Goal: Information Seeking & Learning: Learn about a topic

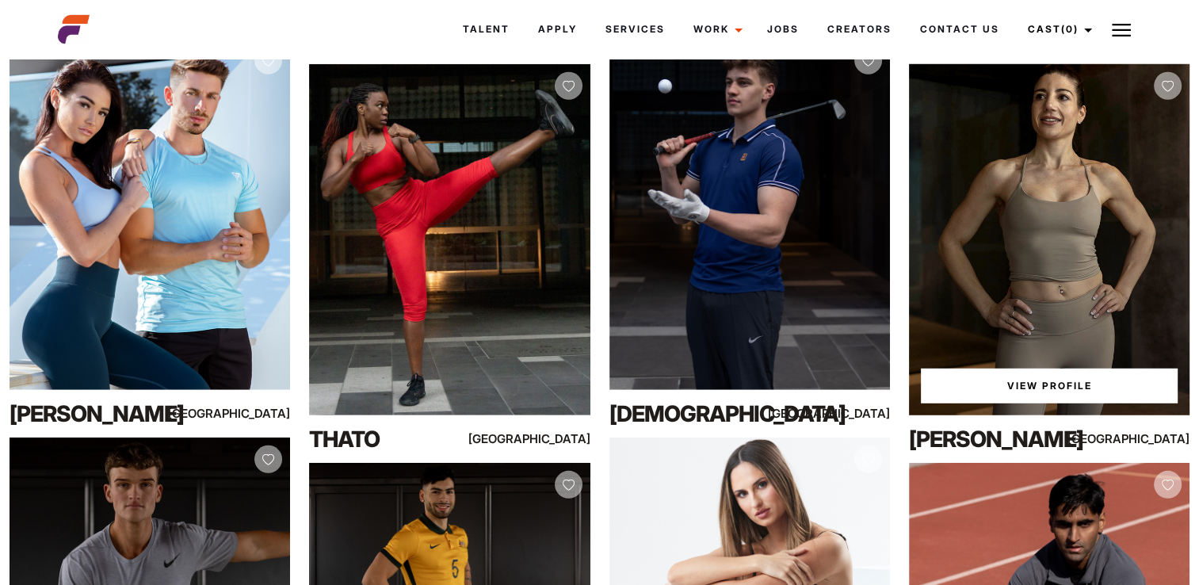
scroll to position [4279, 0]
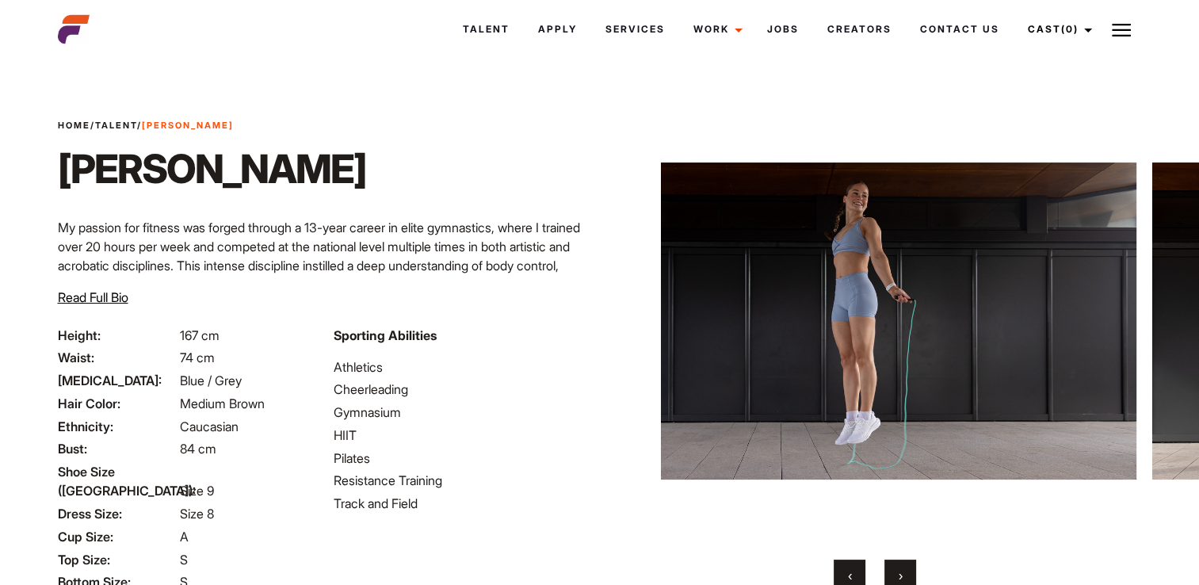
drag, startPoint x: 1174, startPoint y: 363, endPoint x: 666, endPoint y: 357, distance: 508.0
click at [661, 357] on img at bounding box center [898, 320] width 475 height 439
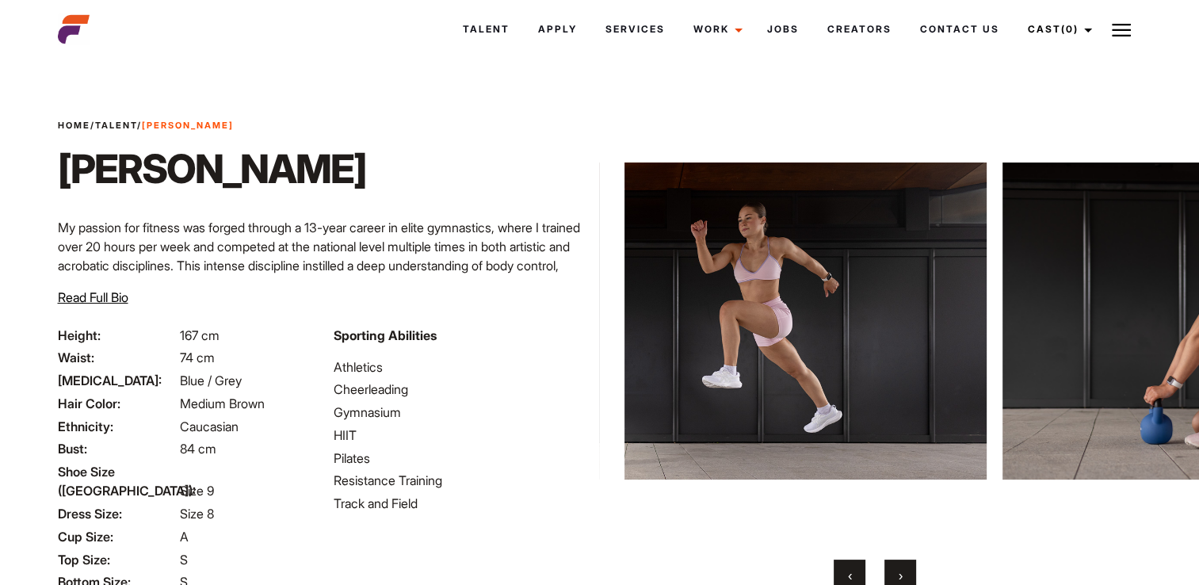
drag, startPoint x: 1048, startPoint y: 343, endPoint x: 429, endPoint y: 344, distance: 618.1
click at [429, 344] on div "Home / Talent / Mia Ja Mia Ja My passion for fitness was forged through a 13-ye…" at bounding box center [599, 395] width 1103 height 664
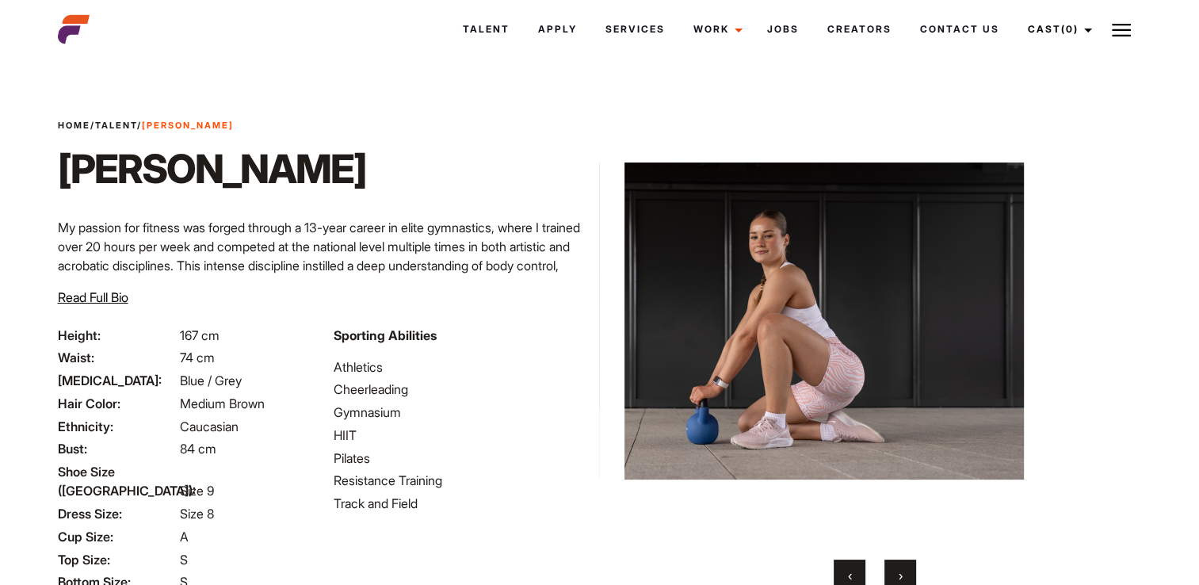
drag, startPoint x: 957, startPoint y: 341, endPoint x: 1194, endPoint y: 379, distance: 240.0
click at [1024, 379] on img at bounding box center [785, 320] width 475 height 439
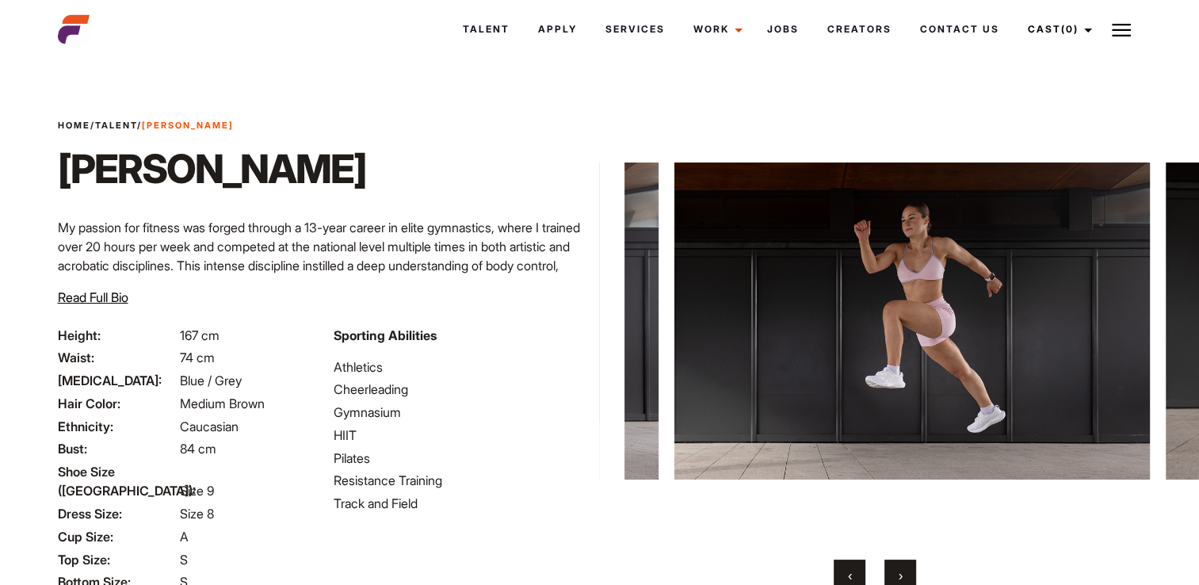
drag, startPoint x: 802, startPoint y: 349, endPoint x: 1088, endPoint y: 381, distance: 287.8
click at [1071, 381] on img at bounding box center [911, 320] width 475 height 439
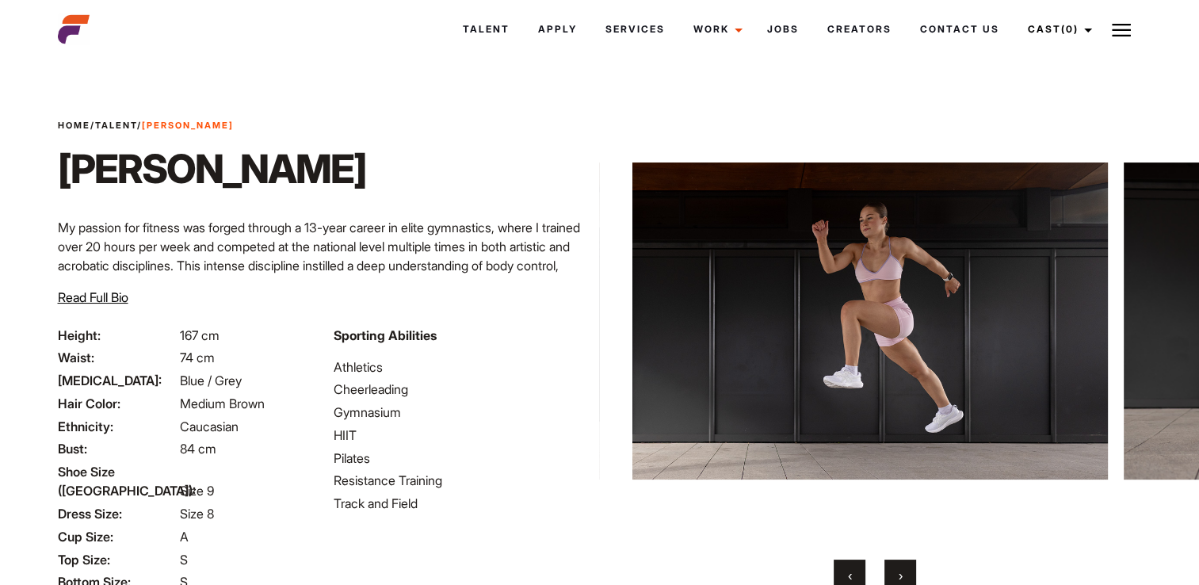
drag, startPoint x: 979, startPoint y: 339, endPoint x: 431, endPoint y: 334, distance: 548.4
click at [443, 330] on div "Home / Talent / Mia Ja Mia Ja My passion for fitness was forged through a 13-ye…" at bounding box center [599, 395] width 1103 height 664
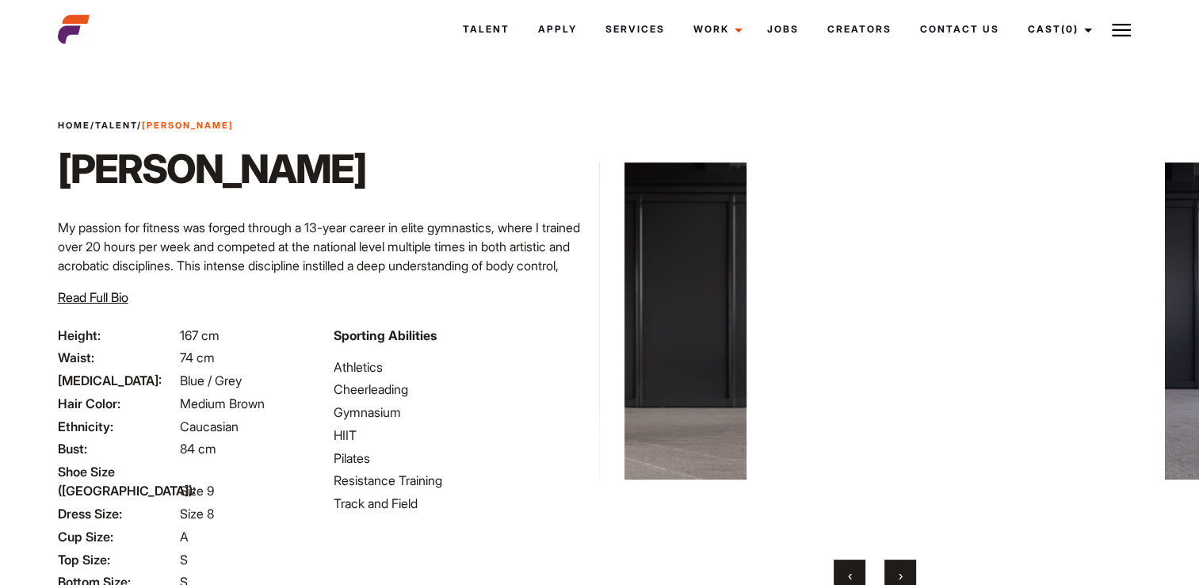
drag, startPoint x: 947, startPoint y: 328, endPoint x: 532, endPoint y: 330, distance: 414.4
click at [529, 325] on div "Home / Talent / Mia Ja Mia Ja My passion for fitness was forged through a 13-ye…" at bounding box center [599, 395] width 1103 height 664
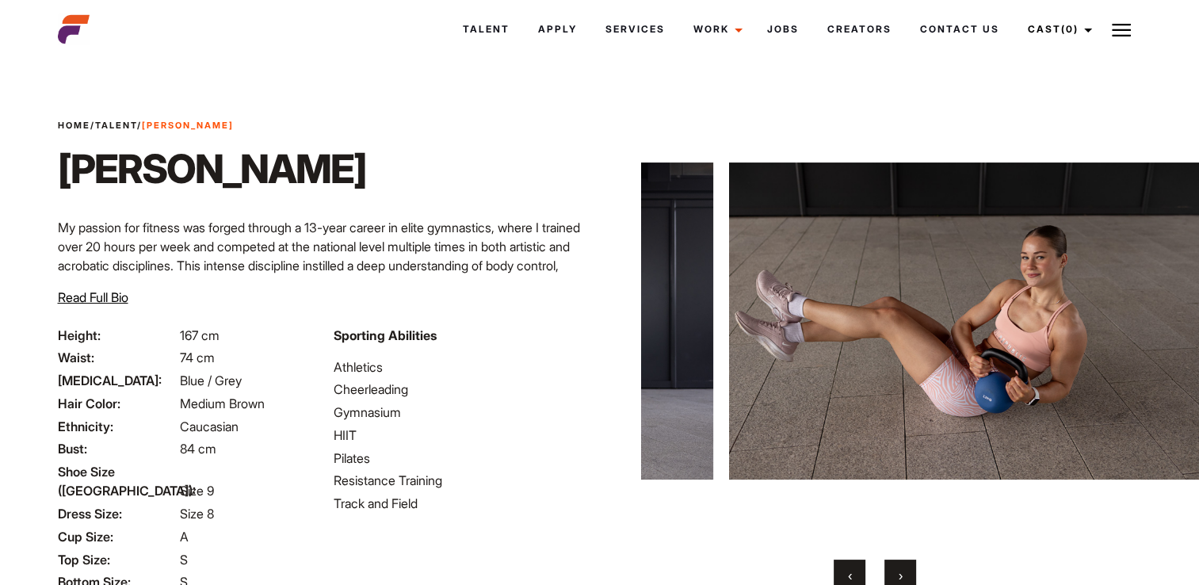
drag, startPoint x: 967, startPoint y: 333, endPoint x: 469, endPoint y: 331, distance: 497.6
click at [506, 331] on div "Home / Talent / Mia Ja Mia Ja My passion for fitness was forged through a 13-ye…" at bounding box center [599, 395] width 1103 height 664
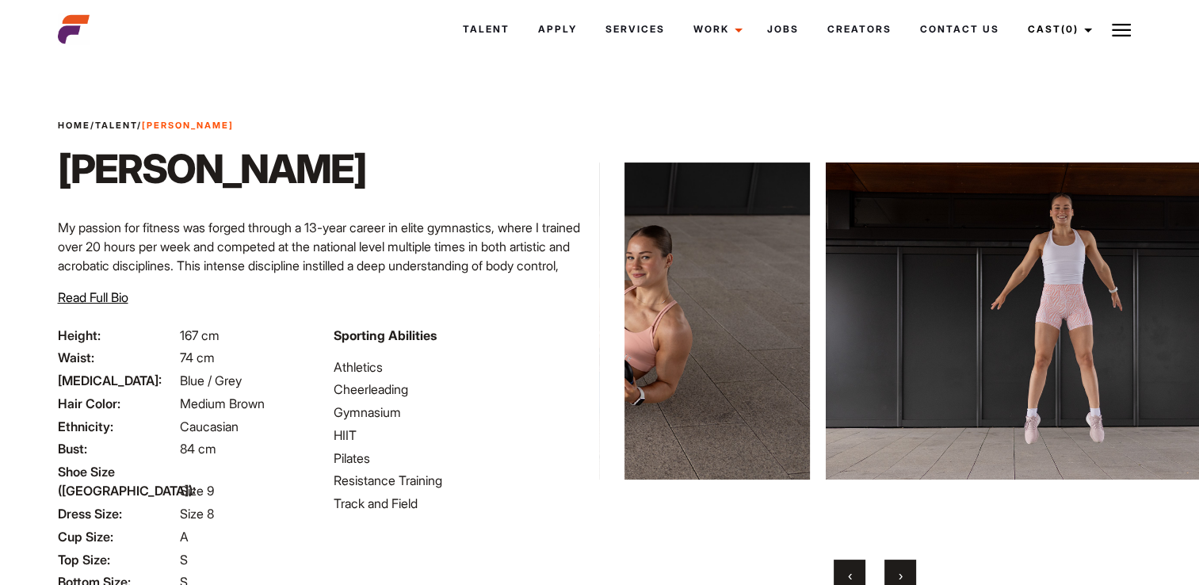
drag, startPoint x: 911, startPoint y: 334, endPoint x: 561, endPoint y: 337, distance: 350.2
click at [570, 336] on div "Home / Talent / Mia Ja Mia Ja My passion for fitness was forged through a 13-ye…" at bounding box center [599, 395] width 1103 height 664
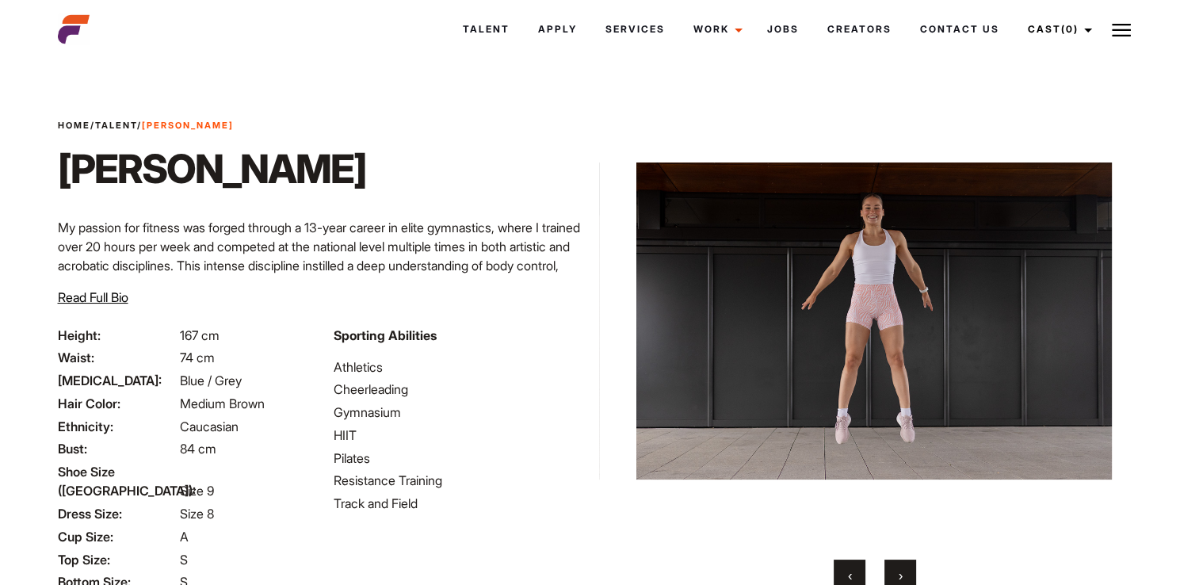
drag, startPoint x: 981, startPoint y: 331, endPoint x: 497, endPoint y: 338, distance: 484.2
click at [497, 338] on div "Home / Talent / Mia Ja Mia Ja My passion for fitness was forged through a 13-ye…" at bounding box center [599, 395] width 1103 height 664
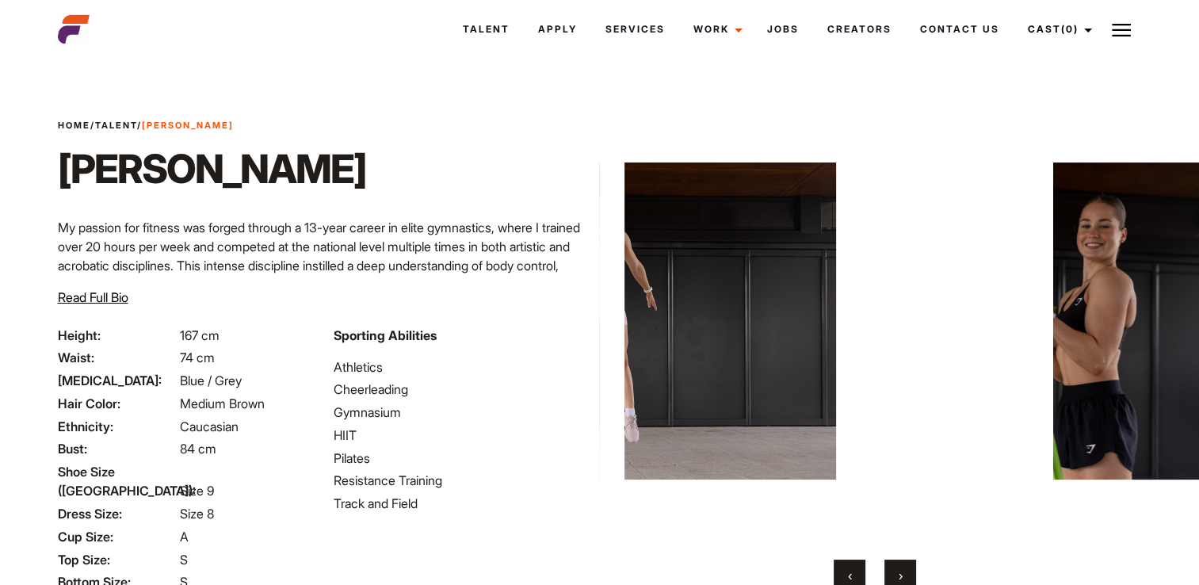
drag, startPoint x: 1075, startPoint y: 334, endPoint x: 642, endPoint y: 341, distance: 433.5
click at [646, 341] on img at bounding box center [598, 320] width 475 height 439
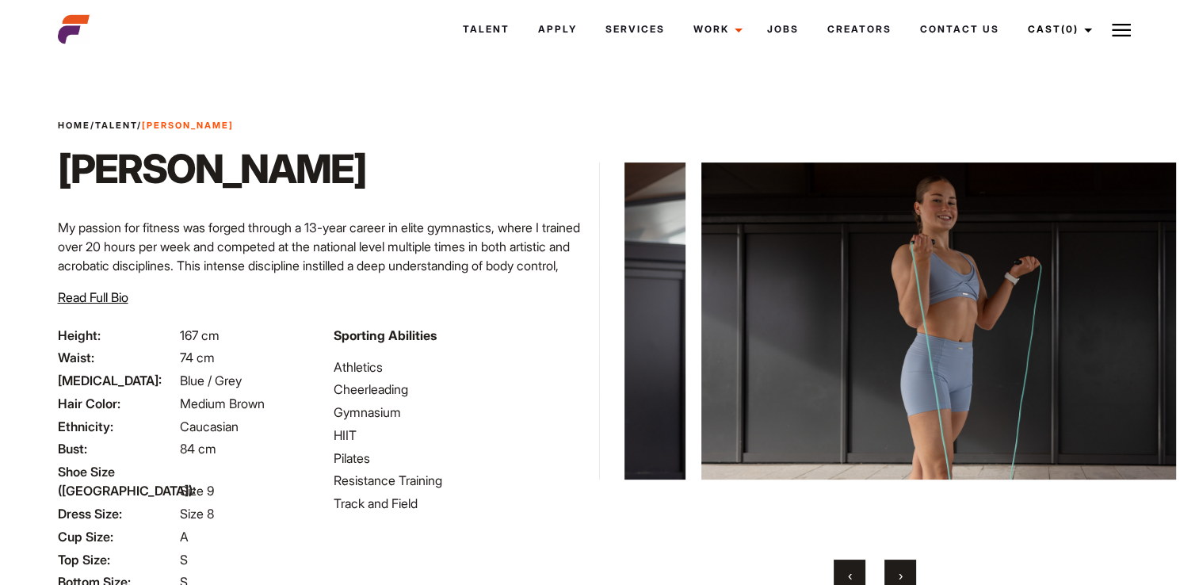
drag, startPoint x: 933, startPoint y: 345, endPoint x: 695, endPoint y: 349, distance: 238.6
click at [666, 347] on img at bounding box center [447, 320] width 475 height 439
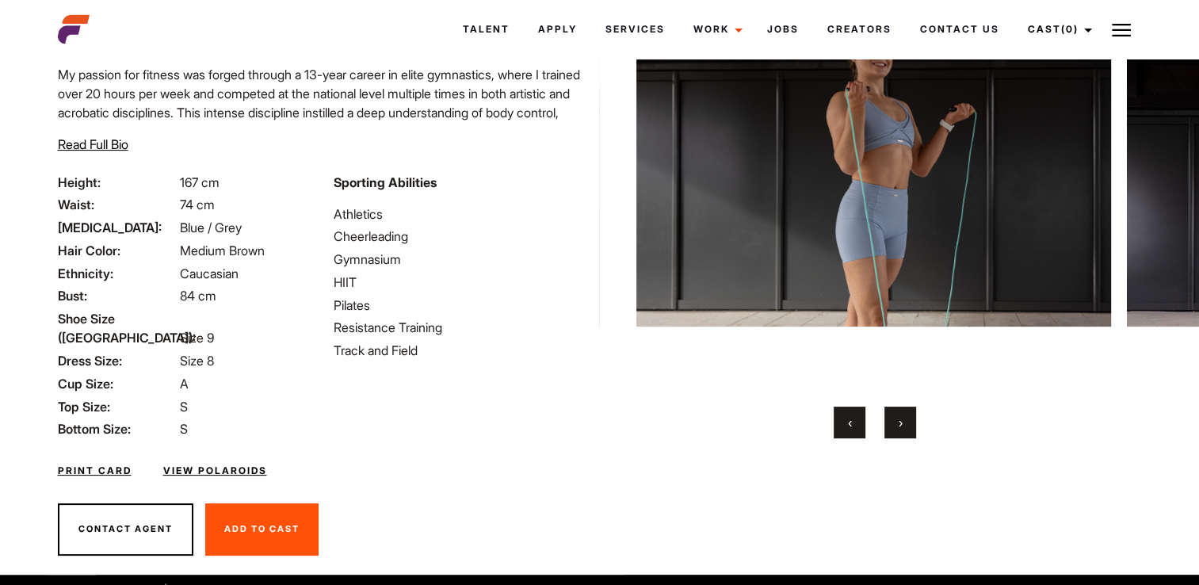
scroll to position [154, 0]
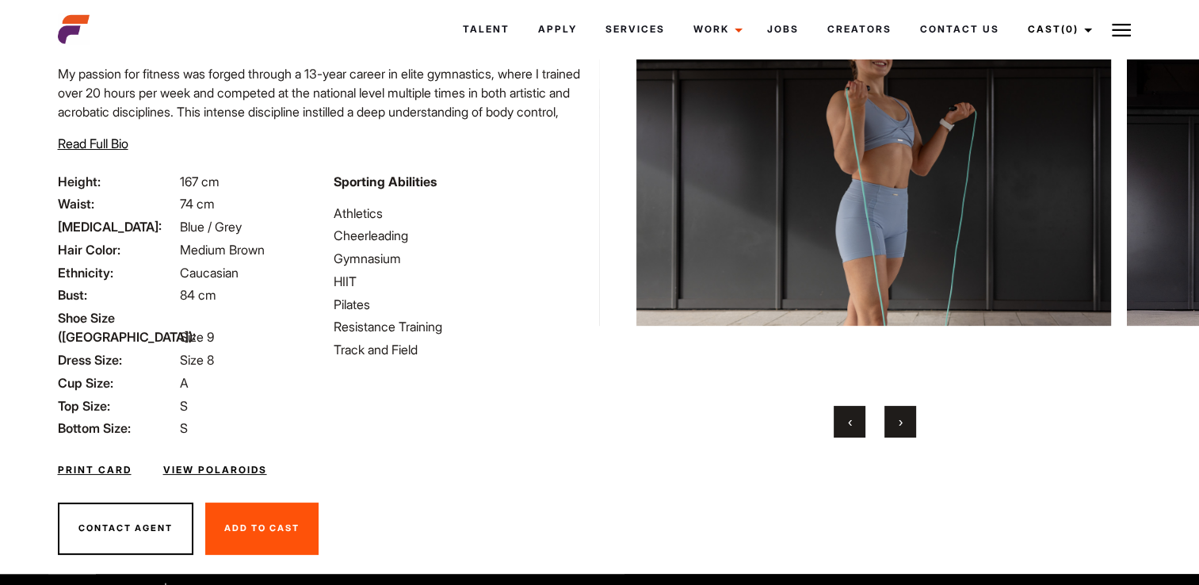
click at [895, 416] on button "›" at bounding box center [900, 422] width 32 height 32
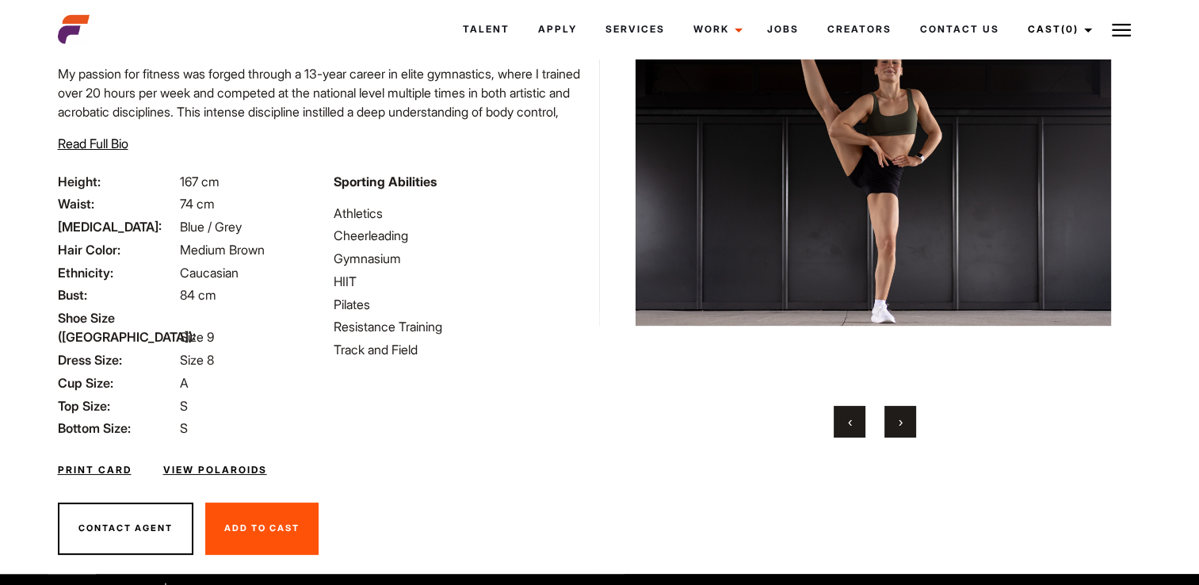
click at [895, 416] on button "›" at bounding box center [900, 422] width 32 height 32
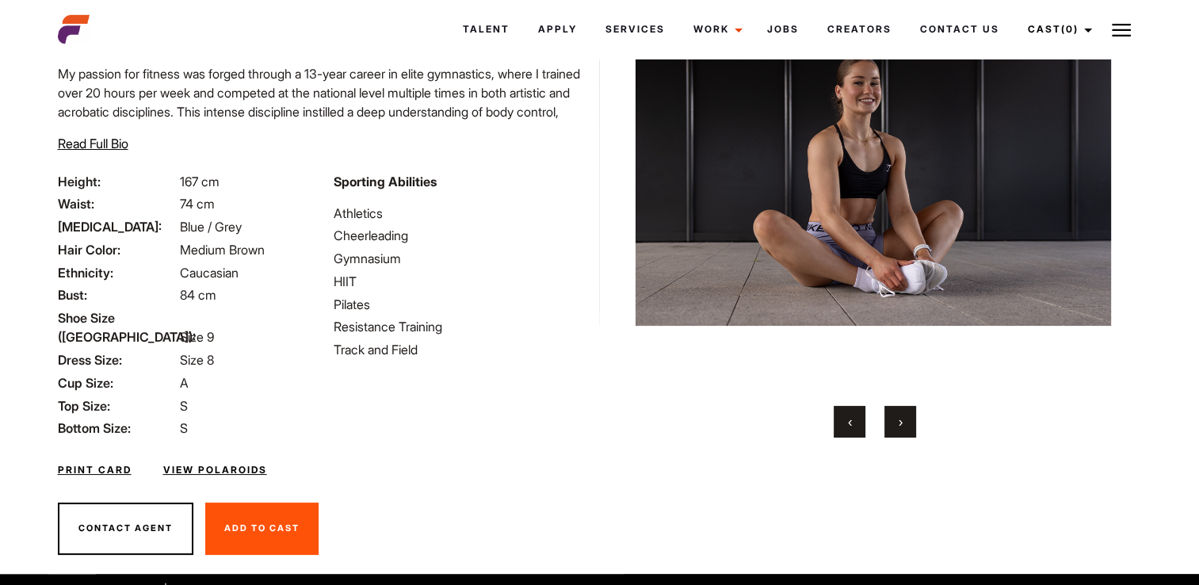
drag, startPoint x: 195, startPoint y: 452, endPoint x: 400, endPoint y: 487, distance: 208.2
click at [400, 487] on div "Contact Agent Add To Cast Remove From Cast" at bounding box center [323, 528] width 551 height 90
click at [222, 463] on link "View Polaroids" at bounding box center [215, 470] width 104 height 14
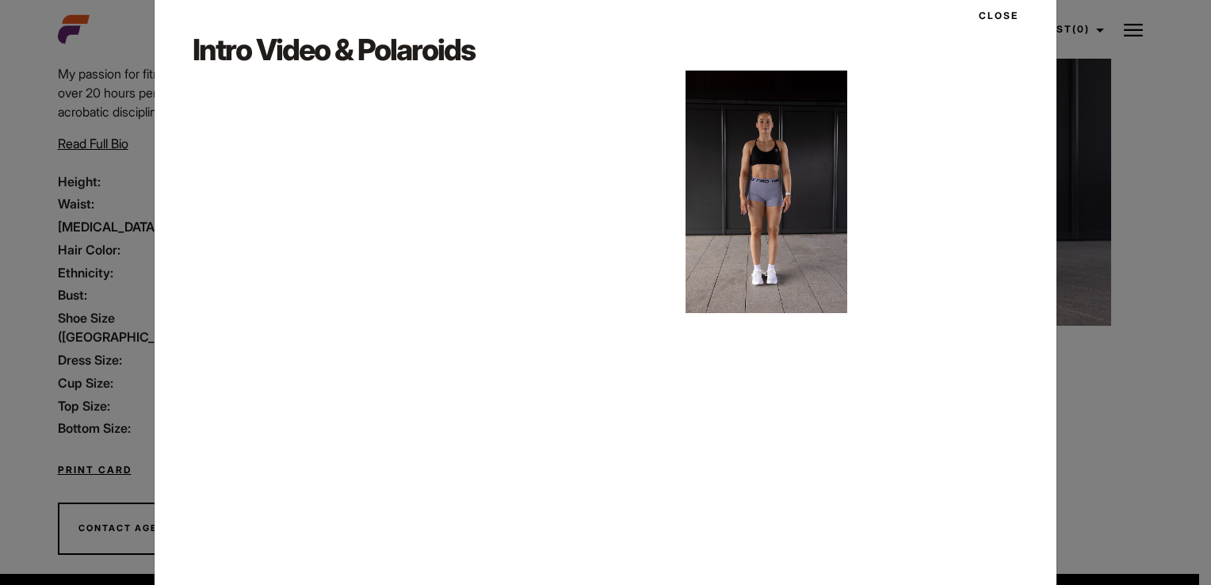
scroll to position [74, 0]
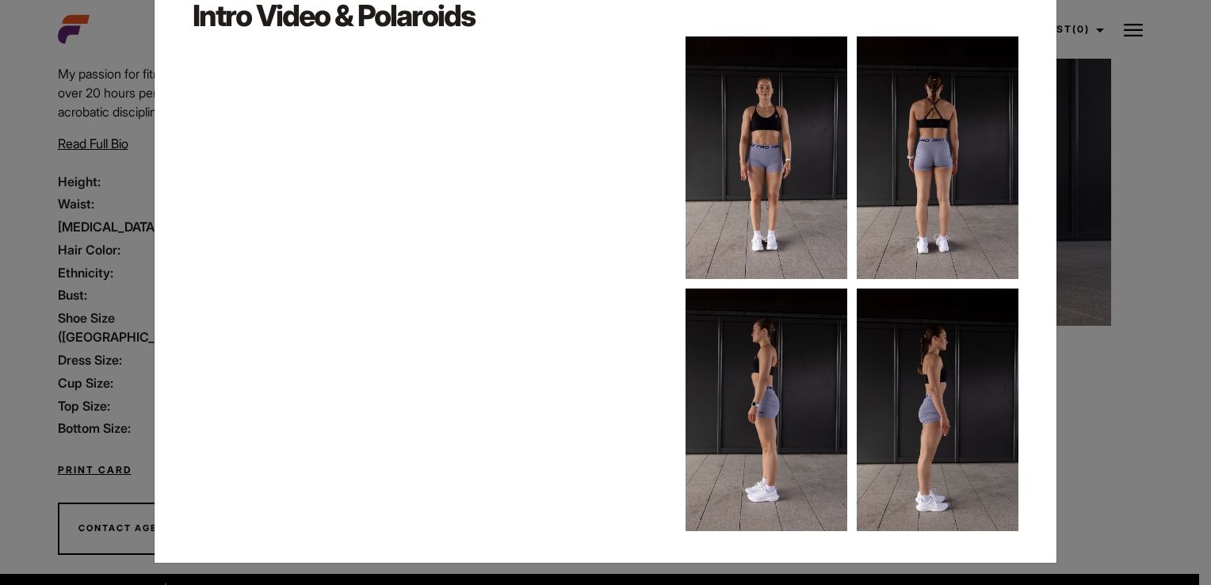
drag, startPoint x: 590, startPoint y: 90, endPoint x: 592, endPoint y: 105, distance: 15.9
click at [592, 101] on div "Intro Video & Polaroids" at bounding box center [605, 263] width 845 height 536
click at [897, 192] on img at bounding box center [938, 157] width 162 height 242
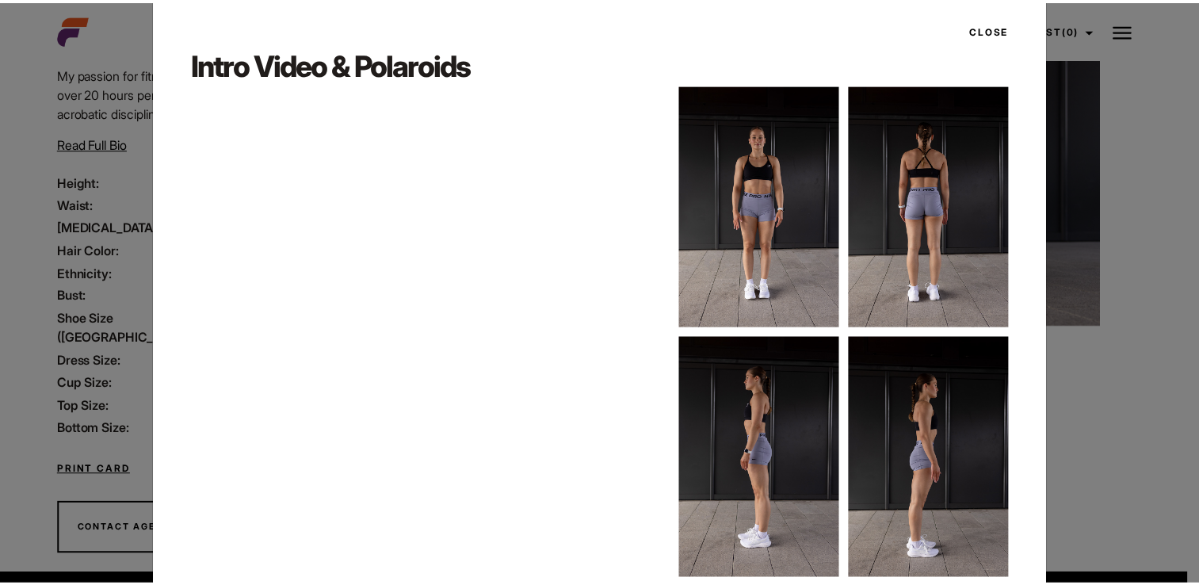
scroll to position [0, 0]
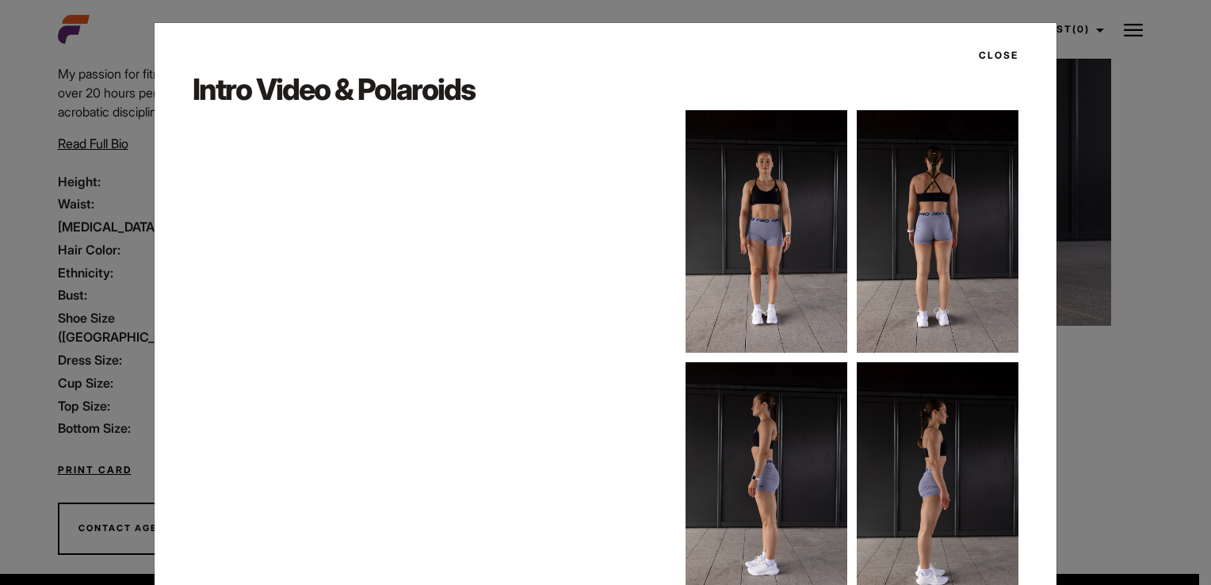
drag, startPoint x: 991, startPoint y: 49, endPoint x: 1000, endPoint y: 45, distance: 9.6
click at [1000, 45] on button "Close" at bounding box center [993, 55] width 49 height 27
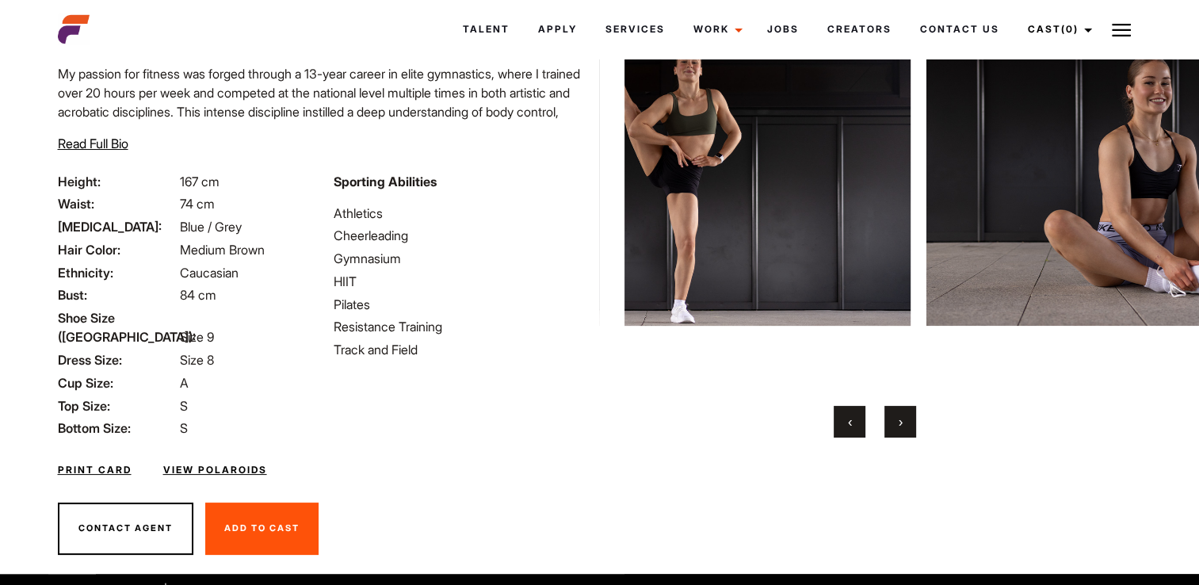
drag, startPoint x: 845, startPoint y: 195, endPoint x: 1161, endPoint y: 195, distance: 316.2
click at [1161, 195] on img at bounding box center [1163, 167] width 475 height 439
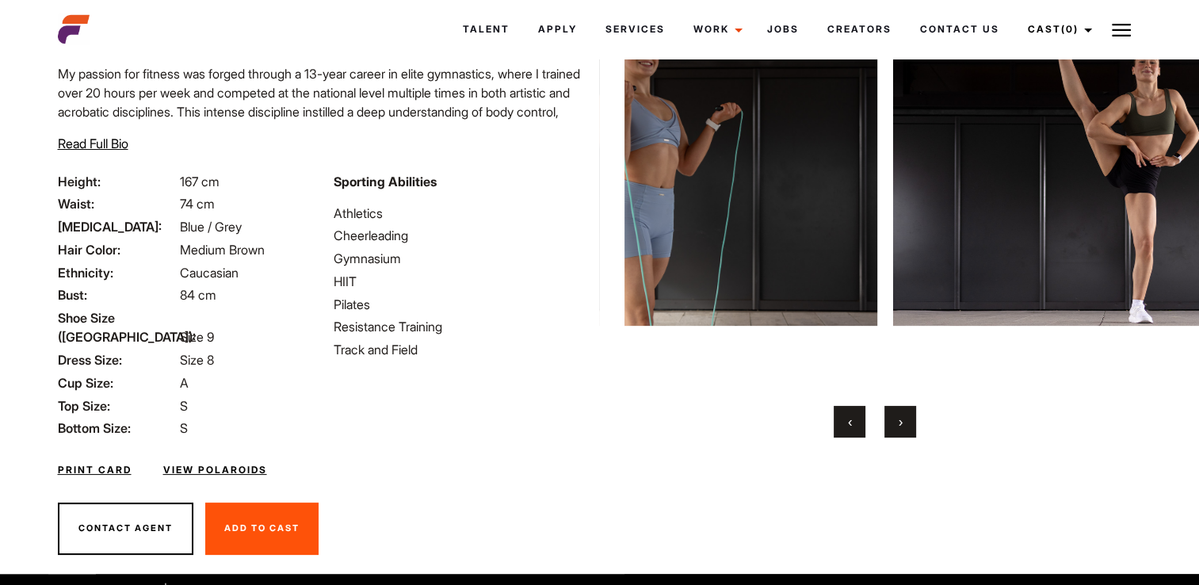
drag, startPoint x: 764, startPoint y: 189, endPoint x: 1119, endPoint y: 197, distance: 355.1
click at [1119, 197] on img at bounding box center [1130, 167] width 475 height 439
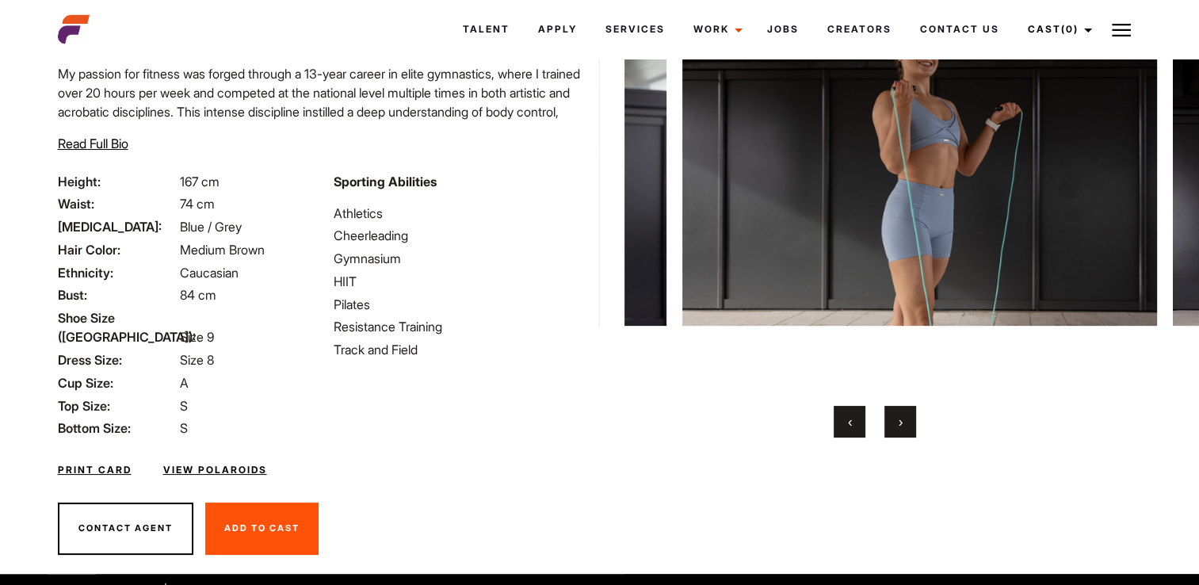
drag, startPoint x: 799, startPoint y: 187, endPoint x: 845, endPoint y: 192, distance: 46.2
click at [845, 192] on img at bounding box center [919, 167] width 475 height 439
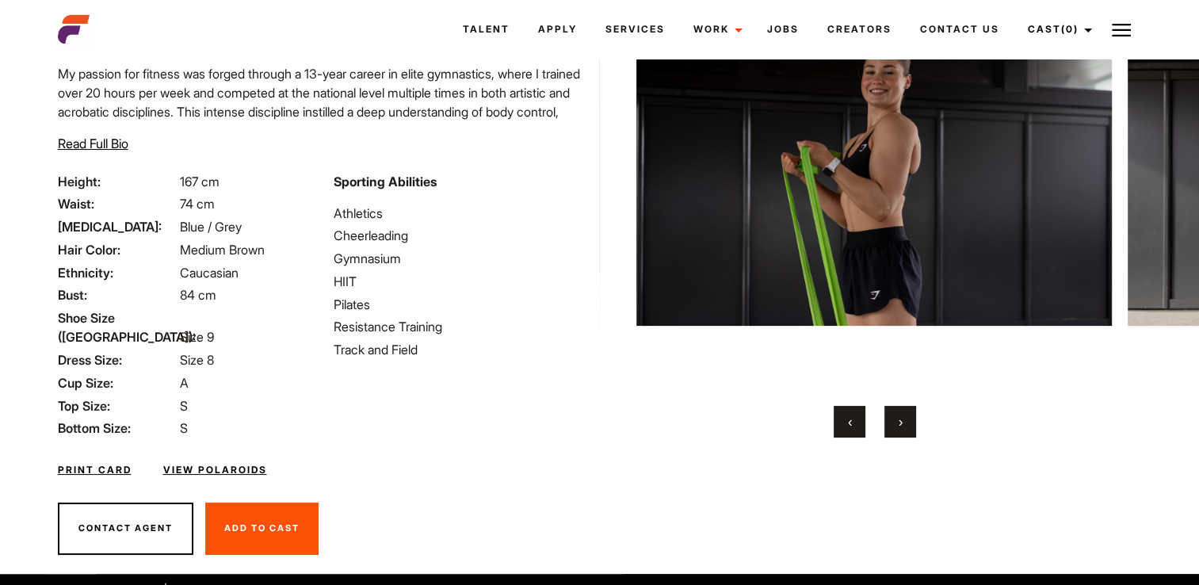
drag, startPoint x: 758, startPoint y: 199, endPoint x: 1166, endPoint y: 214, distance: 408.4
click at [1166, 214] on div "Your browser does not support the video tag. Your browser does not support the …" at bounding box center [637, 167] width 13753 height 439
drag, startPoint x: 853, startPoint y: 195, endPoint x: 1128, endPoint y: 203, distance: 275.9
click at [1128, 203] on div "Your browser does not support the video tag. Your browser does not support the …" at bounding box center [637, 167] width 13753 height 439
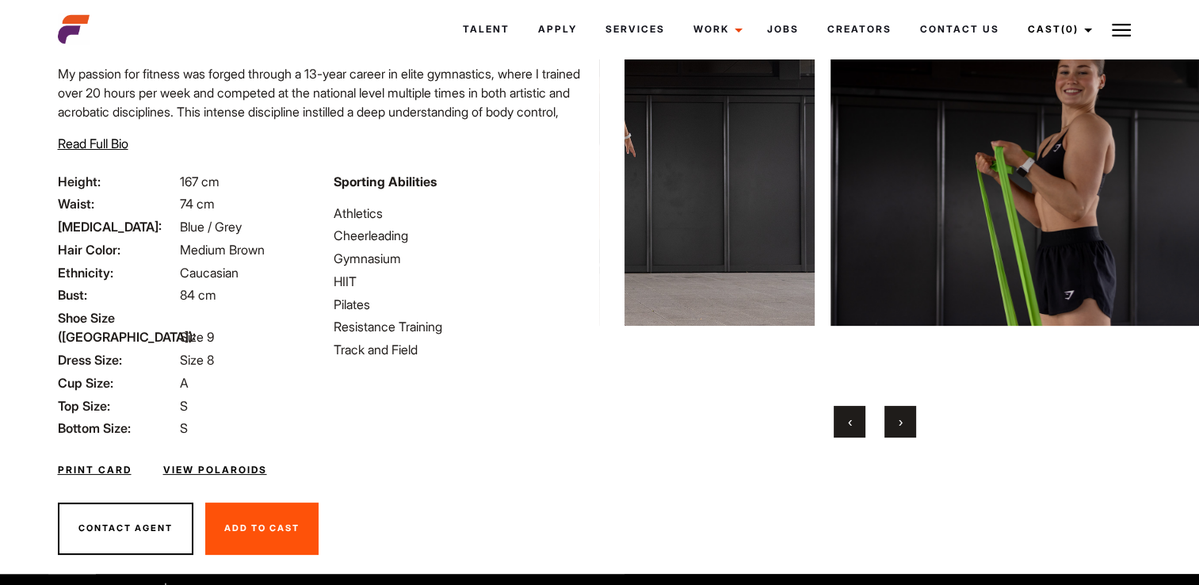
drag, startPoint x: 1013, startPoint y: 193, endPoint x: 1220, endPoint y: 191, distance: 206.8
click at [1198, 191] on html "Talent Apply Services Work Campaigns Jobs Creators Contact Us Cast (0) Casted T…" at bounding box center [599, 225] width 1199 height 758
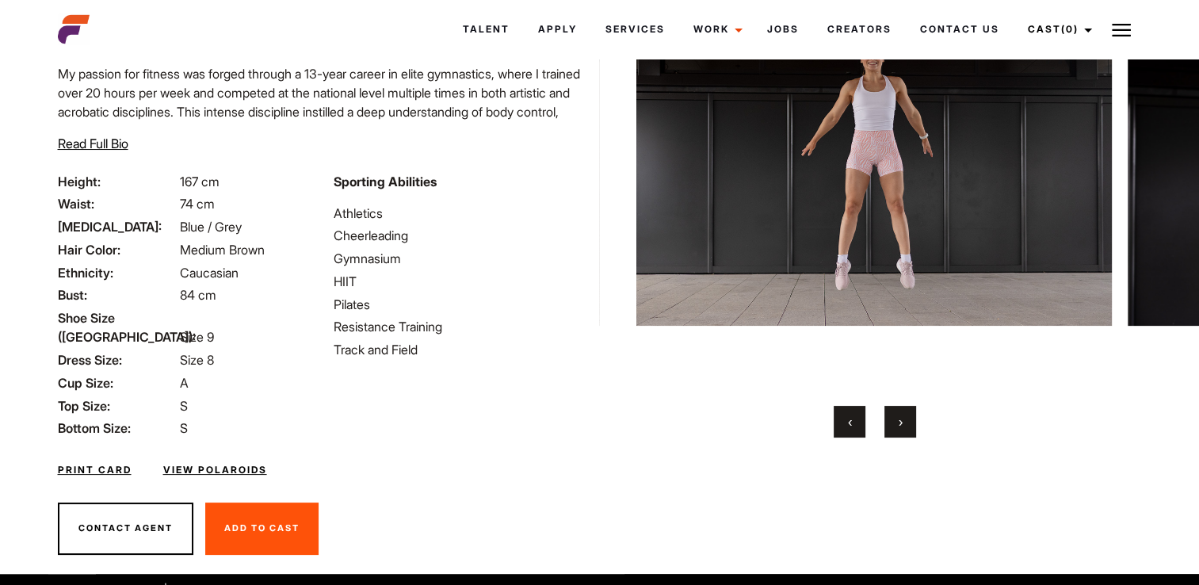
click at [228, 463] on link "View Polaroids" at bounding box center [215, 470] width 104 height 14
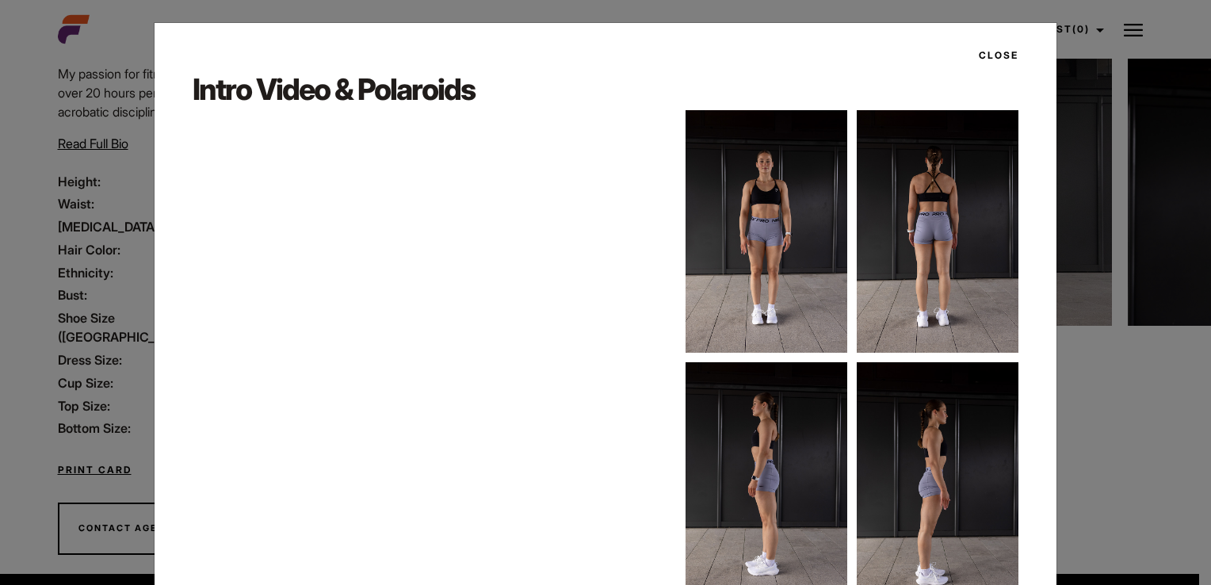
click at [990, 55] on button "Close" at bounding box center [993, 55] width 49 height 27
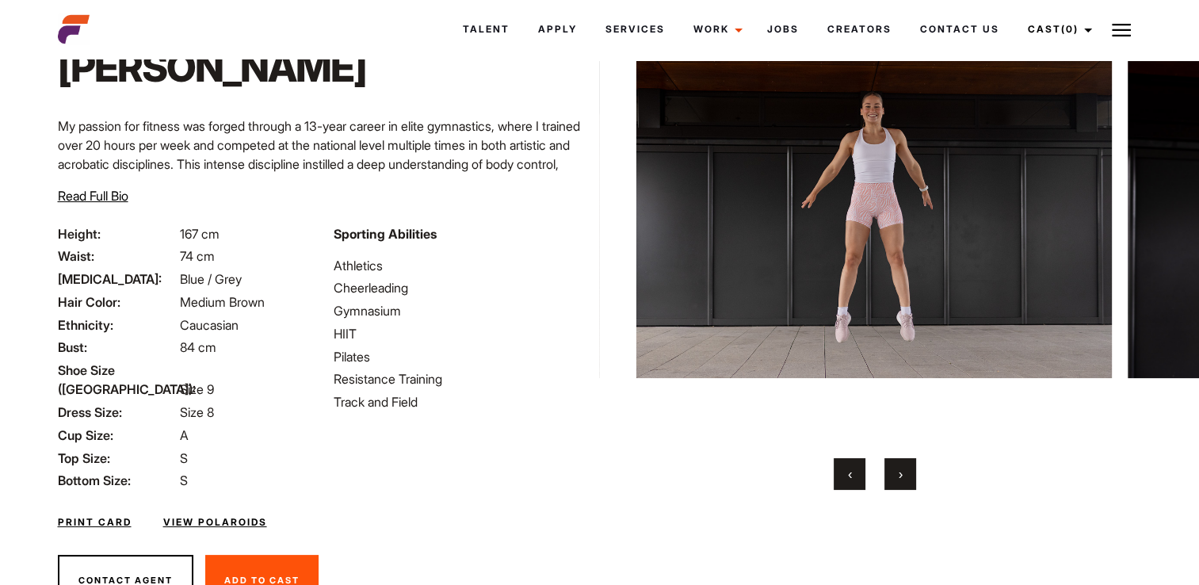
scroll to position [74, 0]
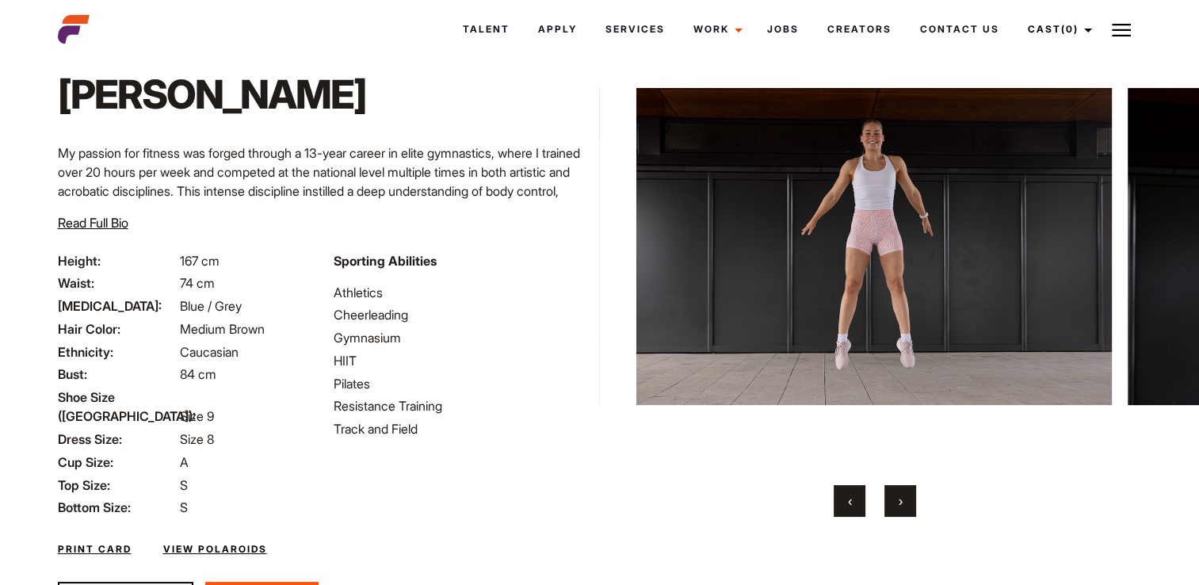
click at [907, 500] on button "›" at bounding box center [900, 501] width 32 height 32
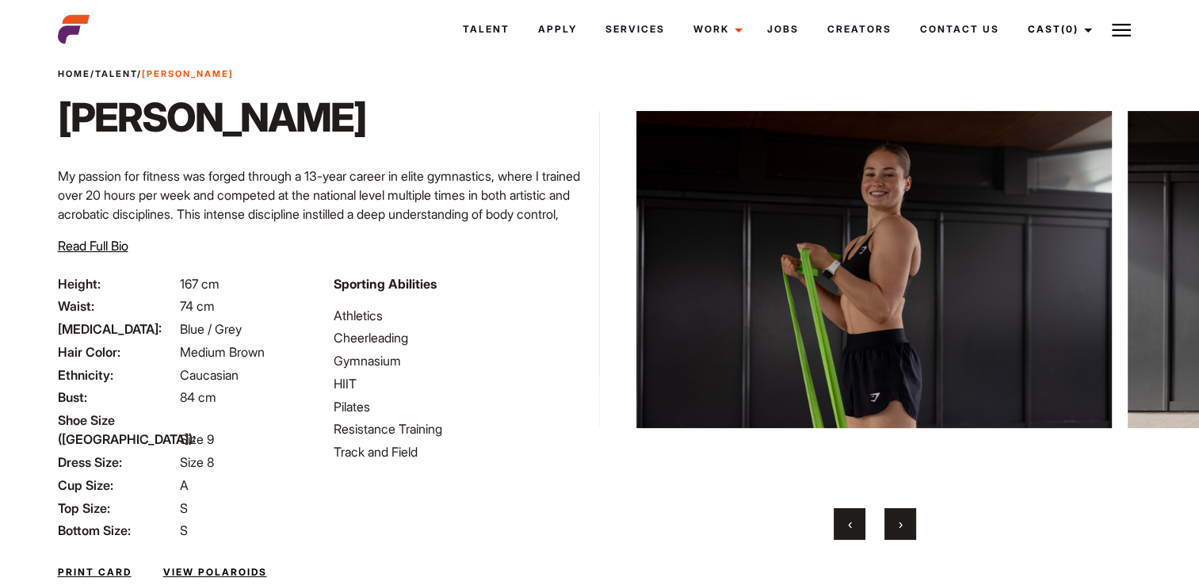
scroll to position [79, 0]
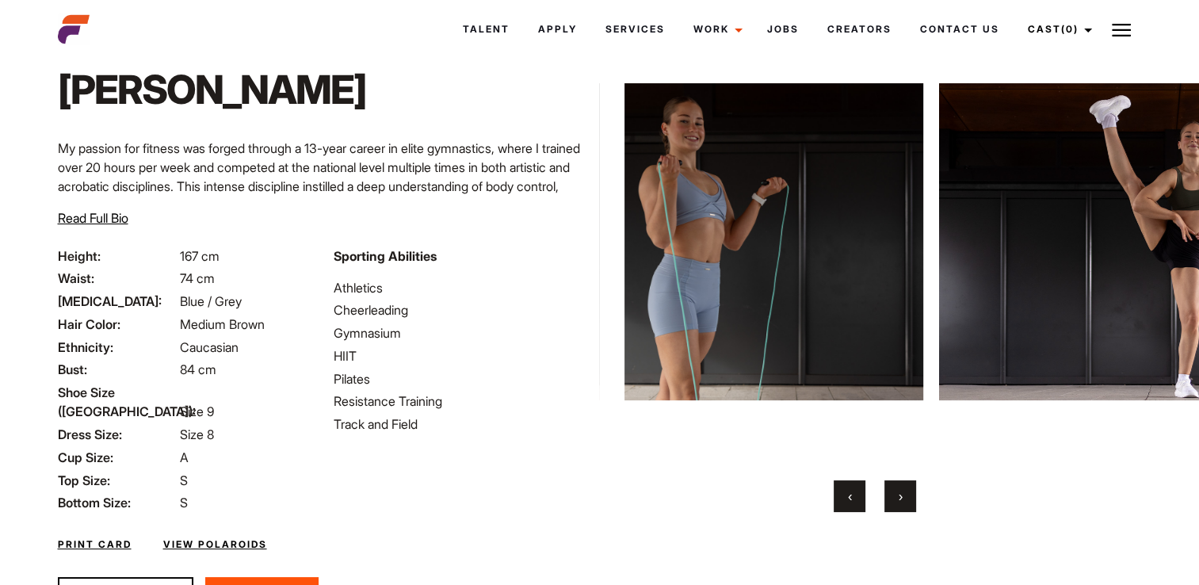
drag, startPoint x: 1188, startPoint y: 265, endPoint x: 277, endPoint y: 261, distance: 910.4
click at [277, 261] on div "Home / Talent / Mia Ja Mia Ja My passion for fitness was forged through a 13-ye…" at bounding box center [599, 316] width 1103 height 664
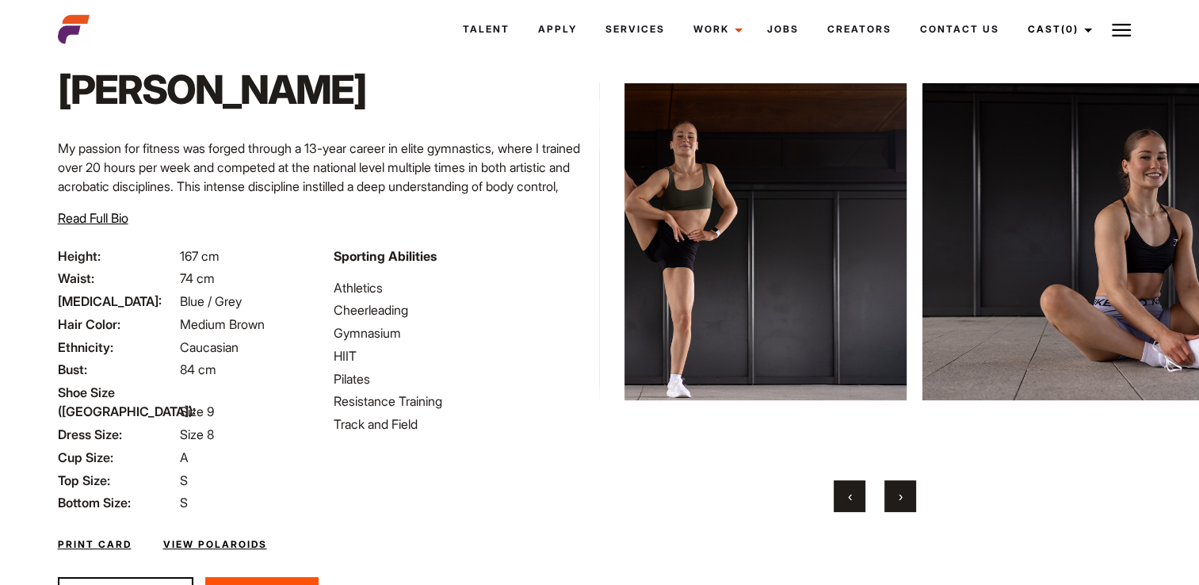
drag, startPoint x: 791, startPoint y: 258, endPoint x: 414, endPoint y: 242, distance: 377.5
click at [409, 242] on div "Home / Talent / Mia Ja Mia Ja My passion for fitness was forged through a 13-ye…" at bounding box center [599, 316] width 1103 height 664
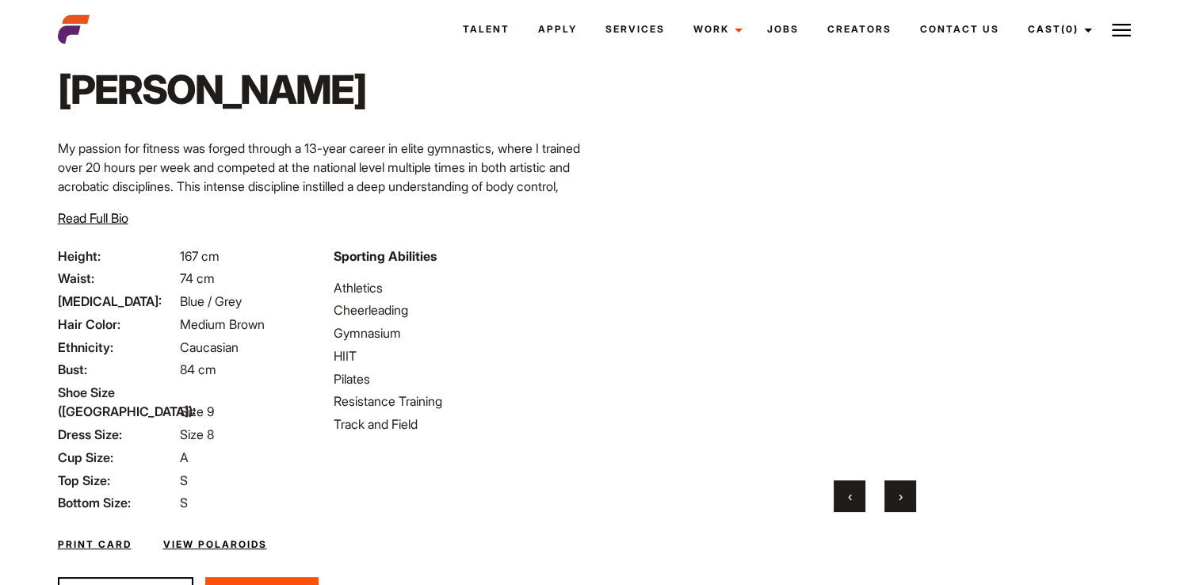
drag, startPoint x: 990, startPoint y: 230, endPoint x: 605, endPoint y: 232, distance: 385.1
click at [607, 232] on div "Home / Talent / Mia Ja Mia Ja ‹ ›" at bounding box center [874, 316] width 551 height 664
drag, startPoint x: 1032, startPoint y: 176, endPoint x: 888, endPoint y: 193, distance: 145.3
click at [888, 193] on video "Your browser does not support the video tag." at bounding box center [771, 241] width 475 height 439
drag, startPoint x: 863, startPoint y: 181, endPoint x: 746, endPoint y: 364, distance: 218.1
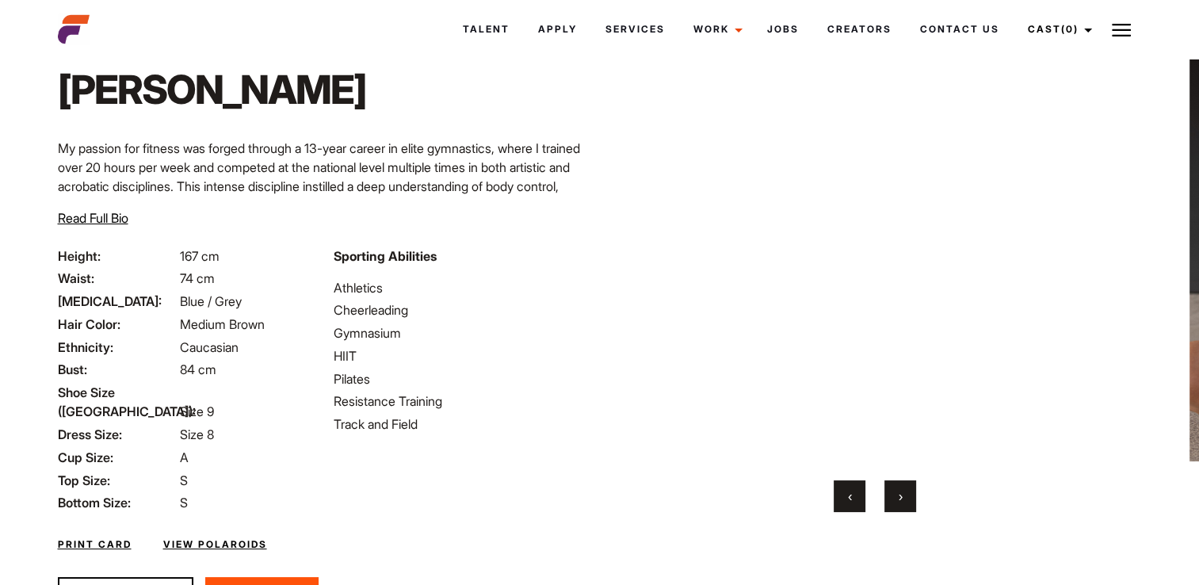
click at [744, 379] on video "Your browser does not support the video tag." at bounding box center [872, 241] width 475 height 439
click at [872, 242] on video "Your browser does not support the video tag." at bounding box center [872, 241] width 475 height 439
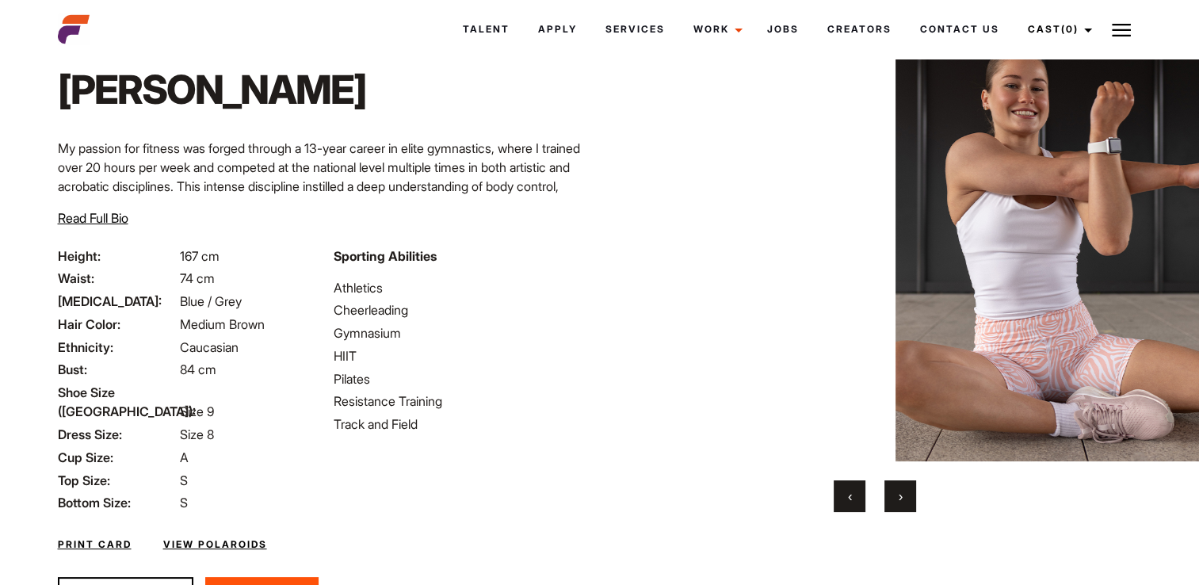
drag, startPoint x: 937, startPoint y: 221, endPoint x: 557, endPoint y: 223, distance: 379.6
click at [557, 223] on div "Home / Talent / Mia Ja Mia Ja My passion for fitness was forged through a 13-ye…" at bounding box center [599, 316] width 1103 height 664
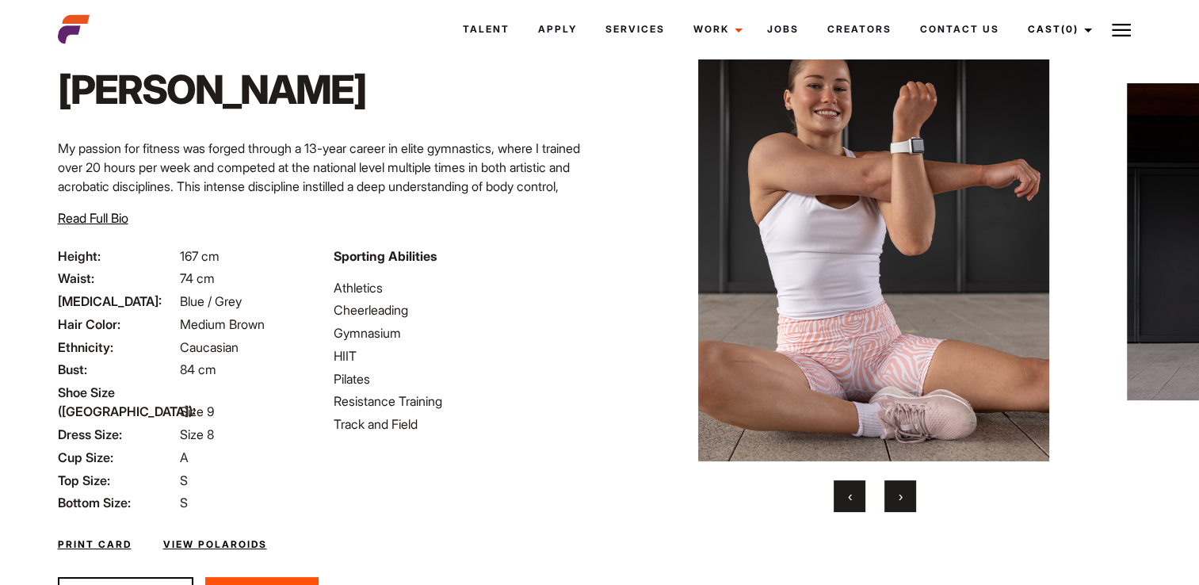
drag, startPoint x: 979, startPoint y: 155, endPoint x: 562, endPoint y: 180, distance: 418.3
click at [562, 180] on div "Home / Talent / Mia Ja Mia Ja My passion for fitness was forged through a 13-ye…" at bounding box center [599, 316] width 1103 height 664
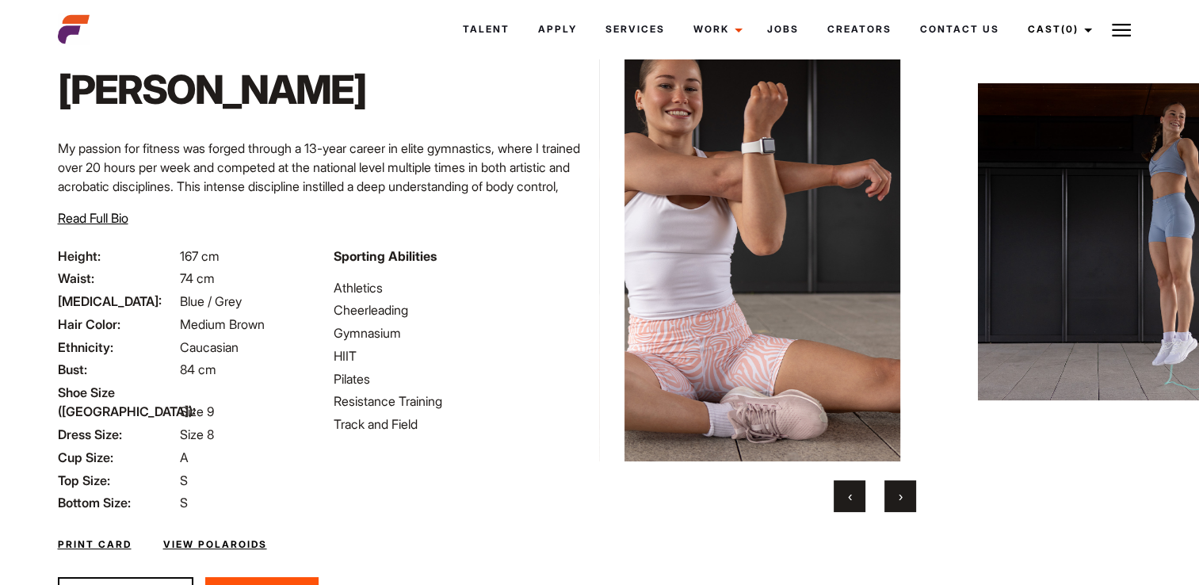
drag, startPoint x: 808, startPoint y: 200, endPoint x: 646, endPoint y: 223, distance: 164.2
click at [617, 219] on div "Home / Talent / Mia Ja Mia Ja ‹ ›" at bounding box center [874, 316] width 551 height 664
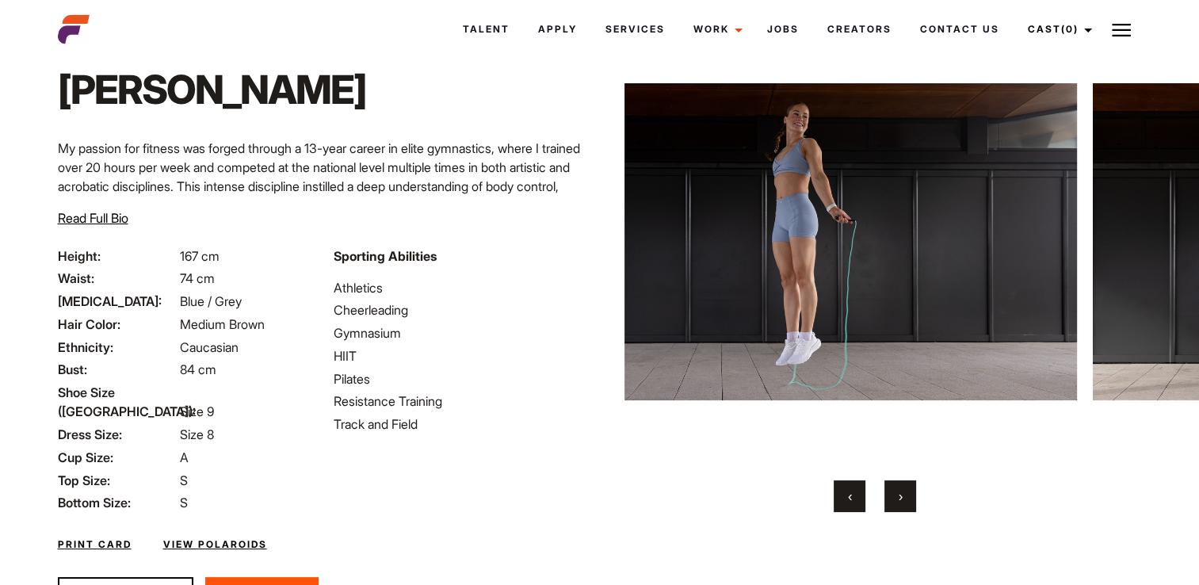
drag, startPoint x: 1030, startPoint y: 215, endPoint x: 586, endPoint y: 225, distance: 443.8
click at [587, 225] on div "Home / Talent / Mia Ja Mia Ja My passion for fitness was forged through a 13-ye…" at bounding box center [599, 316] width 1103 height 664
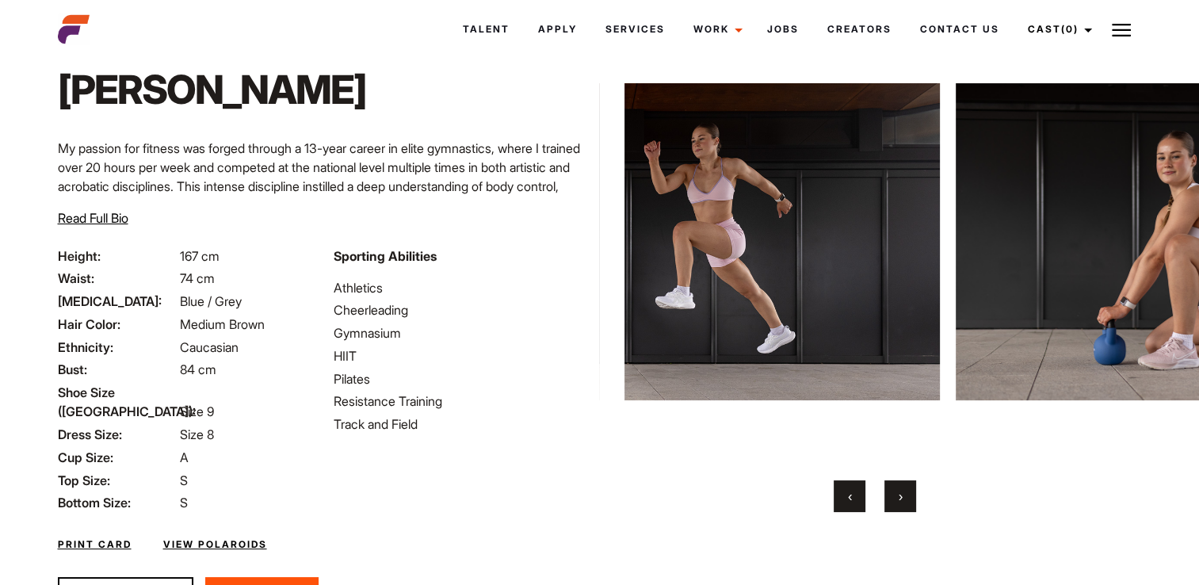
drag, startPoint x: 907, startPoint y: 219, endPoint x: 627, endPoint y: 233, distance: 280.9
click at [631, 233] on img at bounding box center [701, 241] width 475 height 439
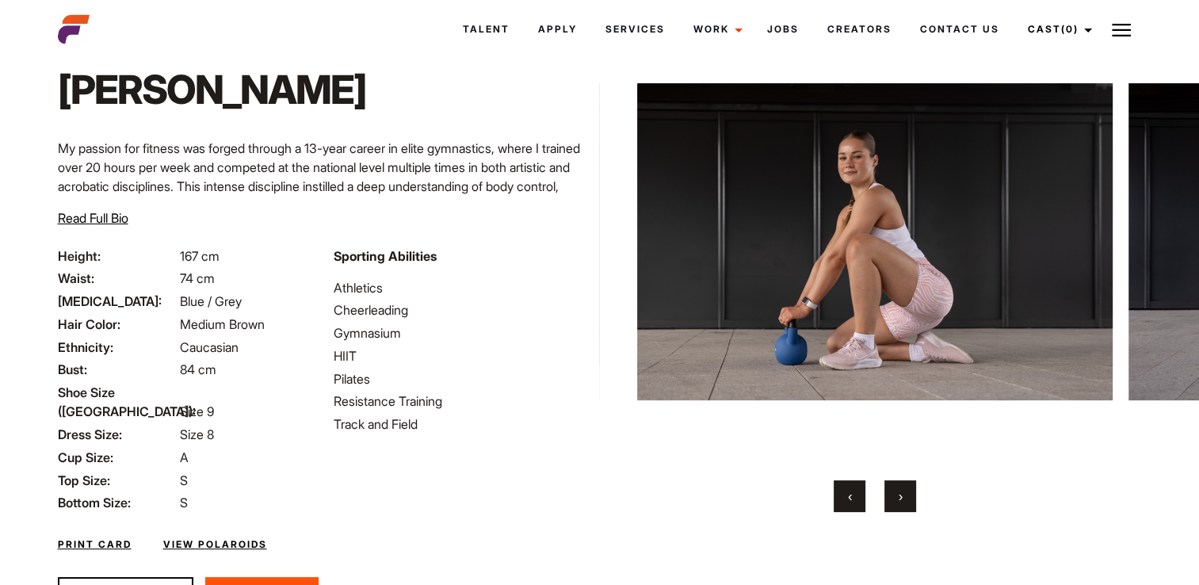
drag, startPoint x: 780, startPoint y: 201, endPoint x: 1074, endPoint y: 210, distance: 294.9
click at [1072, 214] on img at bounding box center [874, 241] width 475 height 439
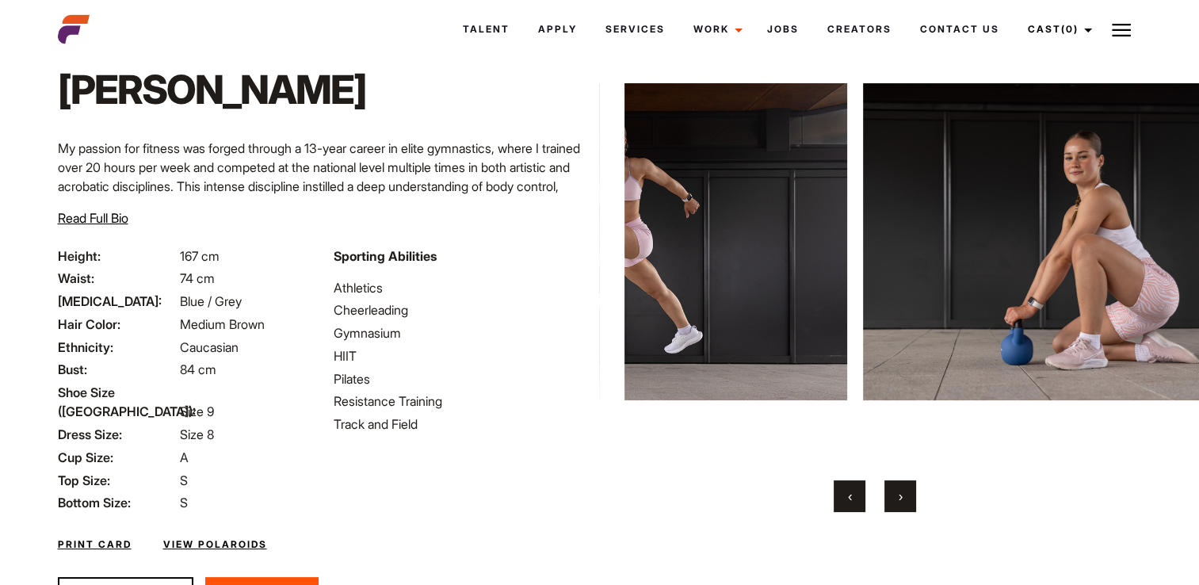
drag, startPoint x: 824, startPoint y: 217, endPoint x: 1147, endPoint y: 212, distance: 323.3
click at [1133, 217] on img at bounding box center [1100, 241] width 475 height 439
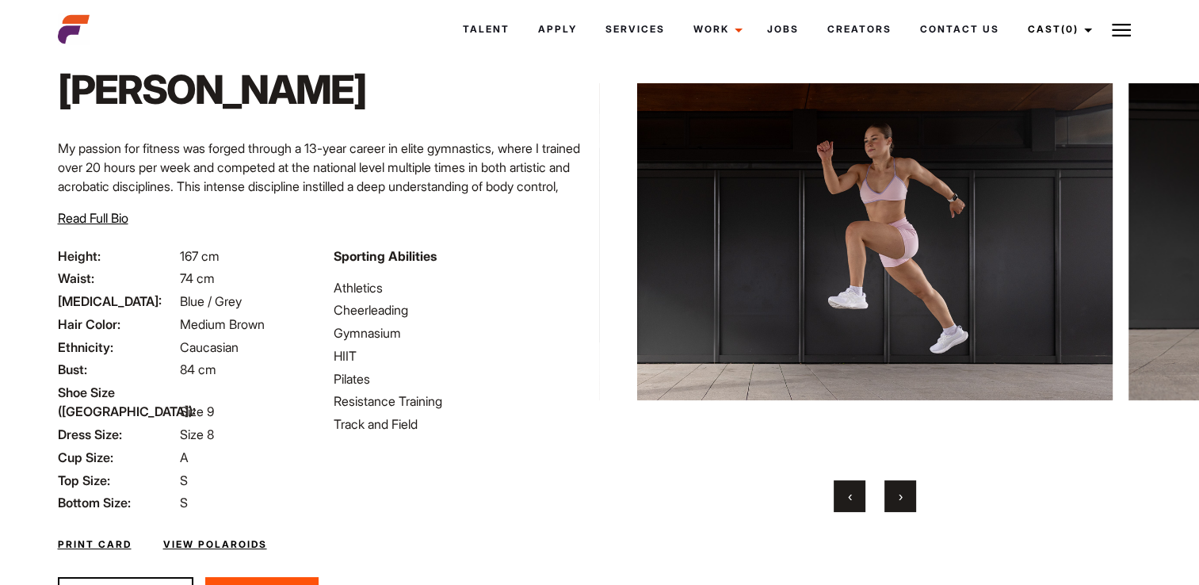
drag, startPoint x: 748, startPoint y: 218, endPoint x: 1041, endPoint y: 220, distance: 293.2
click at [1041, 220] on img at bounding box center [874, 241] width 475 height 439
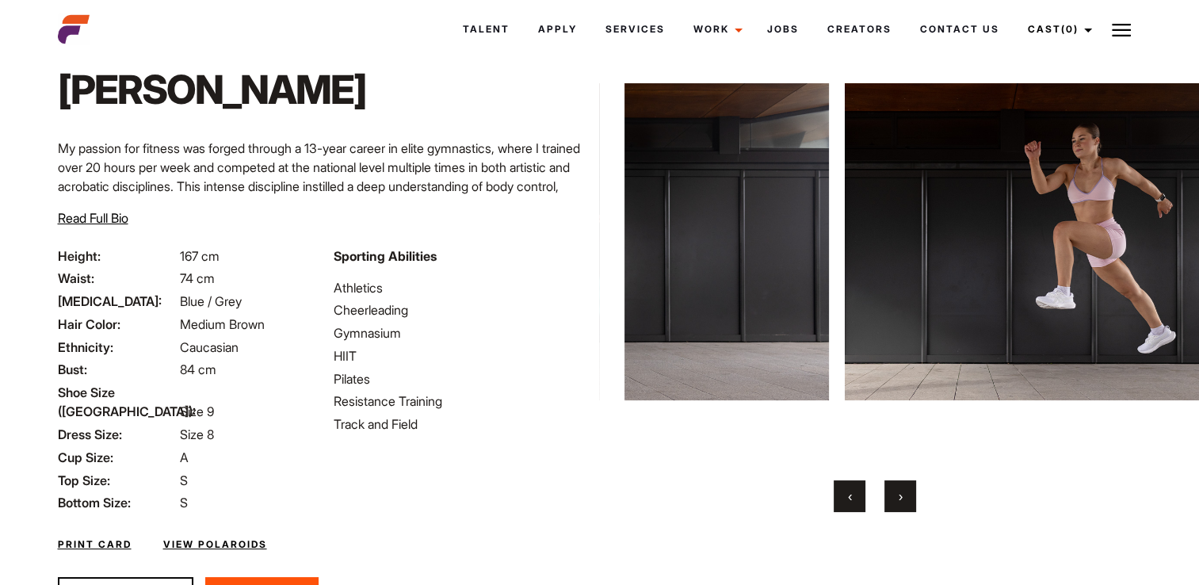
drag, startPoint x: 764, startPoint y: 223, endPoint x: 1028, endPoint y: 218, distance: 263.9
click at [1028, 218] on img at bounding box center [1082, 241] width 475 height 439
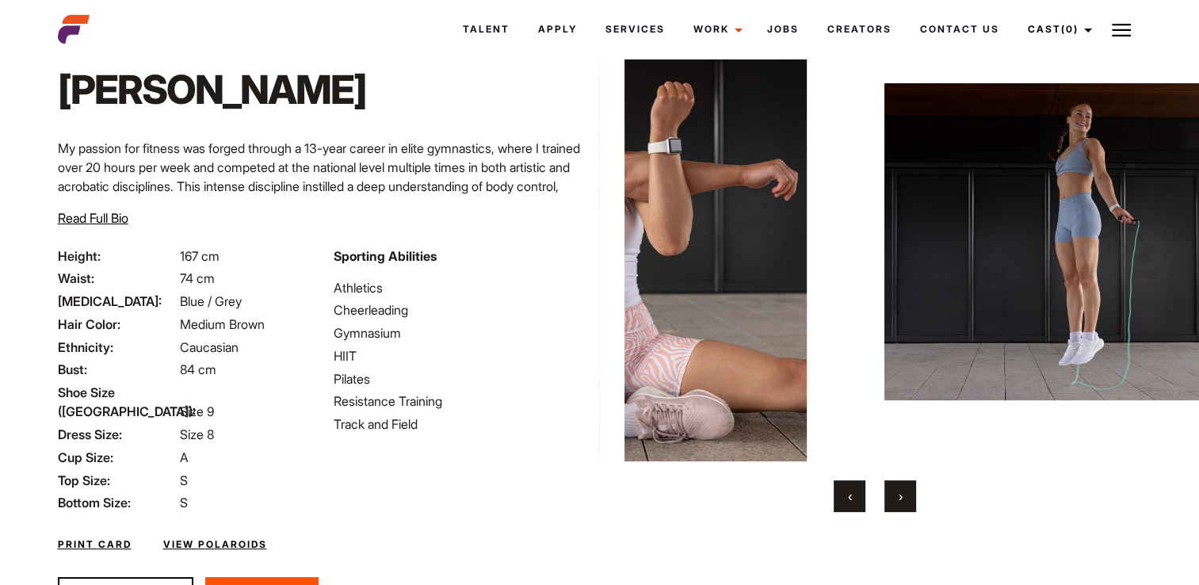
drag, startPoint x: 761, startPoint y: 212, endPoint x: 1023, endPoint y: 214, distance: 262.3
click at [1039, 220] on img at bounding box center [1121, 241] width 475 height 439
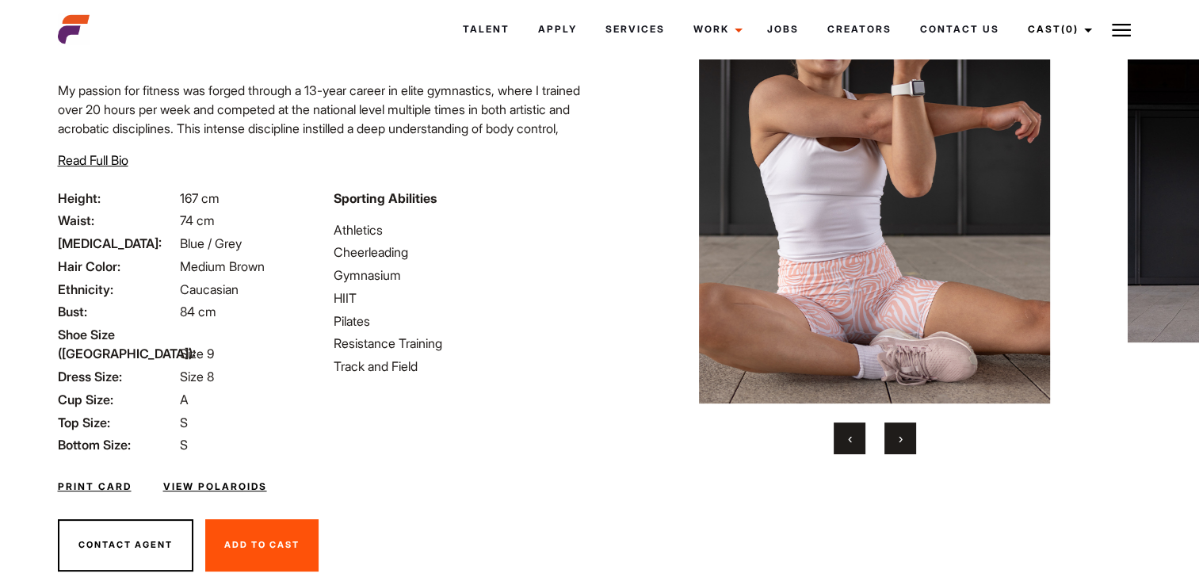
scroll to position [154, 0]
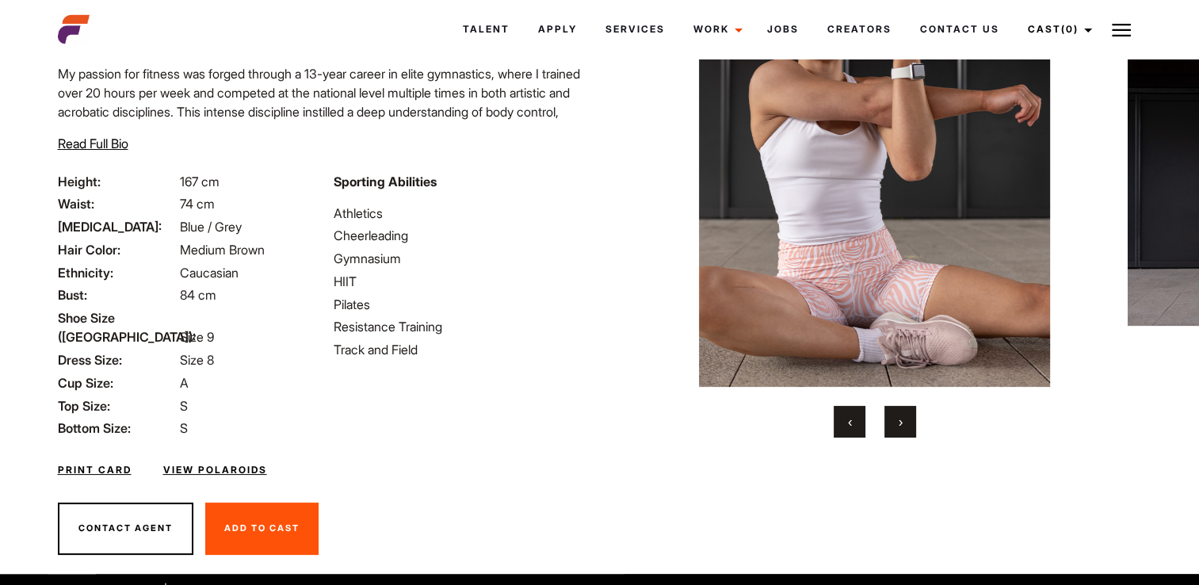
click at [219, 463] on link "View Polaroids" at bounding box center [215, 470] width 104 height 14
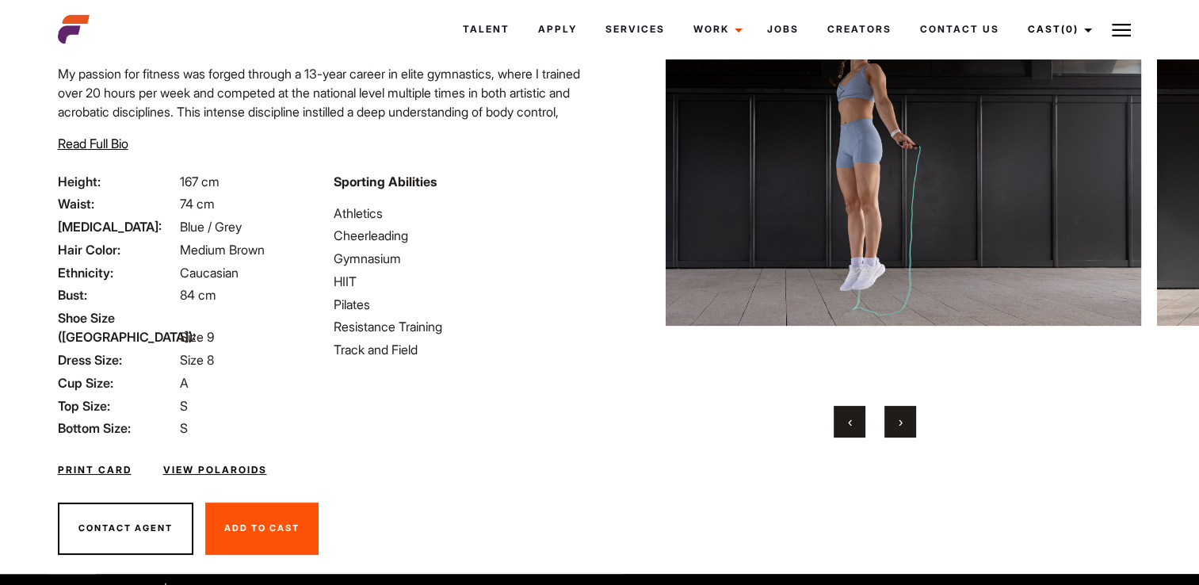
drag, startPoint x: 906, startPoint y: 273, endPoint x: 561, endPoint y: 308, distance: 346.5
click at [561, 308] on div "Home / Talent / Mia Ja Mia Ja My passion for fitness was forged through a 13-ye…" at bounding box center [599, 242] width 1103 height 664
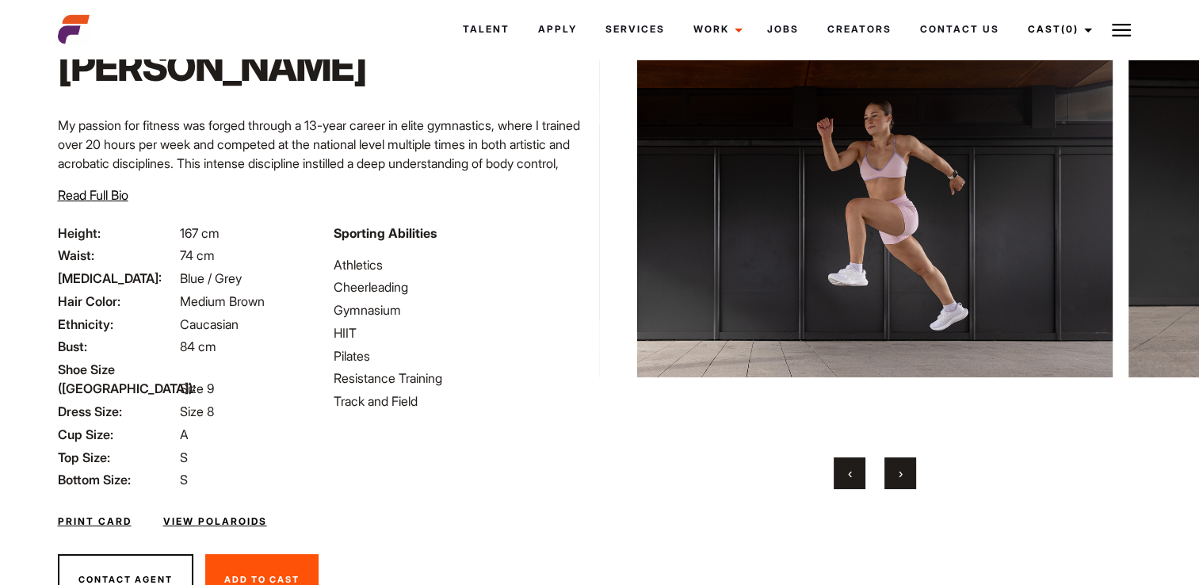
scroll to position [74, 0]
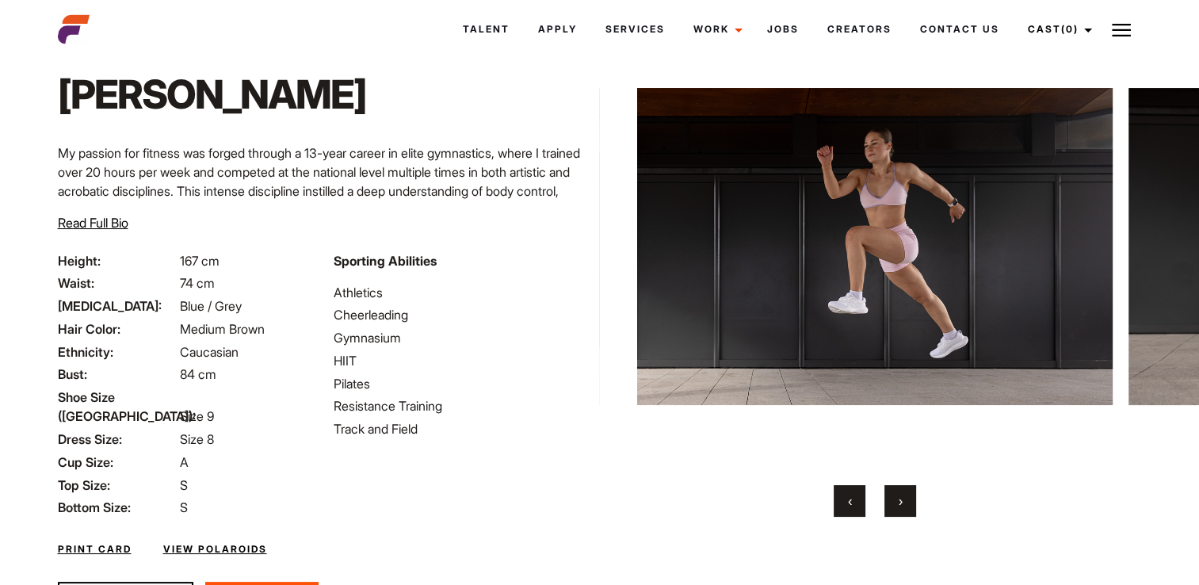
drag, startPoint x: 872, startPoint y: 277, endPoint x: 564, endPoint y: 290, distance: 307.7
click at [564, 290] on div "Home / Talent / Mia Ja Mia Ja My passion for fitness was forged through a 13-ye…" at bounding box center [599, 321] width 1103 height 664
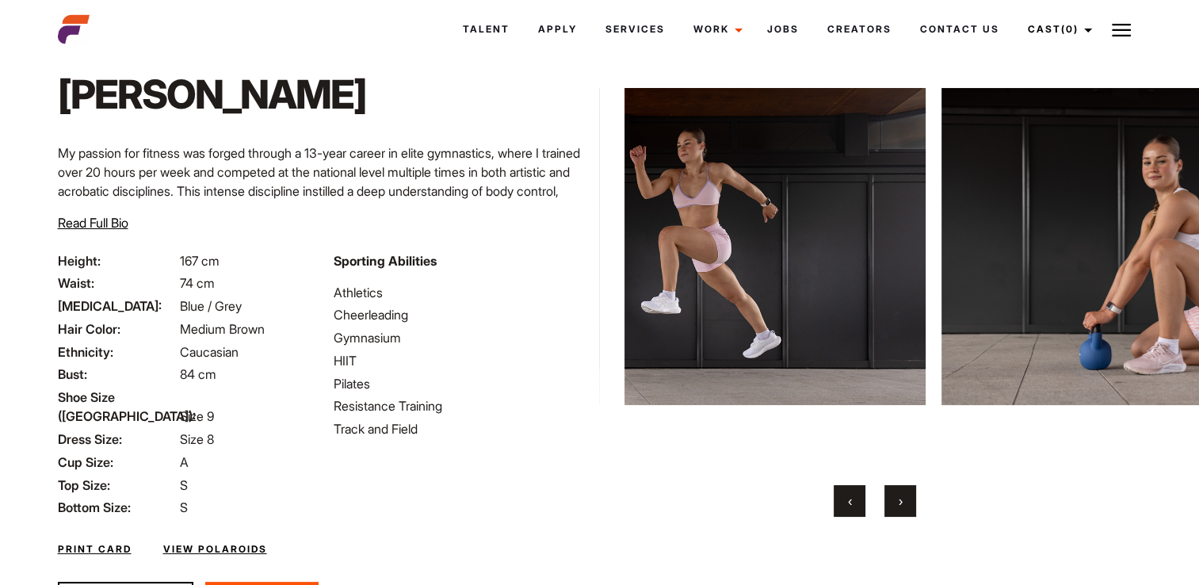
drag, startPoint x: 922, startPoint y: 236, endPoint x: 564, endPoint y: 269, distance: 359.7
click at [584, 269] on div "Home / Talent / Mia Ja Mia Ja My passion for fitness was forged through a 13-ye…" at bounding box center [599, 321] width 1103 height 664
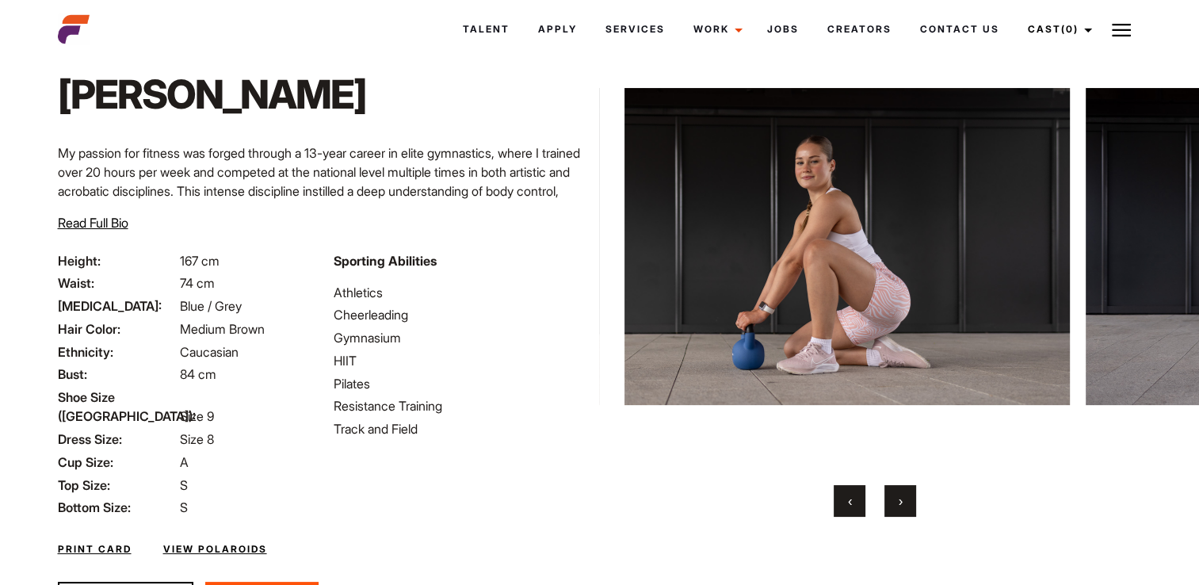
drag, startPoint x: 951, startPoint y: 237, endPoint x: 607, endPoint y: 258, distance: 344.6
click at [610, 258] on div "Home / Talent / Mia Ja Mia Ja ‹ ›" at bounding box center [874, 321] width 551 height 664
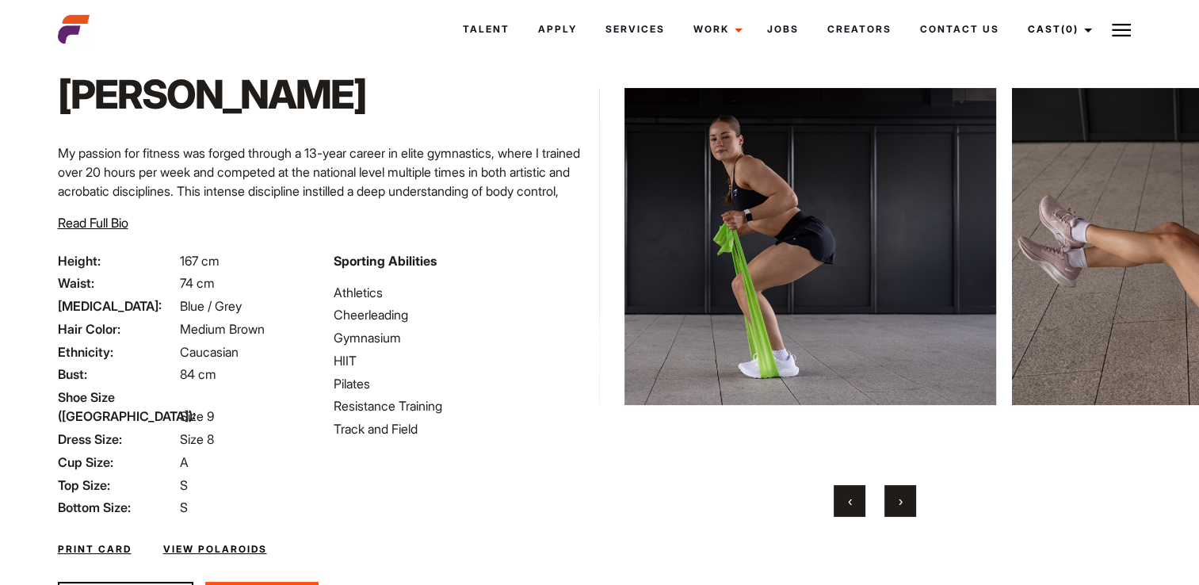
drag, startPoint x: 870, startPoint y: 249, endPoint x: 635, endPoint y: 258, distance: 234.7
click at [632, 258] on img at bounding box center [758, 246] width 475 height 439
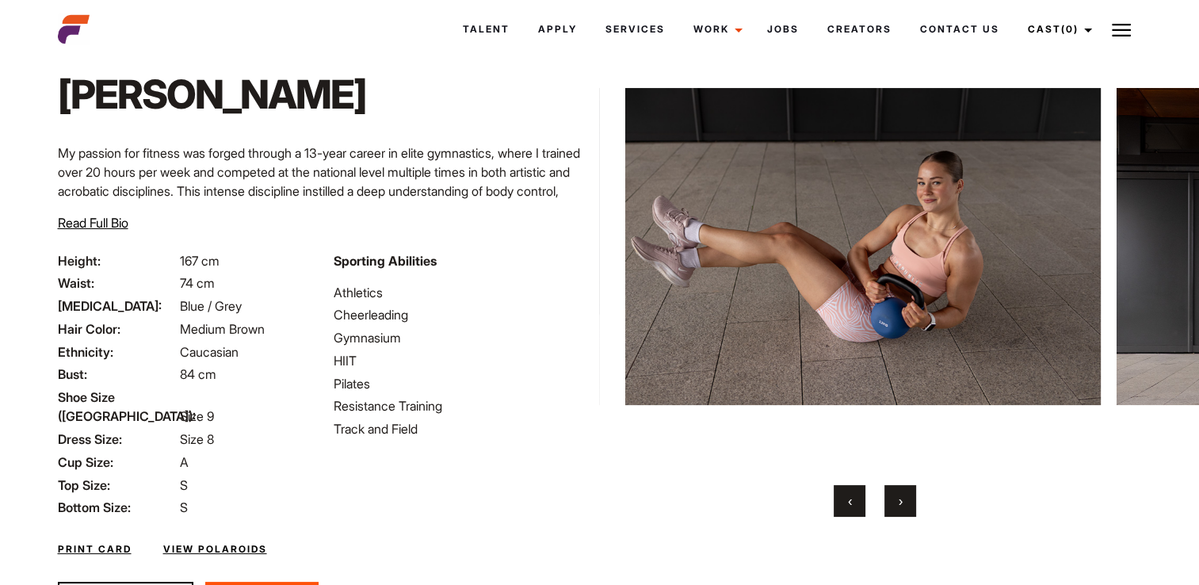
drag, startPoint x: 1036, startPoint y: 233, endPoint x: 636, endPoint y: 261, distance: 401.2
click at [637, 261] on img at bounding box center [862, 246] width 475 height 439
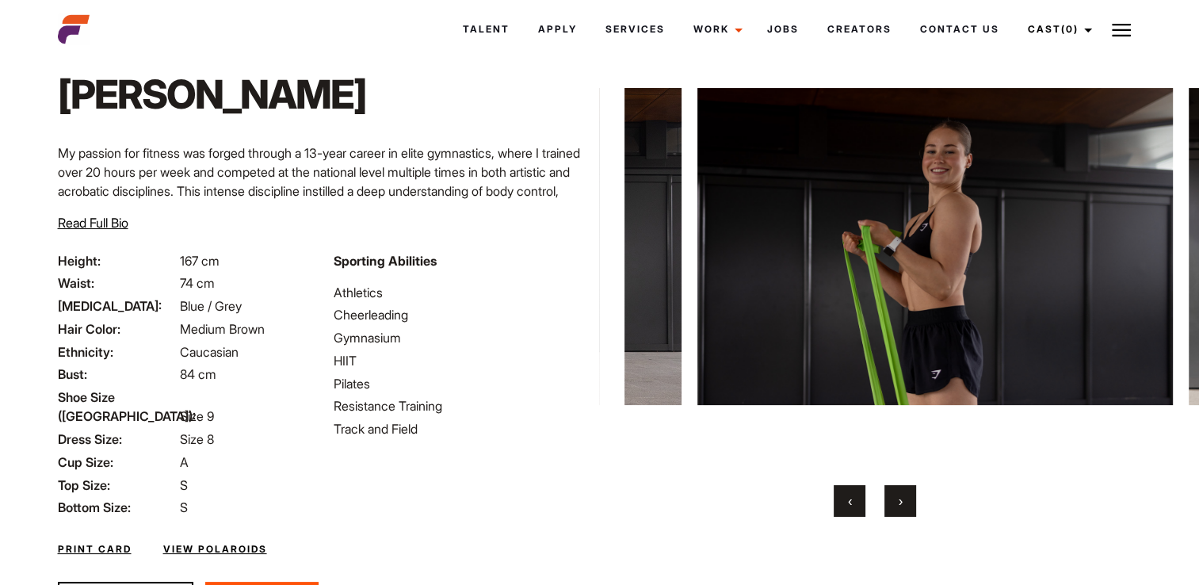
drag, startPoint x: 1103, startPoint y: 216, endPoint x: 577, endPoint y: 274, distance: 529.3
click at [577, 274] on div "Home / Talent / Mia Ja Mia Ja My passion for fitness was forged through a 13-ye…" at bounding box center [599, 321] width 1103 height 664
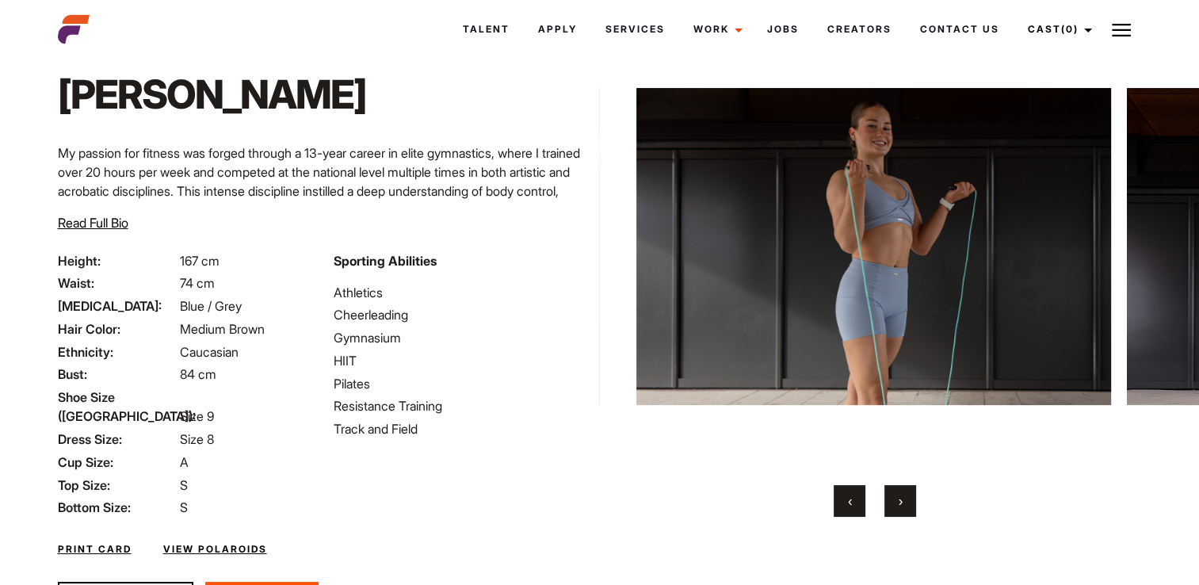
drag, startPoint x: 373, startPoint y: 2, endPoint x: 628, endPoint y: 475, distance: 537.1
click at [628, 475] on div "Home / Talent / Mia Ja Mia Ja ‹ ›" at bounding box center [874, 321] width 551 height 664
click at [90, 224] on span "Read Full Bio" at bounding box center [93, 223] width 71 height 16
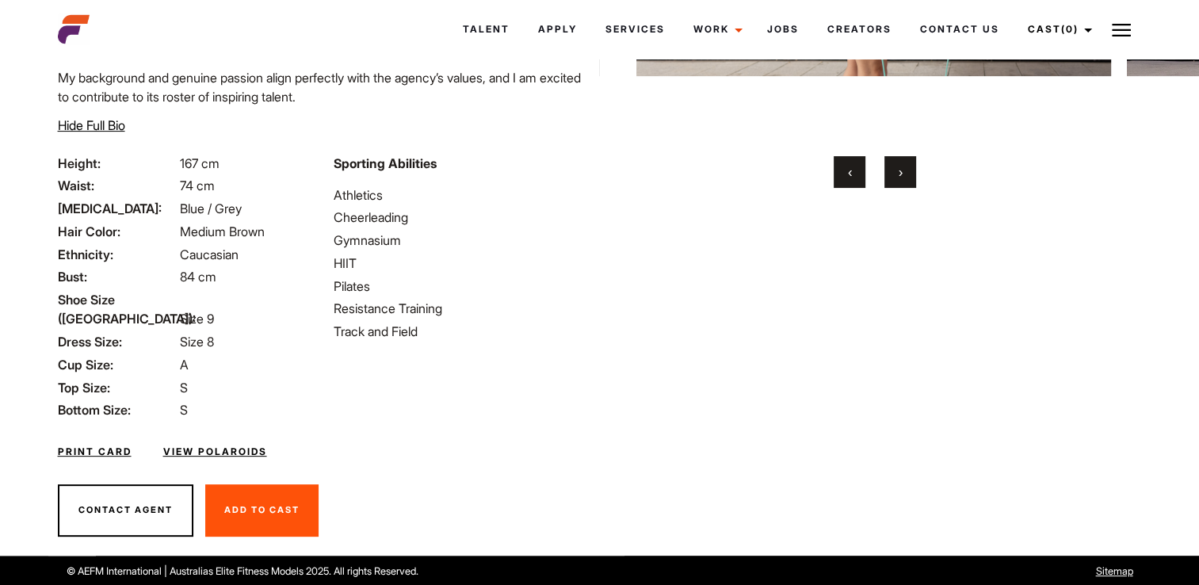
scroll to position [404, 0]
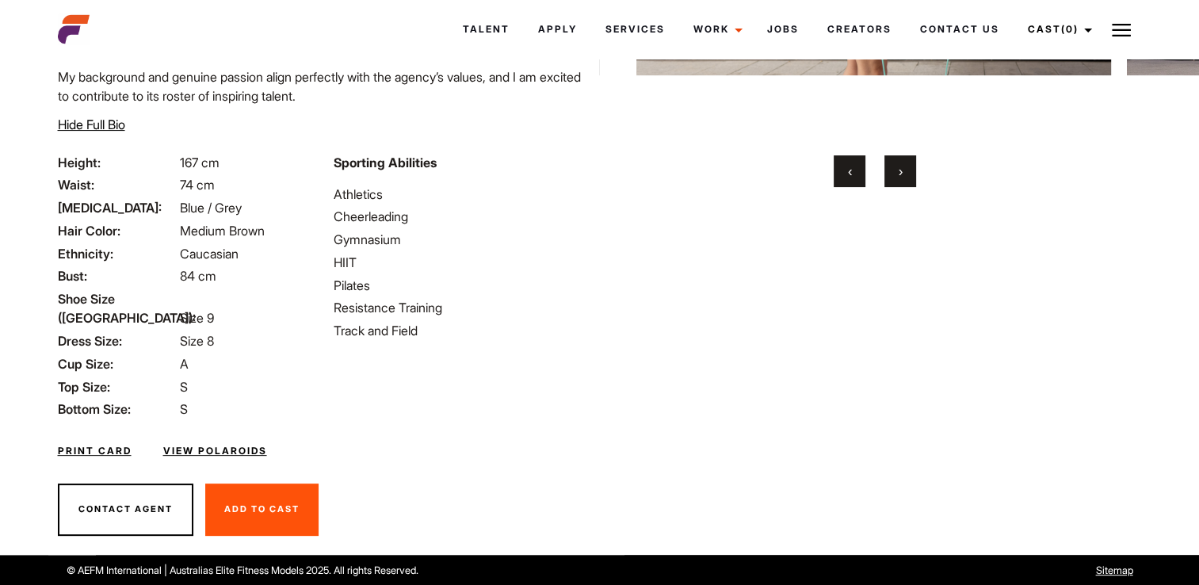
click at [87, 445] on link "Print Card" at bounding box center [95, 451] width 74 height 14
click at [491, 312] on ul "Athletics Cheerleading Gymnasium HIIT Pilates Resistance Training Track and Fie…" at bounding box center [462, 263] width 257 height 156
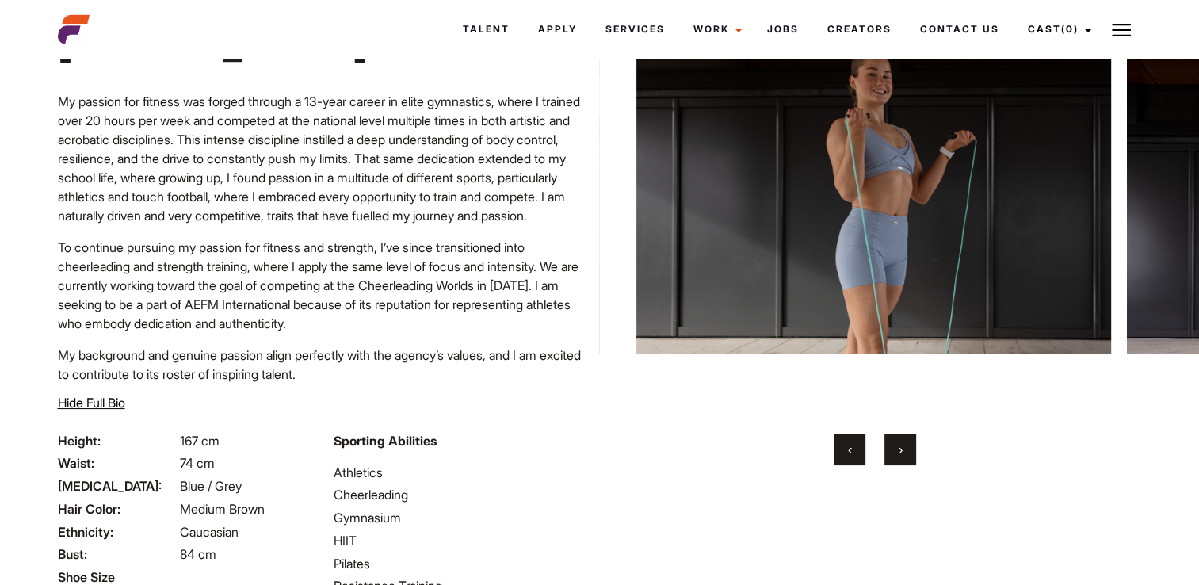
scroll to position [87, 0]
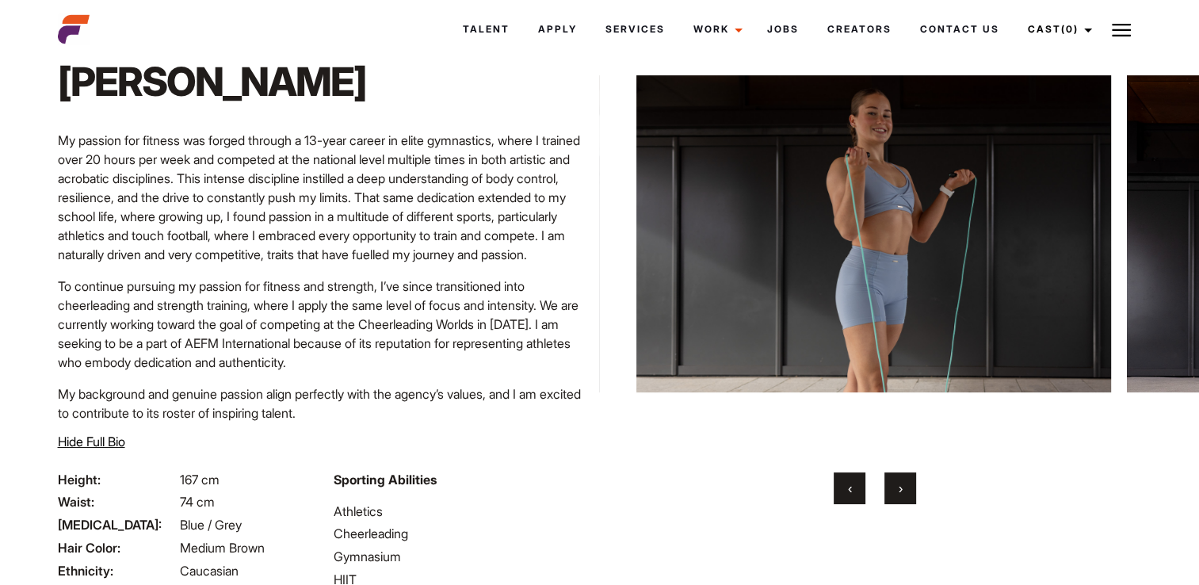
click at [905, 490] on button "›" at bounding box center [900, 488] width 32 height 32
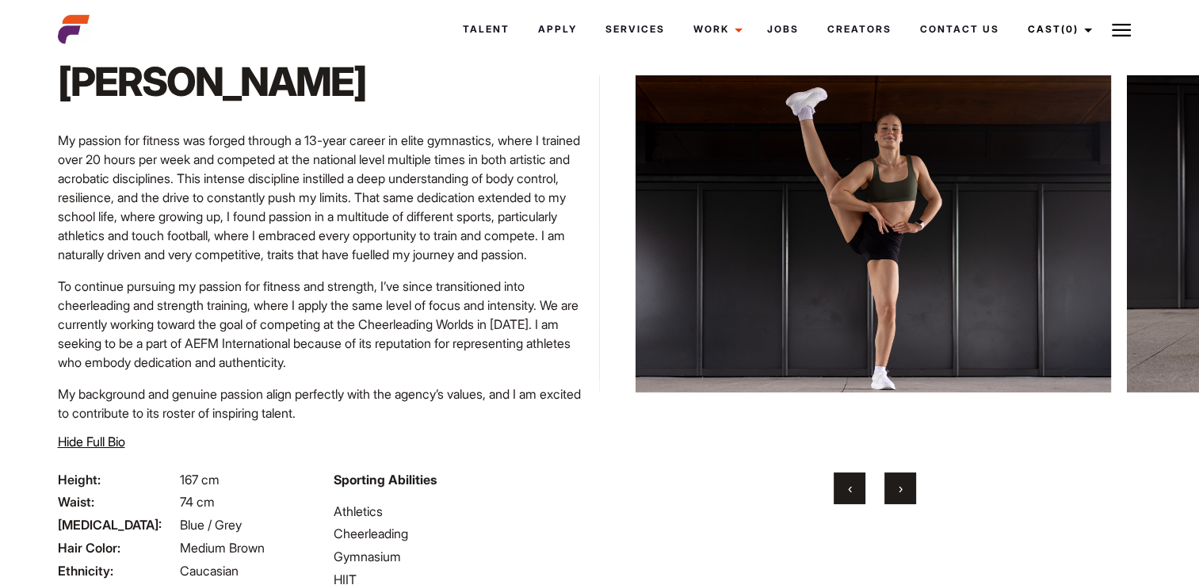
click at [905, 490] on button "›" at bounding box center [900, 488] width 32 height 32
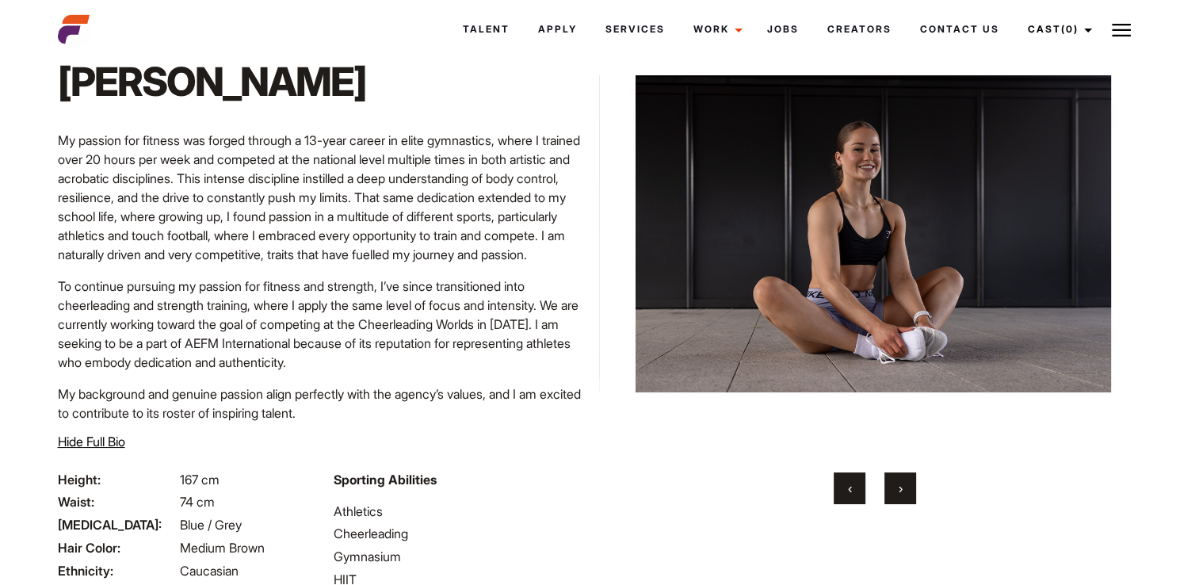
click at [905, 490] on button "›" at bounding box center [900, 488] width 32 height 32
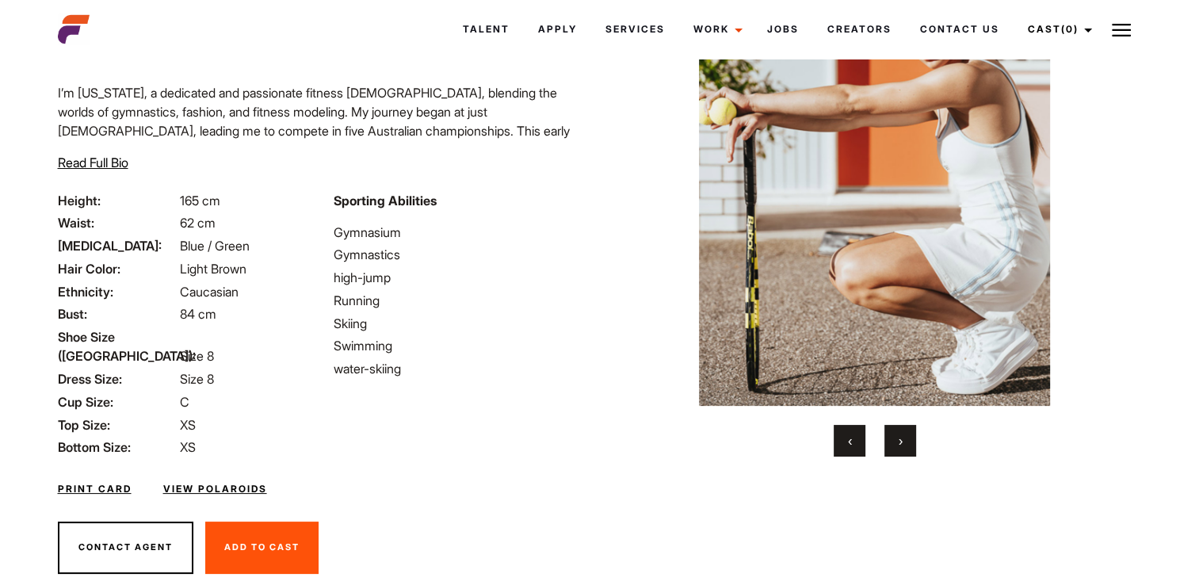
scroll to position [154, 0]
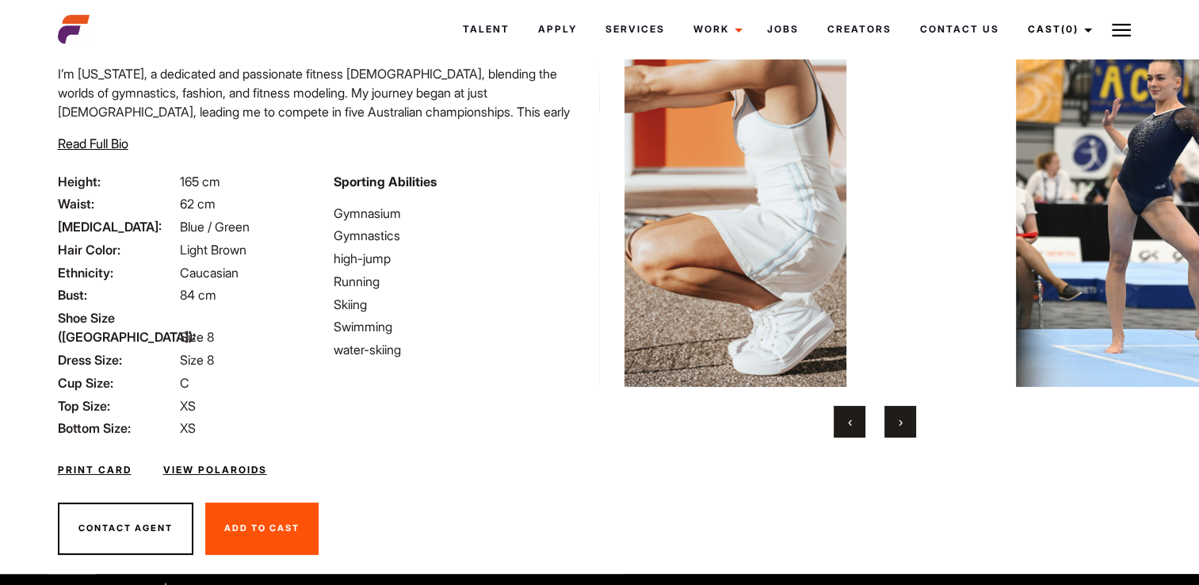
drag, startPoint x: 936, startPoint y: 274, endPoint x: 732, endPoint y: 269, distance: 203.7
click at [732, 269] on img at bounding box center [670, 167] width 475 height 439
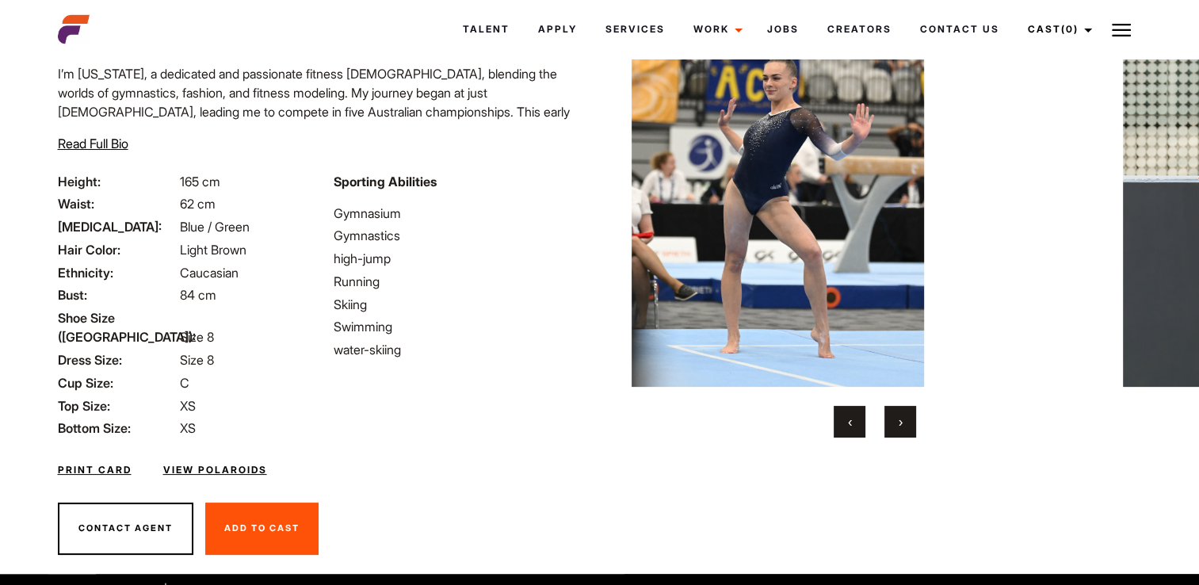
drag, startPoint x: 921, startPoint y: 224, endPoint x: 765, endPoint y: 241, distance: 157.0
click at [769, 239] on img at bounding box center [777, 167] width 475 height 439
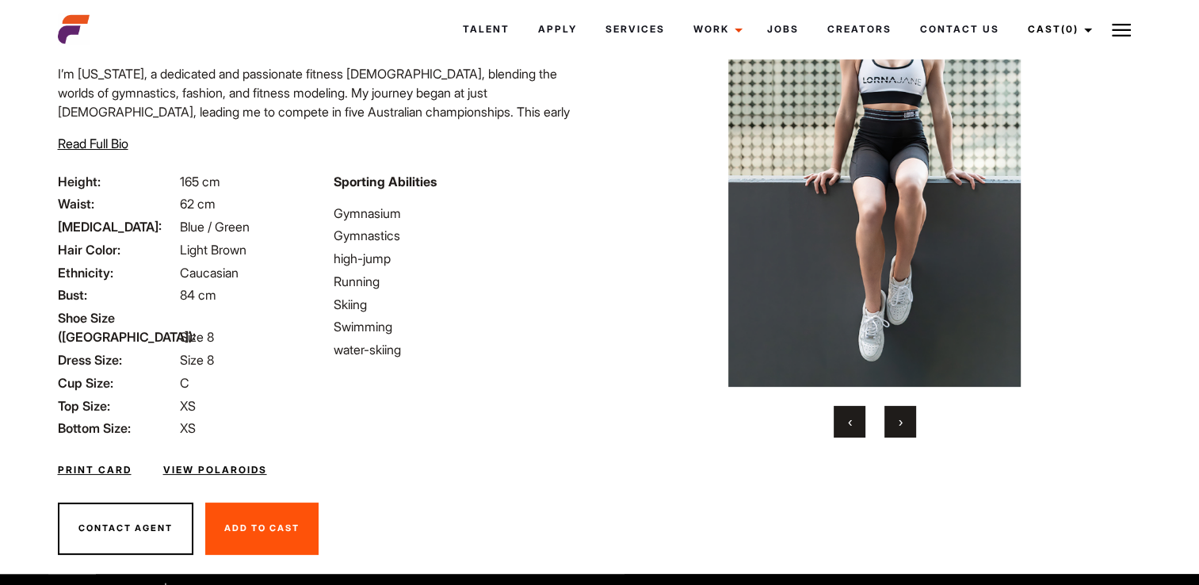
scroll to position [74, 0]
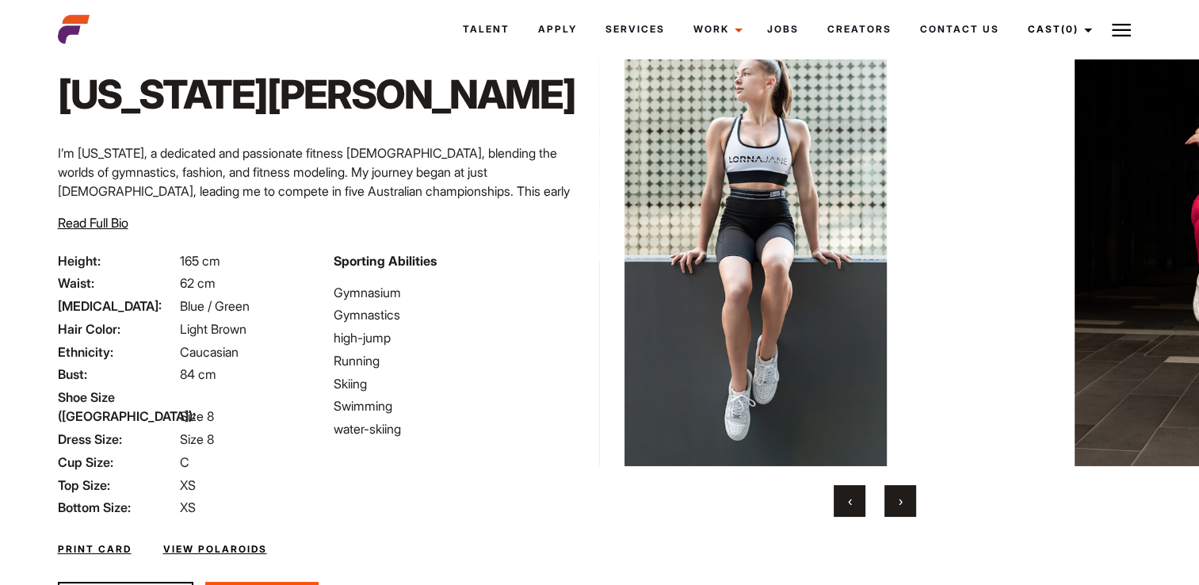
drag, startPoint x: 883, startPoint y: 240, endPoint x: 728, endPoint y: 244, distance: 154.6
click at [728, 244] on img at bounding box center [739, 246] width 475 height 439
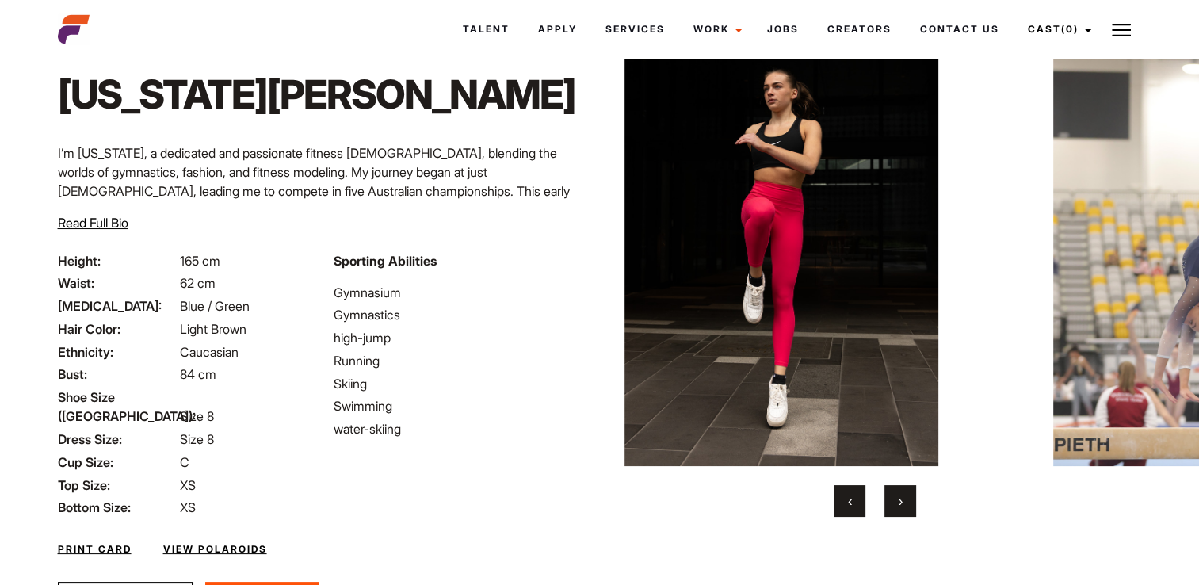
drag, startPoint x: 861, startPoint y: 240, endPoint x: 762, endPoint y: 242, distance: 98.3
click at [763, 242] on img at bounding box center [781, 246] width 475 height 439
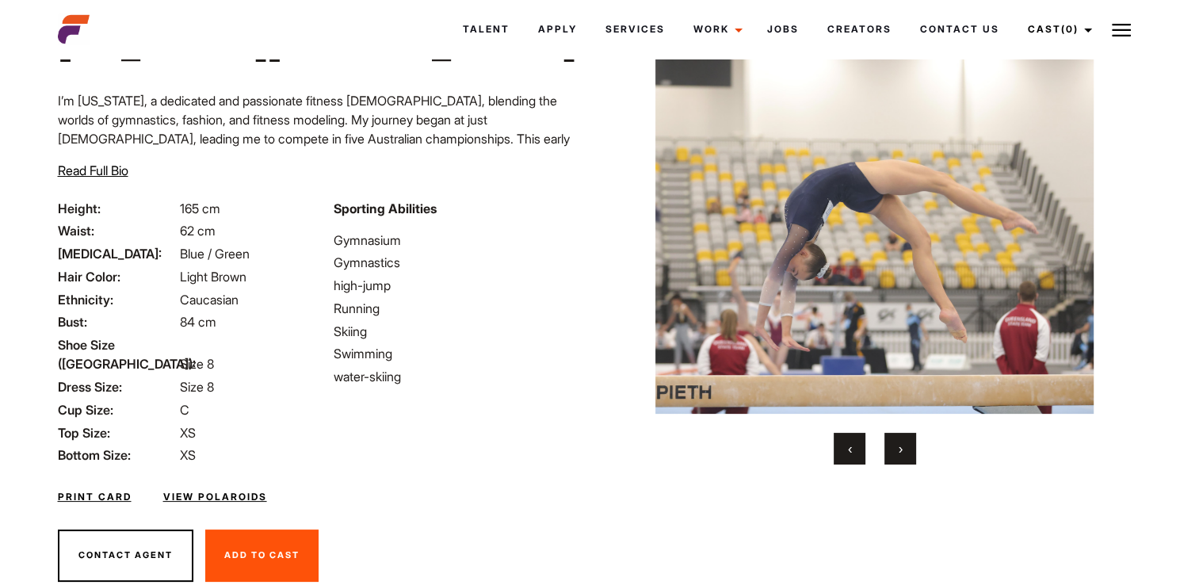
scroll to position [154, 0]
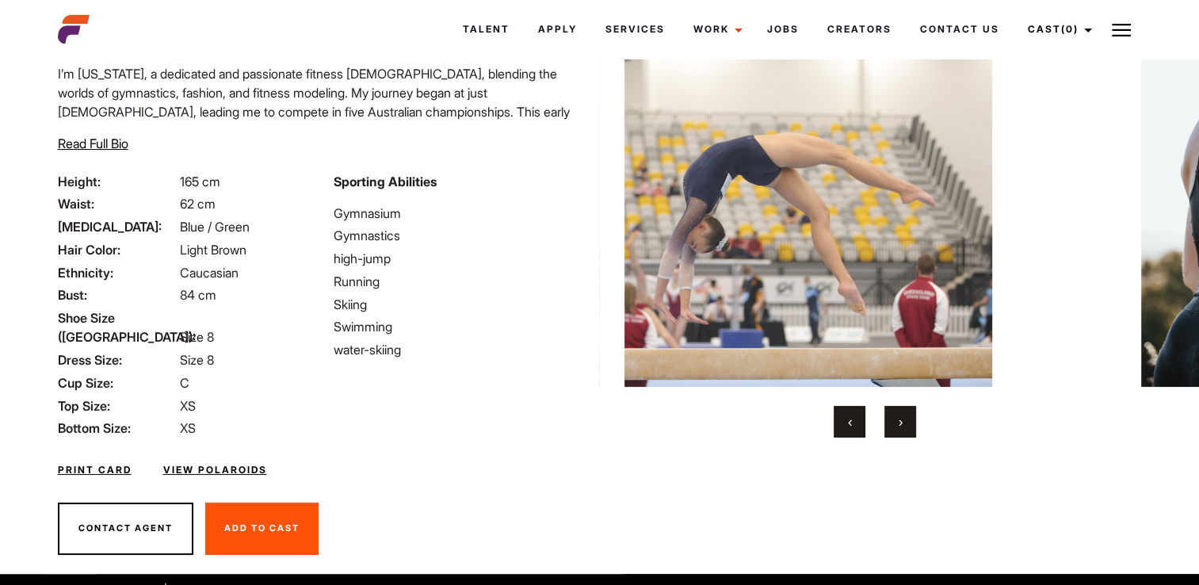
drag, startPoint x: 783, startPoint y: 239, endPoint x: 397, endPoint y: 215, distance: 386.6
click at [397, 215] on div "Home / Talent / Georgia Meg Georgia Meg I’m Georgia, a dedicated and passionate…" at bounding box center [599, 242] width 1103 height 664
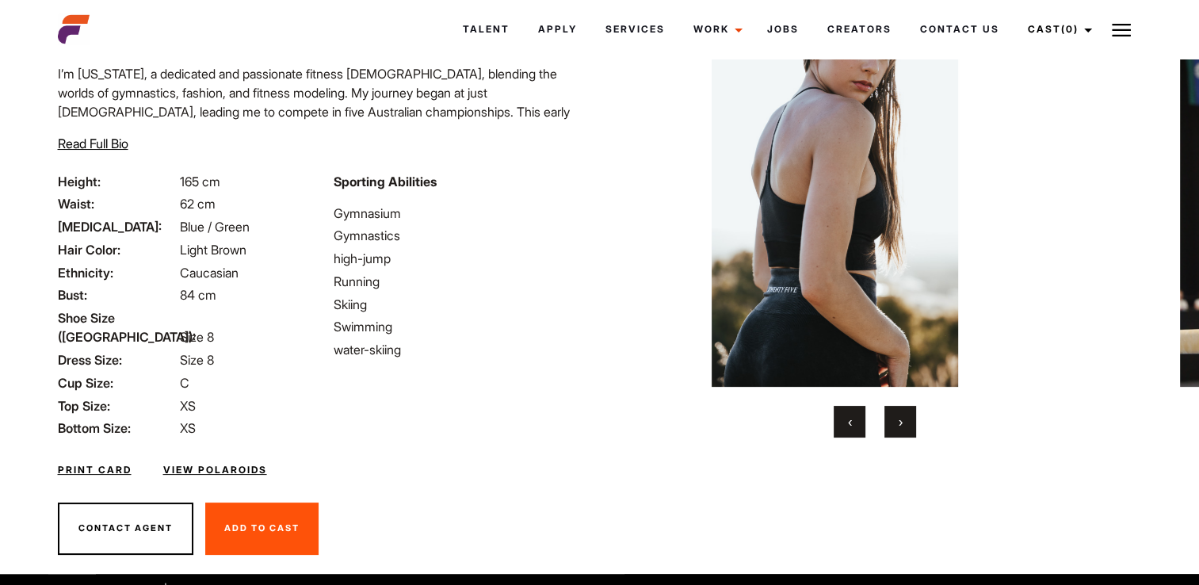
drag, startPoint x: 860, startPoint y: 222, endPoint x: 545, endPoint y: 219, distance: 314.6
click at [545, 219] on div "Home / Talent / Georgia Meg Georgia Meg I’m Georgia, a dedicated and passionate…" at bounding box center [599, 242] width 1103 height 664
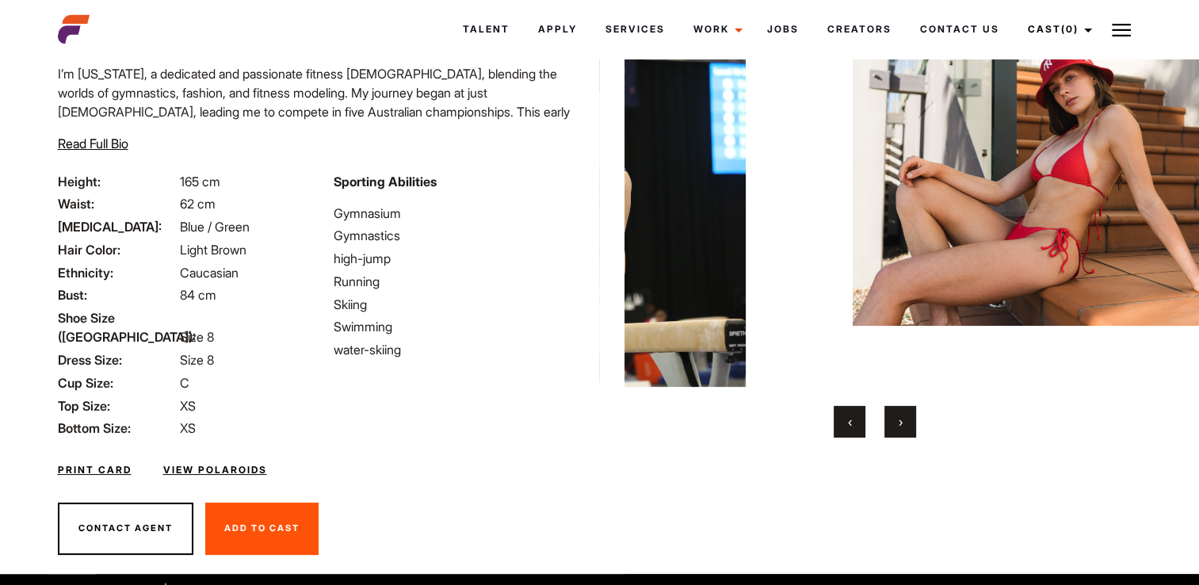
drag, startPoint x: 979, startPoint y: 242, endPoint x: 681, endPoint y: 251, distance: 298.1
click at [681, 251] on img at bounding box center [598, 167] width 475 height 439
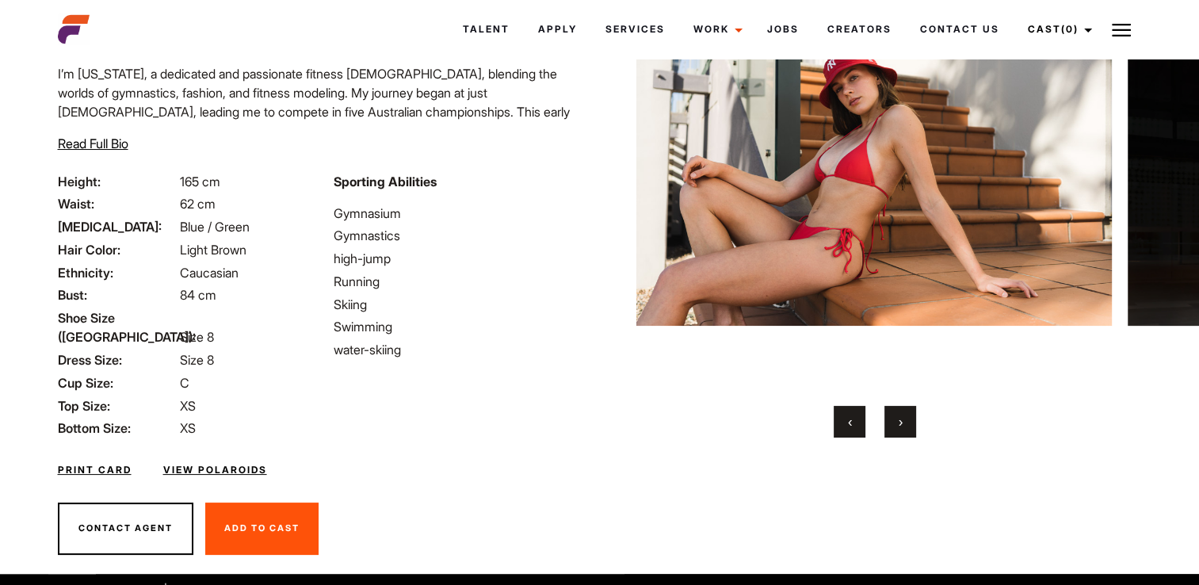
scroll to position [74, 0]
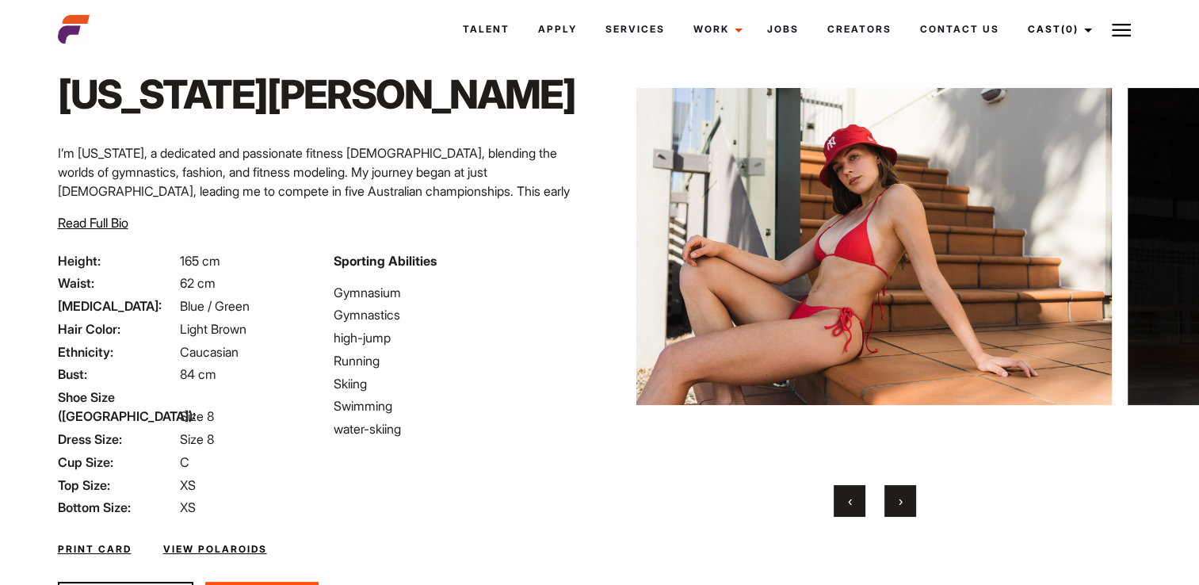
click at [887, 242] on img at bounding box center [873, 246] width 475 height 439
drag, startPoint x: 887, startPoint y: 242, endPoint x: 746, endPoint y: 461, distance: 260.2
click at [746, 461] on img at bounding box center [874, 246] width 475 height 439
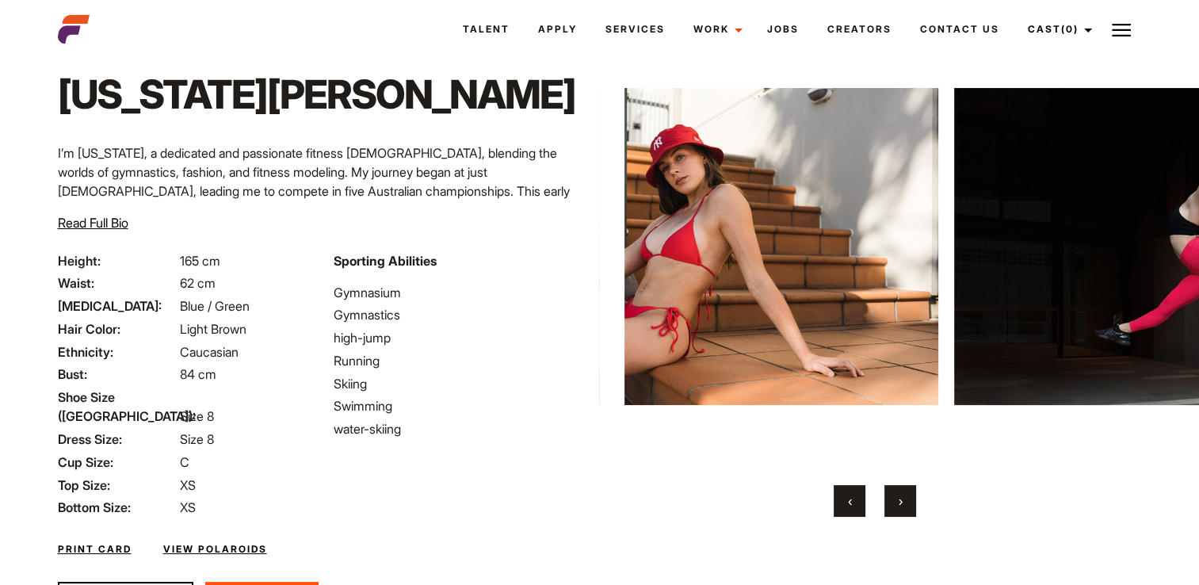
drag, startPoint x: 974, startPoint y: 331, endPoint x: 615, endPoint y: 334, distance: 359.0
click at [615, 334] on div "Home / Talent / Georgia Meg Georgia Meg ‹ ›" at bounding box center [874, 321] width 551 height 664
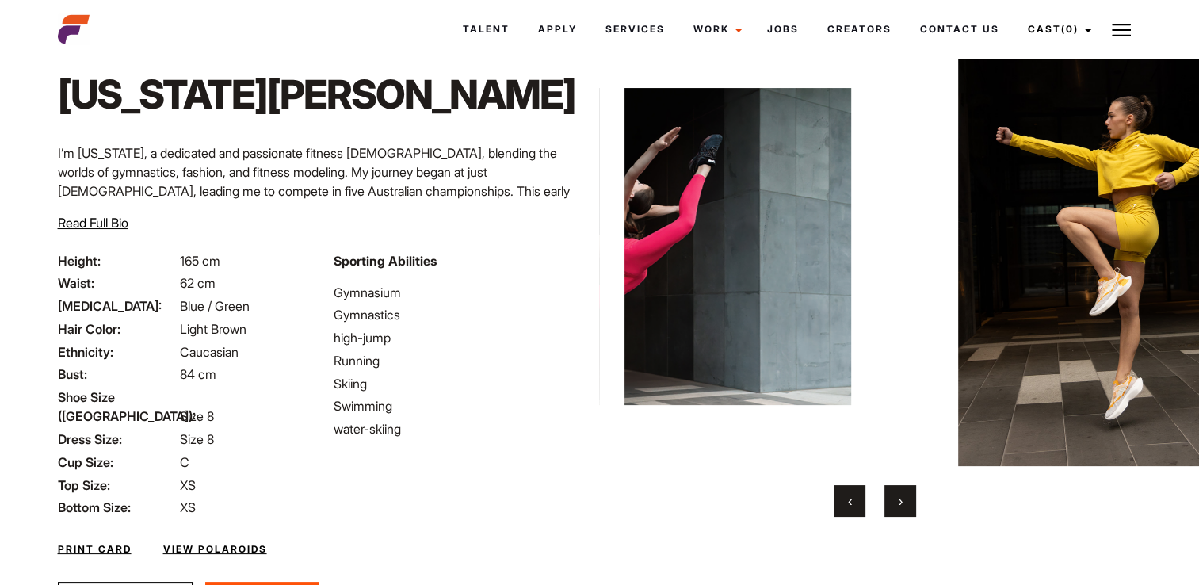
drag, startPoint x: 952, startPoint y: 285, endPoint x: 690, endPoint y: 290, distance: 262.3
click at [690, 290] on img at bounding box center [613, 246] width 475 height 439
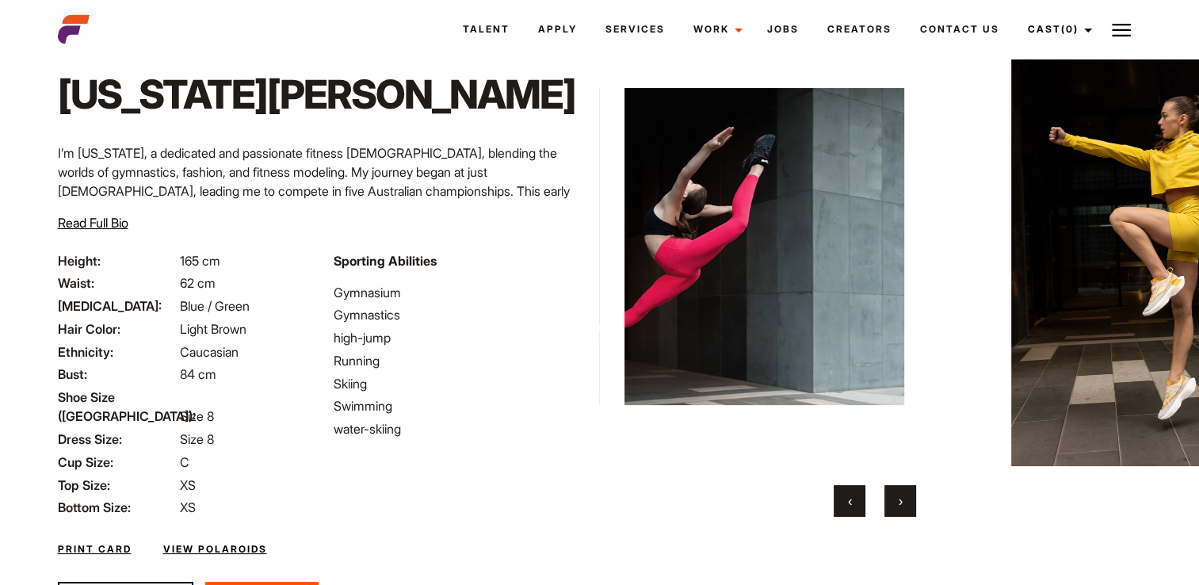
drag, startPoint x: 690, startPoint y: 290, endPoint x: 974, endPoint y: 287, distance: 283.7
click at [974, 287] on img at bounding box center [1157, 246] width 475 height 439
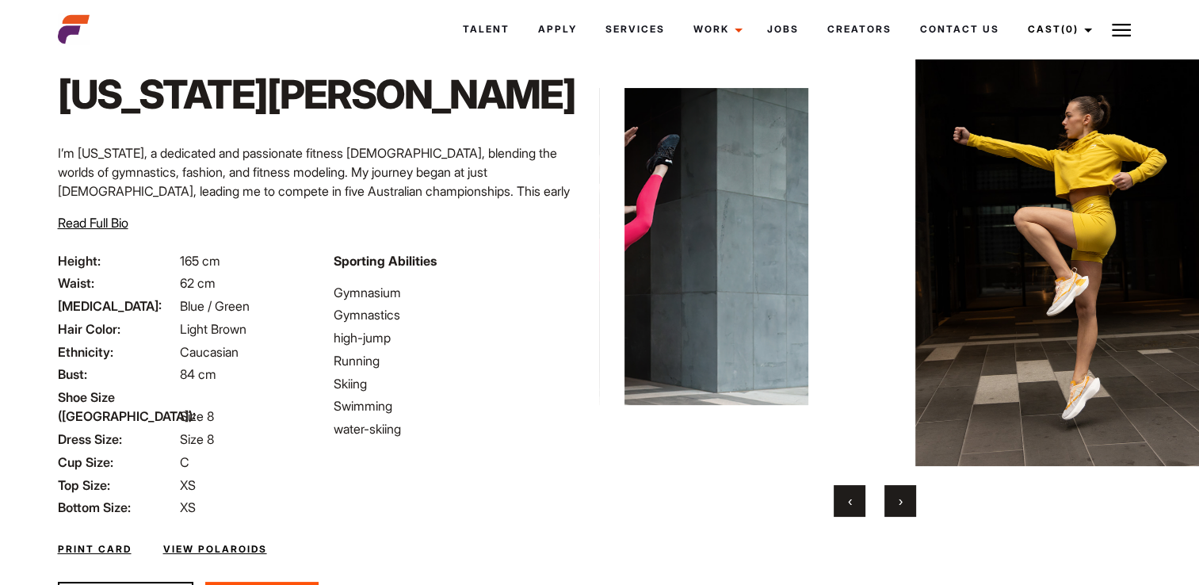
drag, startPoint x: 1014, startPoint y: 277, endPoint x: 711, endPoint y: 279, distance: 303.5
click at [711, 279] on img at bounding box center [570, 246] width 475 height 439
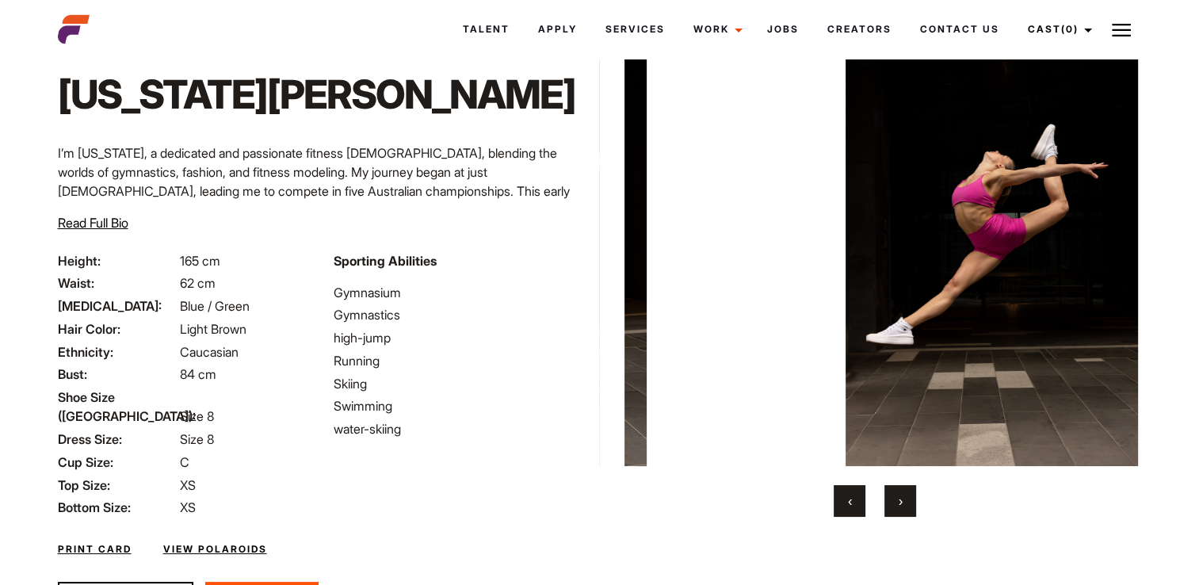
drag, startPoint x: 1026, startPoint y: 274, endPoint x: 632, endPoint y: 273, distance: 394.6
click at [622, 275] on div "Home / Talent / Georgia Meg Georgia Meg ‹ ›" at bounding box center [874, 321] width 551 height 664
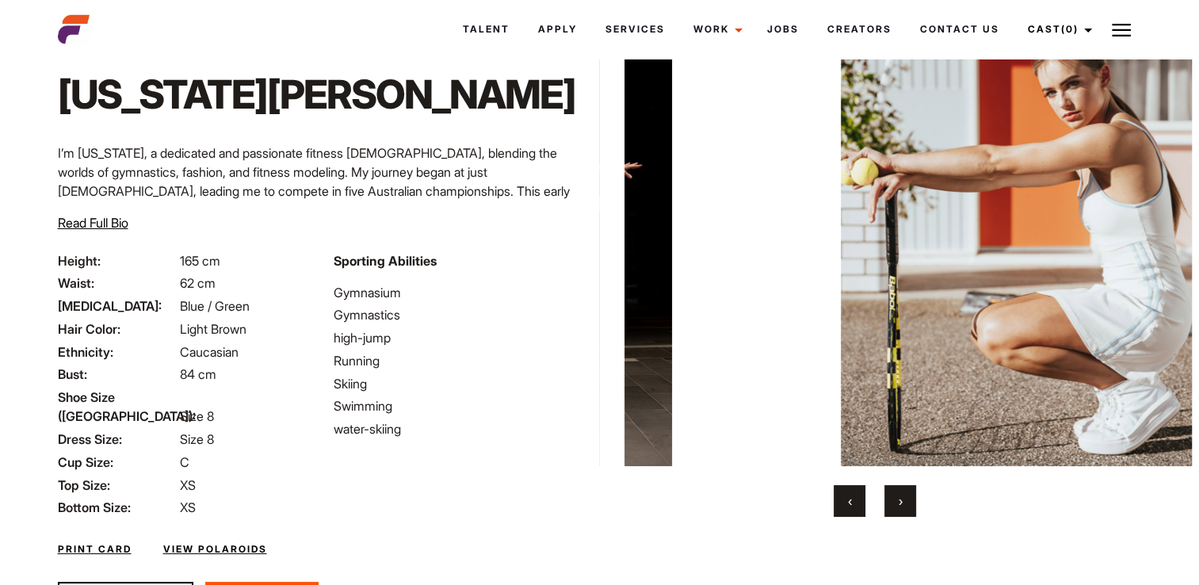
drag, startPoint x: 925, startPoint y: 254, endPoint x: 590, endPoint y: 264, distance: 336.1
click at [577, 268] on div "Home / Talent / Georgia Meg Georgia Meg I’m Georgia, a dedicated and passionate…" at bounding box center [599, 321] width 1103 height 664
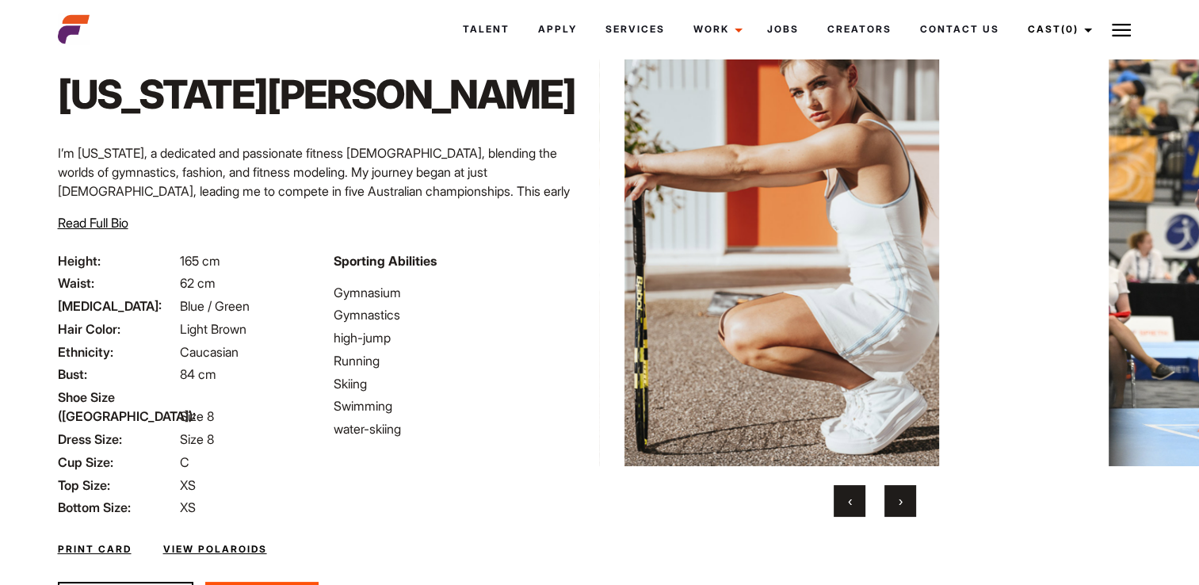
drag, startPoint x: 922, startPoint y: 242, endPoint x: 586, endPoint y: 242, distance: 336.0
click at [559, 248] on div "Home / Talent / Georgia Meg Georgia Meg I’m Georgia, a dedicated and passionate…" at bounding box center [599, 321] width 1103 height 664
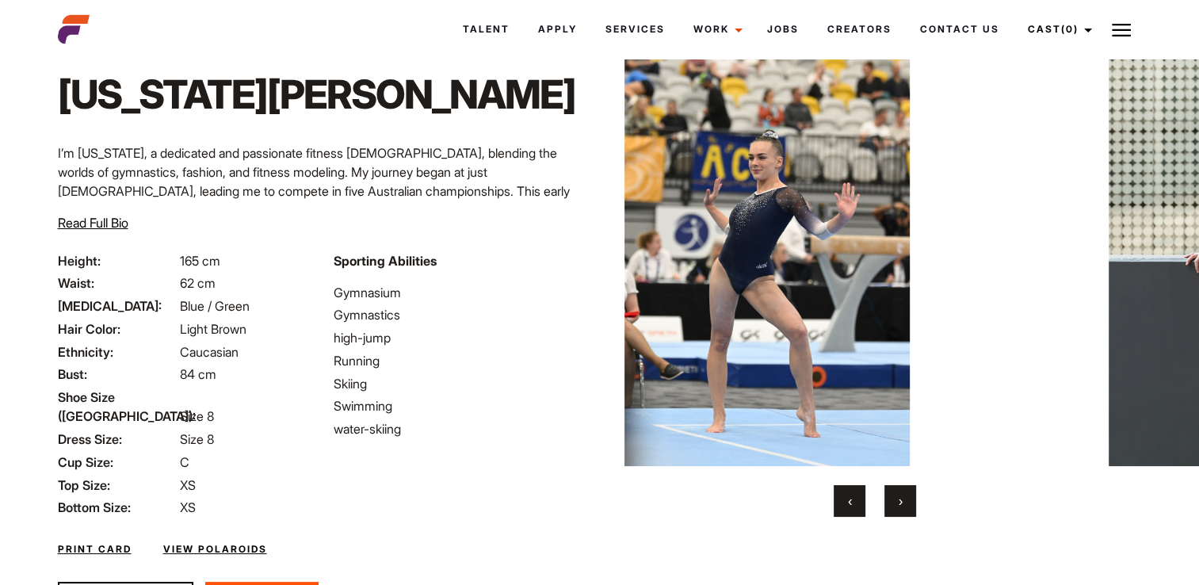
drag, startPoint x: 945, startPoint y: 242, endPoint x: 723, endPoint y: 242, distance: 221.9
click at [723, 242] on img at bounding box center [763, 246] width 475 height 439
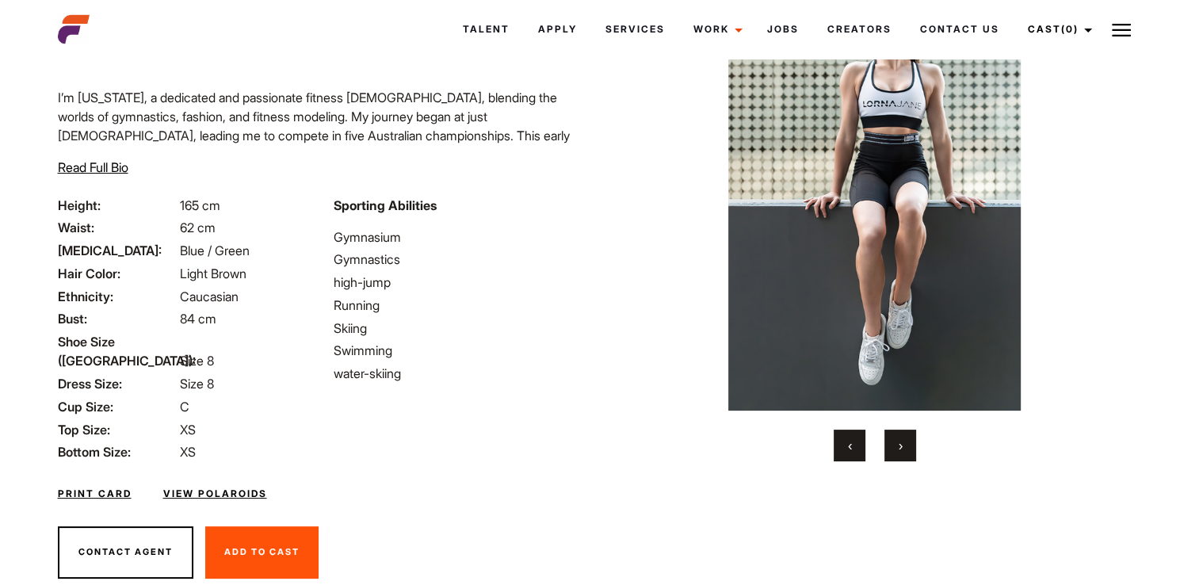
scroll to position [154, 0]
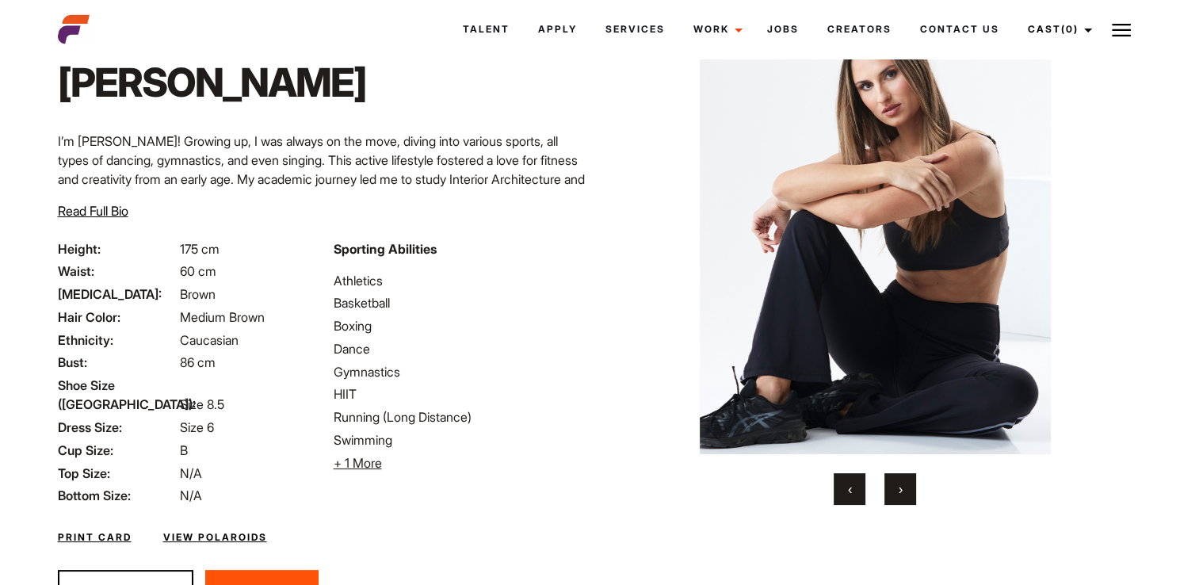
scroll to position [154, 0]
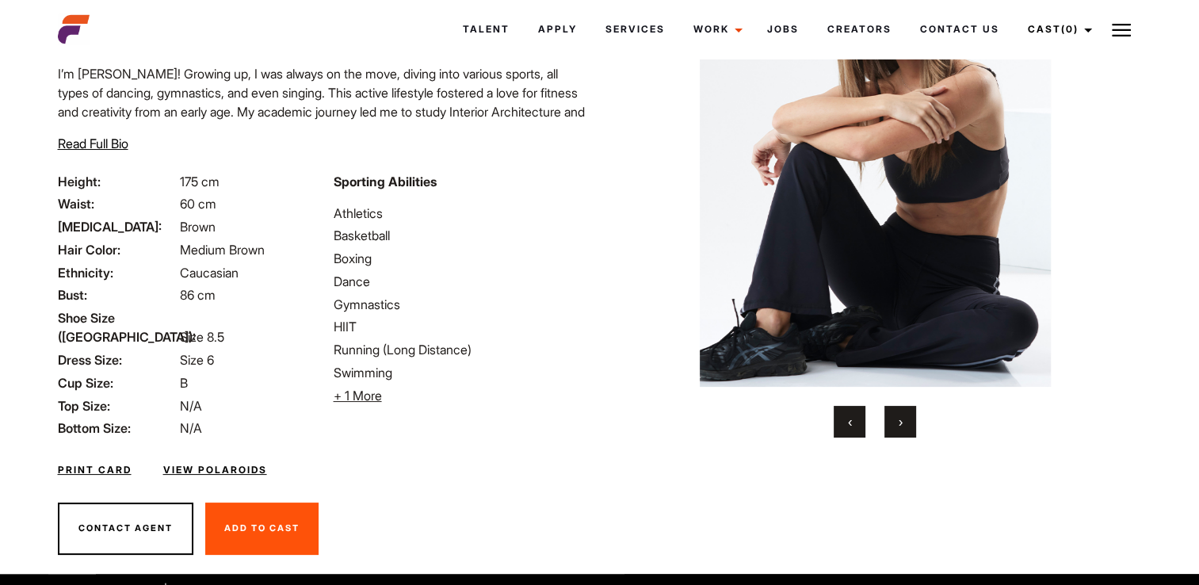
click at [922, 296] on img at bounding box center [874, 167] width 475 height 439
click at [920, 425] on div "‹ ›" at bounding box center [874, 422] width 475 height 32
click at [910, 422] on button "›" at bounding box center [900, 422] width 32 height 32
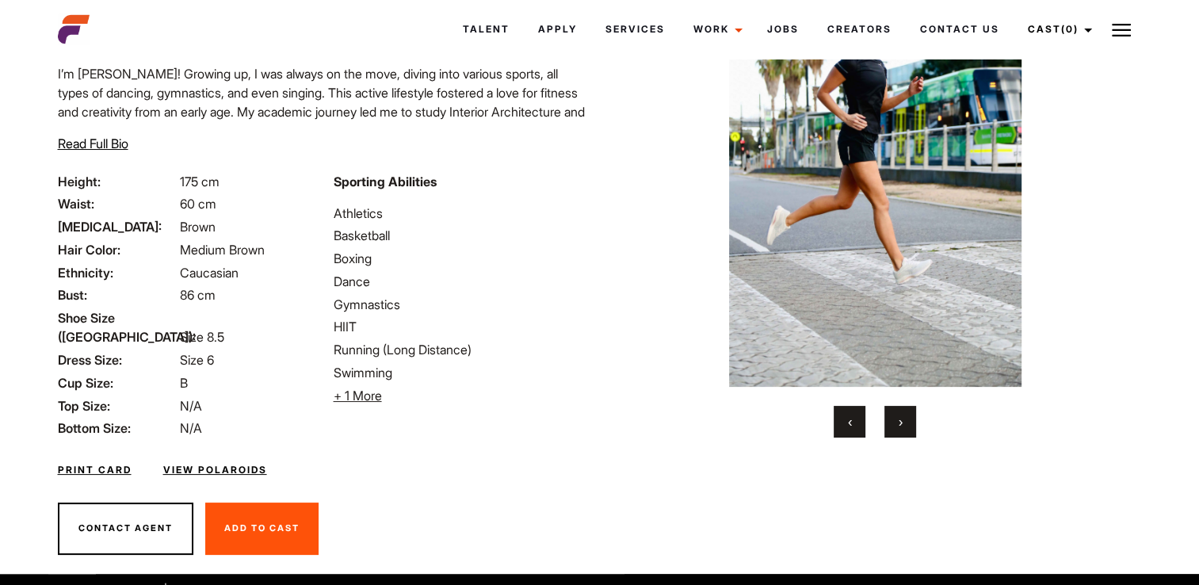
click at [910, 422] on button "›" at bounding box center [900, 422] width 32 height 32
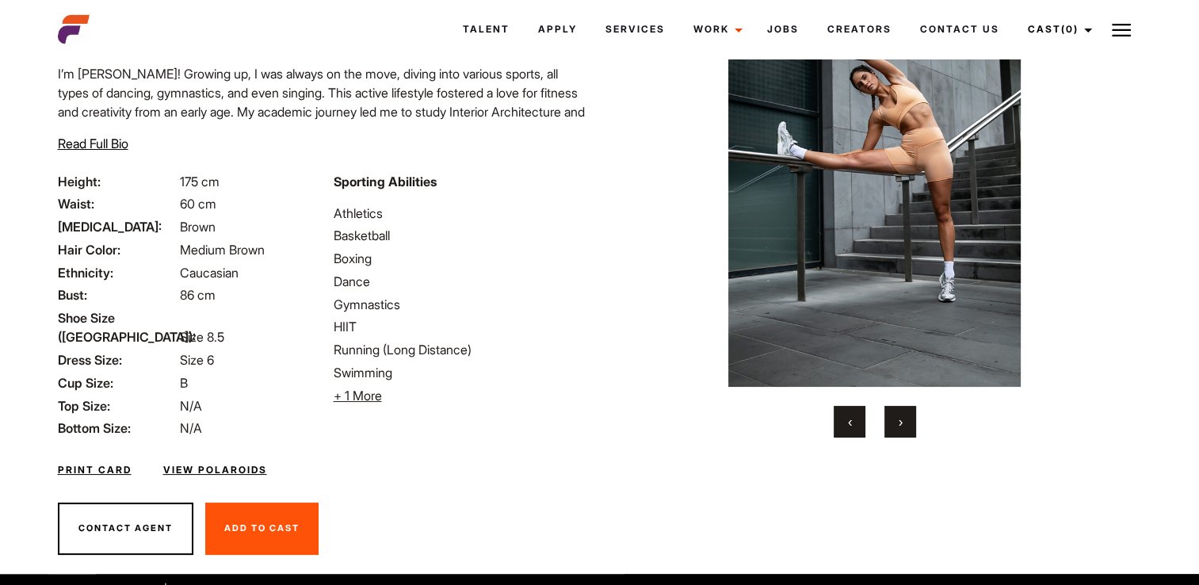
click at [197, 463] on link "View Polaroids" at bounding box center [215, 470] width 104 height 14
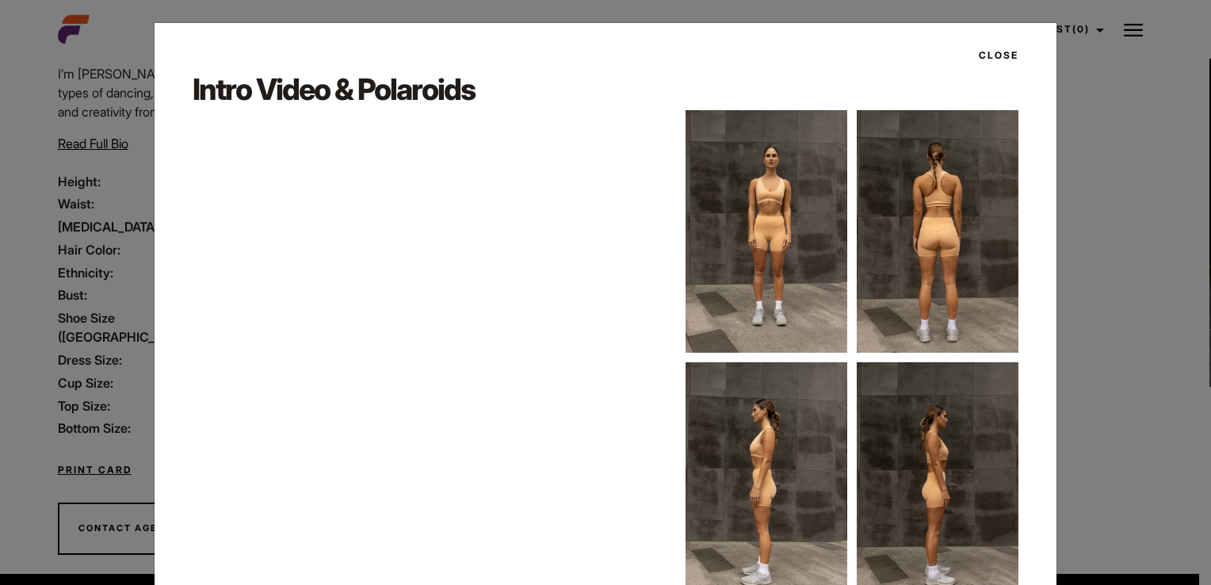
click at [911, 242] on img at bounding box center [938, 231] width 162 height 242
click at [996, 56] on button "Close" at bounding box center [993, 55] width 49 height 27
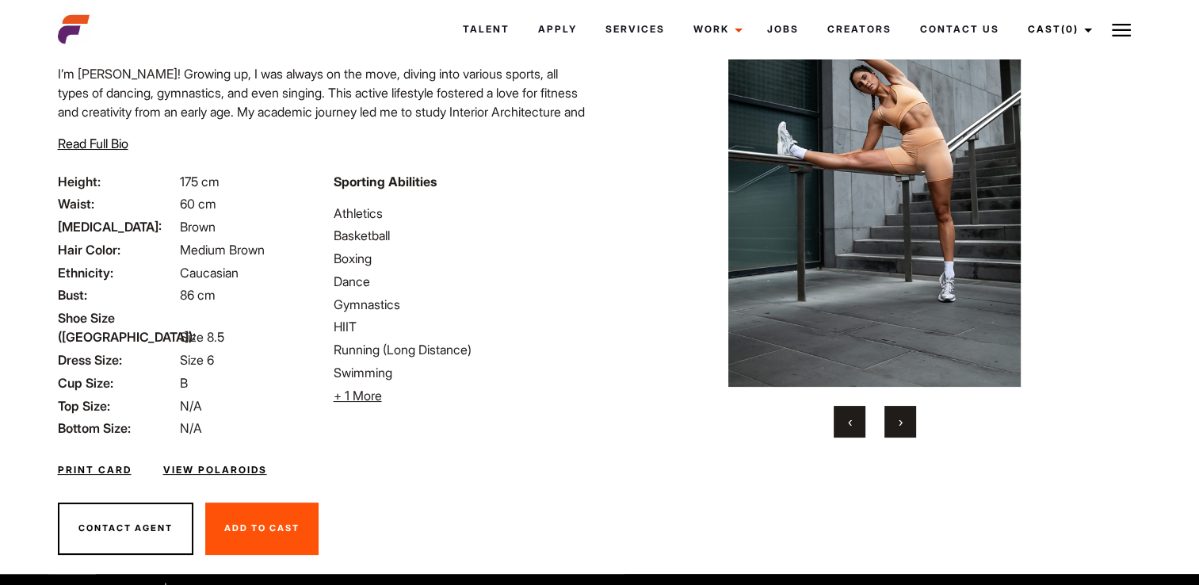
click at [896, 410] on button "›" at bounding box center [900, 422] width 32 height 32
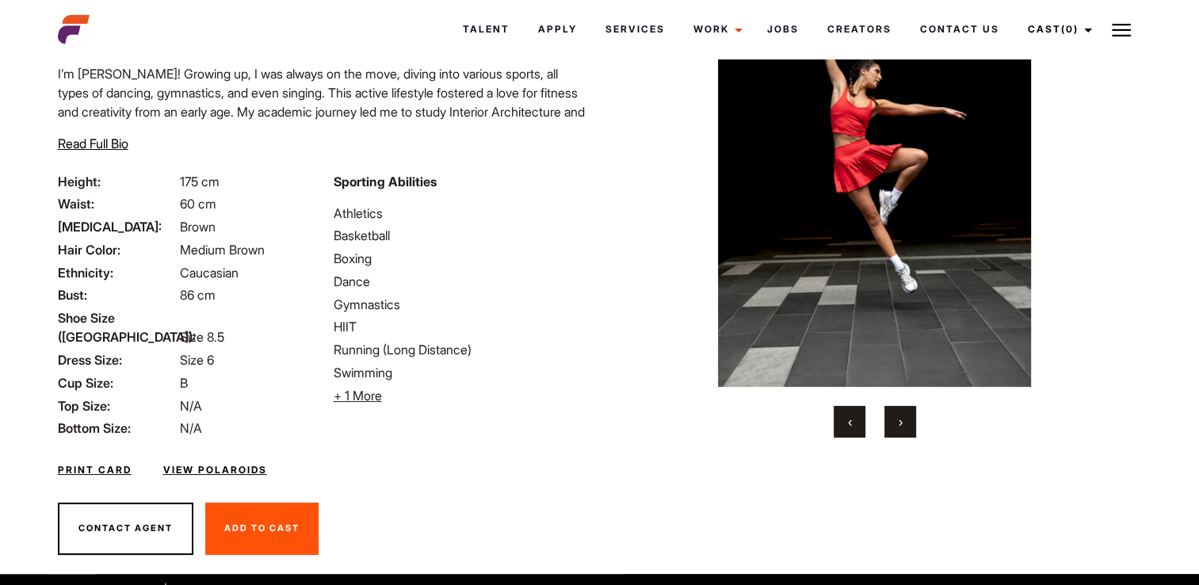
click at [896, 410] on button "›" at bounding box center [900, 422] width 32 height 32
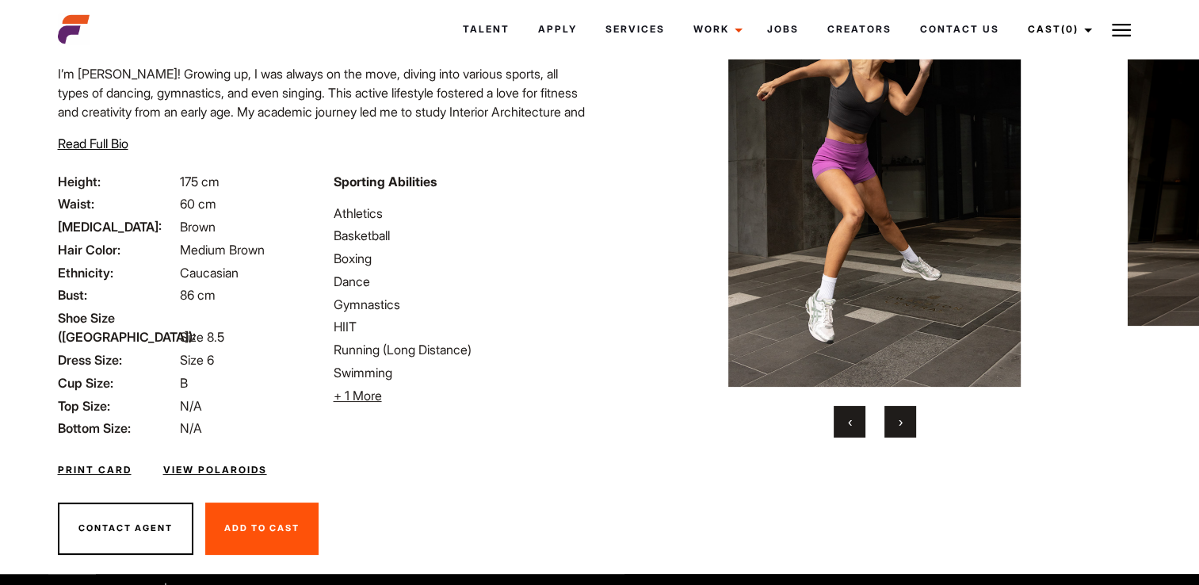
click at [861, 417] on button "‹" at bounding box center [850, 422] width 32 height 32
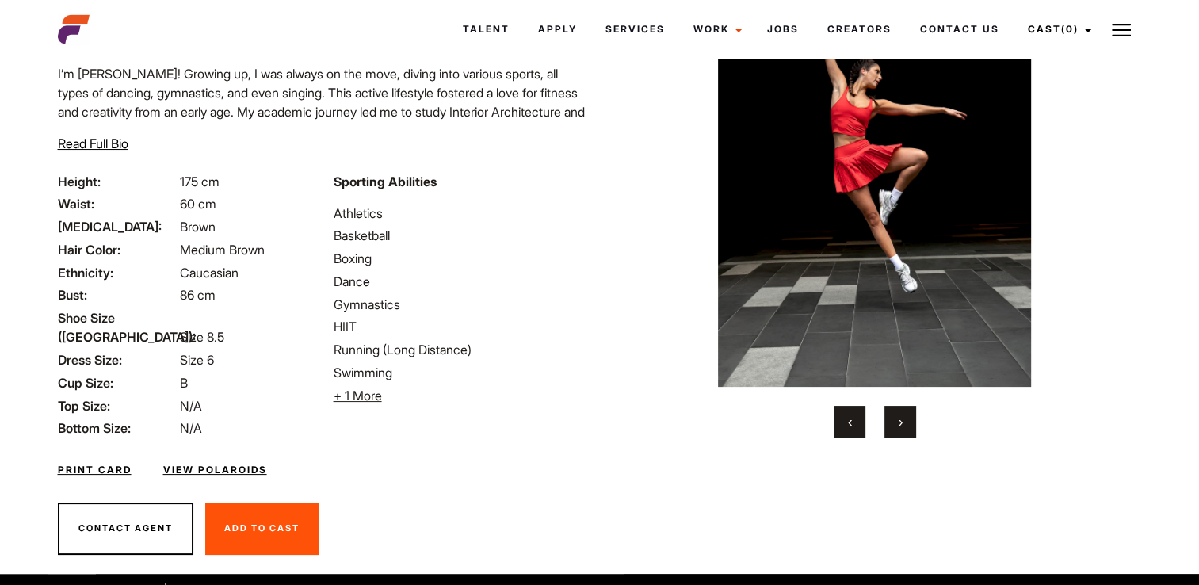
click at [915, 421] on button "›" at bounding box center [900, 422] width 32 height 32
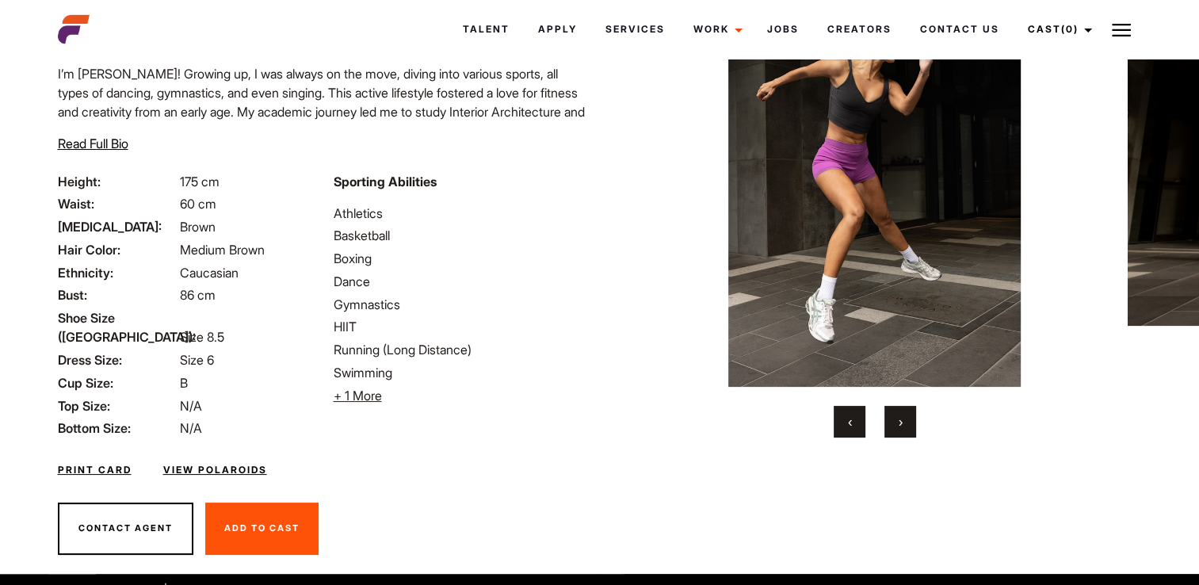
click at [915, 421] on button "›" at bounding box center [900, 422] width 32 height 32
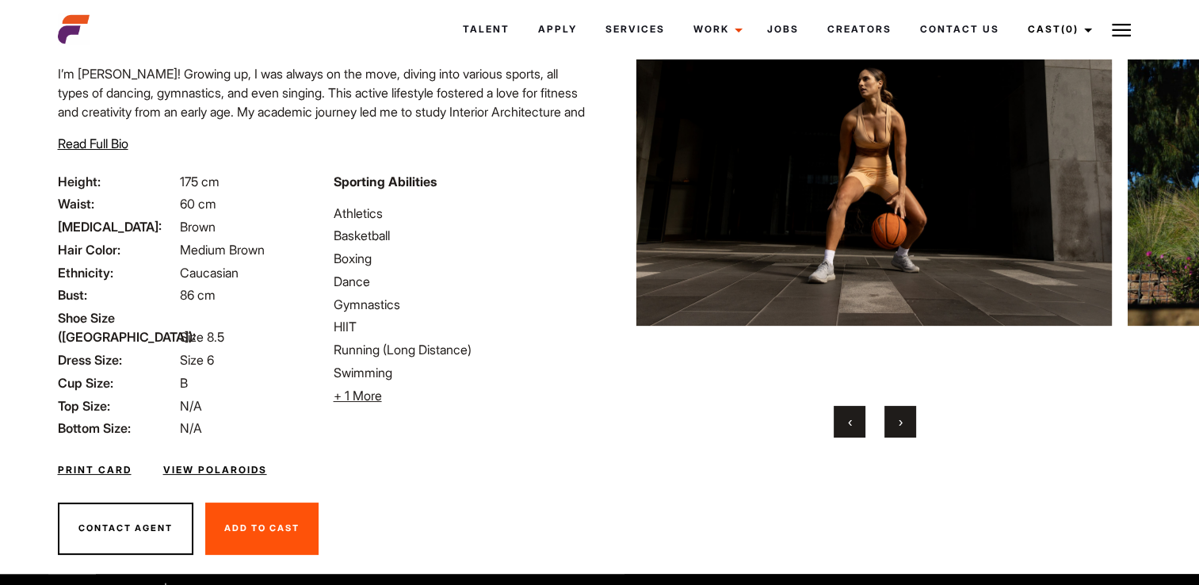
scroll to position [74, 0]
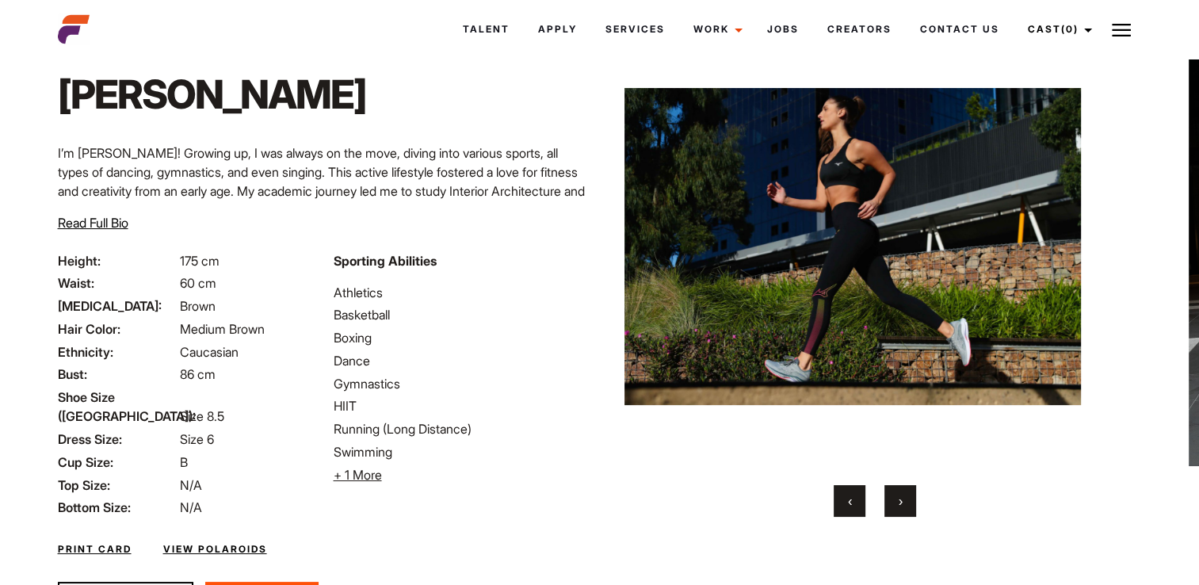
drag, startPoint x: 982, startPoint y: 269, endPoint x: 634, endPoint y: 276, distance: 347.9
click at [634, 276] on img at bounding box center [842, 246] width 475 height 439
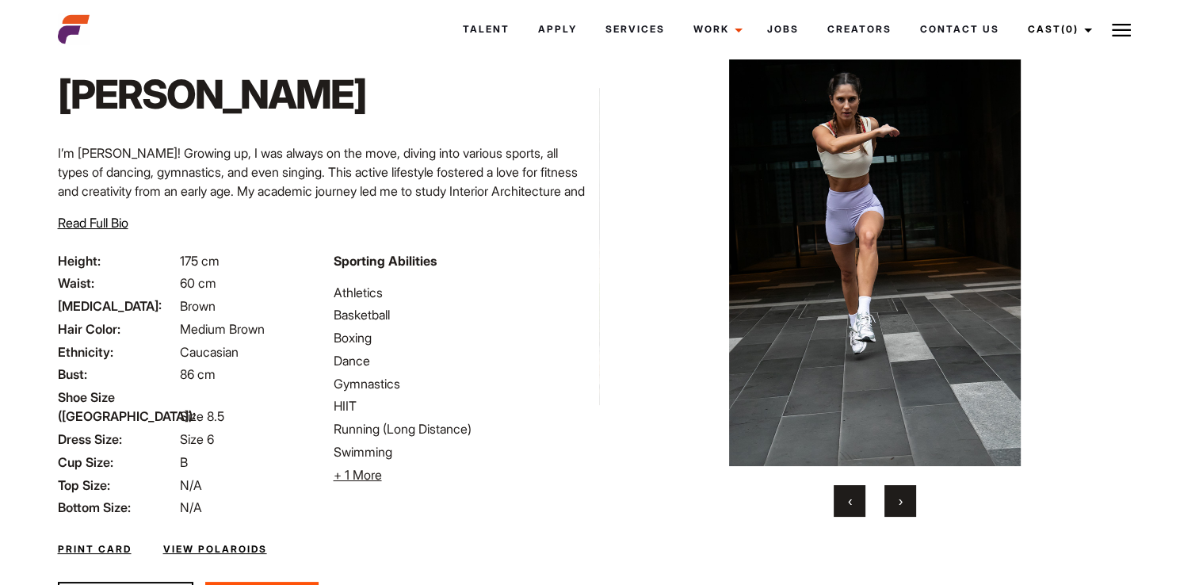
drag, startPoint x: 827, startPoint y: 122, endPoint x: 836, endPoint y: 128, distance: 10.8
drag, startPoint x: 956, startPoint y: 216, endPoint x: 599, endPoint y: 241, distance: 358.3
click at [599, 241] on div "Home / Talent / Emili Emili I’m Emili! Growing up, I was always on the move, di…" at bounding box center [599, 321] width 1103 height 664
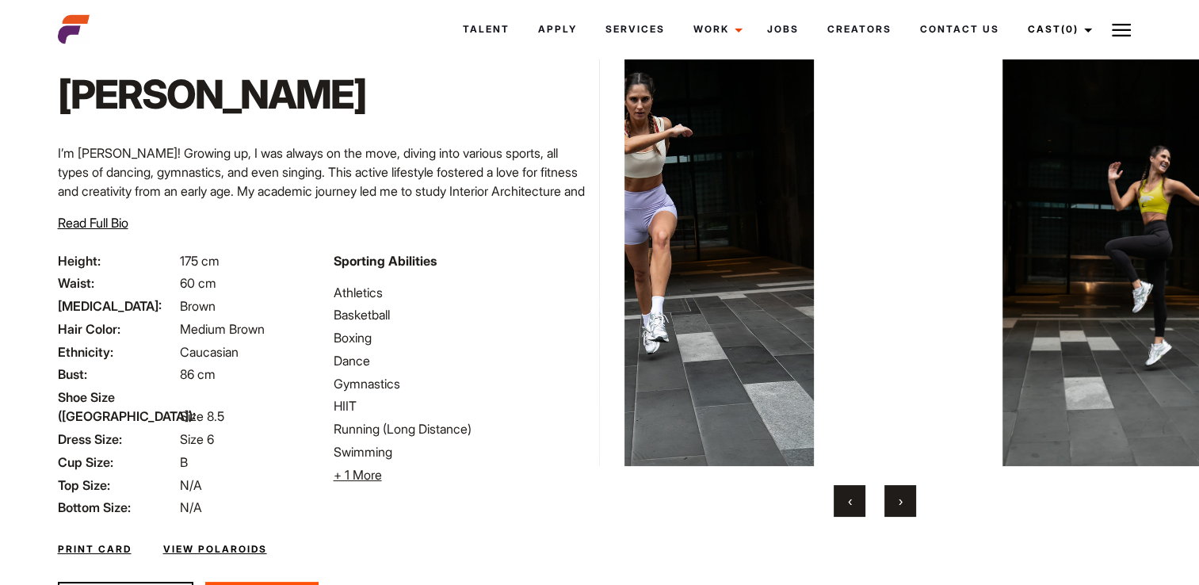
drag, startPoint x: 897, startPoint y: 263, endPoint x: 719, endPoint y: 281, distance: 178.3
click at [684, 272] on img at bounding box center [667, 246] width 475 height 439
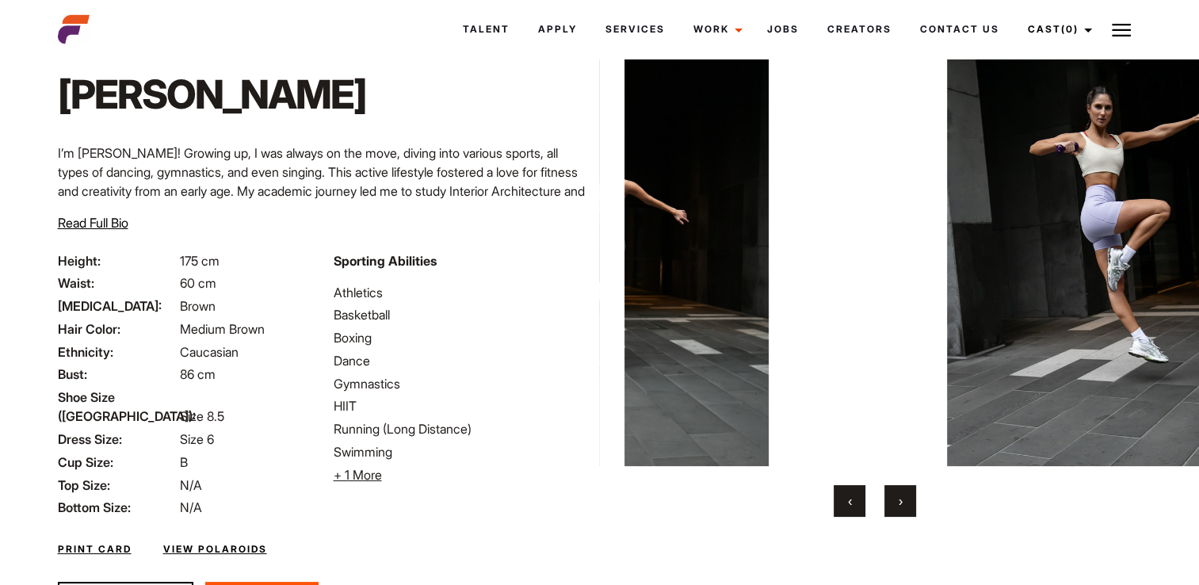
drag, startPoint x: 884, startPoint y: 274, endPoint x: 562, endPoint y: 277, distance: 322.5
click at [562, 277] on div "Home / Talent / Emili Emili I’m Emili! Growing up, I was always on the move, di…" at bounding box center [599, 321] width 1103 height 664
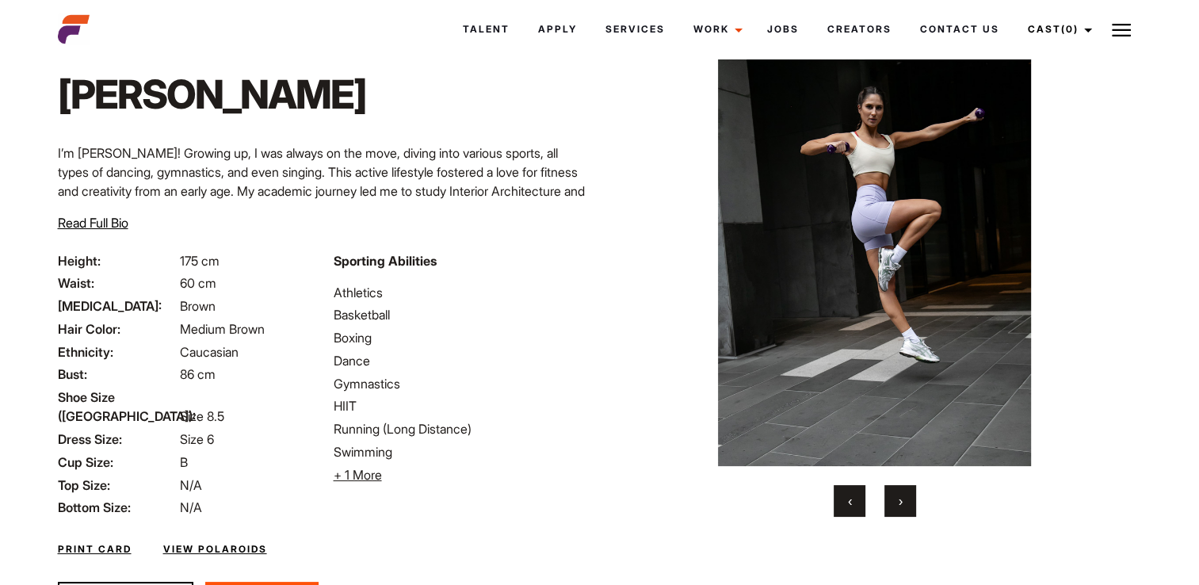
drag, startPoint x: 837, startPoint y: 154, endPoint x: 866, endPoint y: 177, distance: 37.7
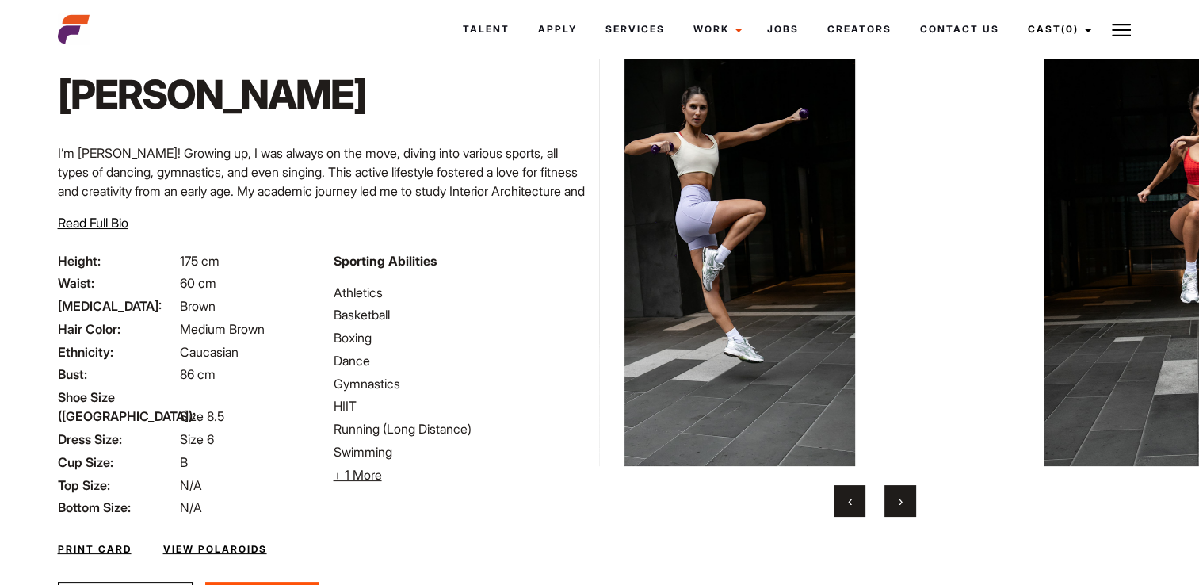
drag, startPoint x: 1001, startPoint y: 208, endPoint x: 468, endPoint y: 233, distance: 533.1
click at [450, 227] on div "Home / Talent / Emili Emili I’m Emili! Growing up, I was always on the move, di…" at bounding box center [599, 321] width 1103 height 664
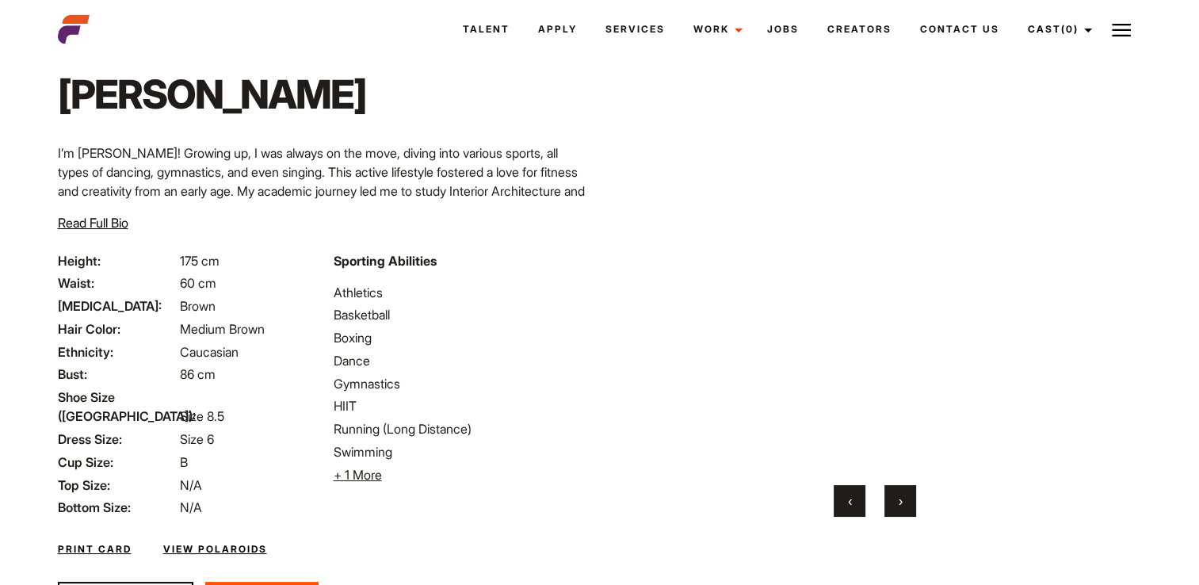
drag, startPoint x: 783, startPoint y: 211, endPoint x: 559, endPoint y: 216, distance: 223.5
click at [577, 216] on div "Home / Talent / Emili Emili I’m Emili! Growing up, I was always on the move, di…" at bounding box center [599, 321] width 1103 height 664
drag, startPoint x: 865, startPoint y: 204, endPoint x: 818, endPoint y: 204, distance: 47.5
click at [818, 204] on video "Your browser does not support the video tag." at bounding box center [873, 246] width 475 height 439
drag, startPoint x: 949, startPoint y: 212, endPoint x: 621, endPoint y: 217, distance: 328.1
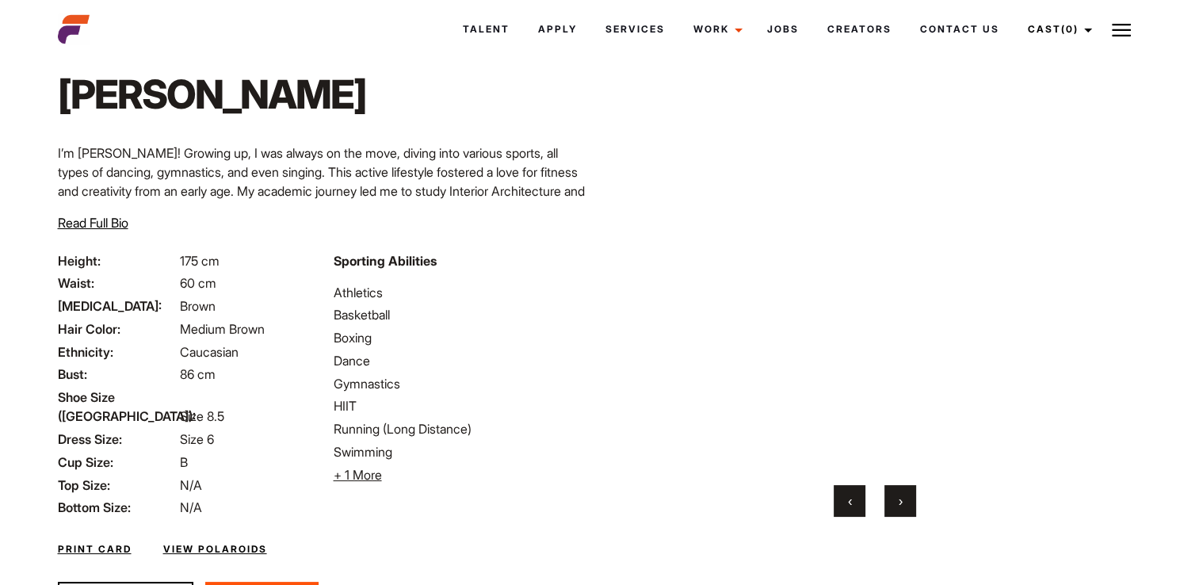
click at [621, 217] on div "Home / Talent / Emili Emili" at bounding box center [874, 321] width 551 height 664
drag, startPoint x: 878, startPoint y: 212, endPoint x: 741, endPoint y: 215, distance: 137.1
click at [742, 215] on video "Your browser does not support the video tag." at bounding box center [804, 246] width 475 height 439
drag, startPoint x: 916, startPoint y: 222, endPoint x: 634, endPoint y: 236, distance: 282.4
click at [638, 234] on video "Your browser does not support the video tag." at bounding box center [607, 246] width 475 height 439
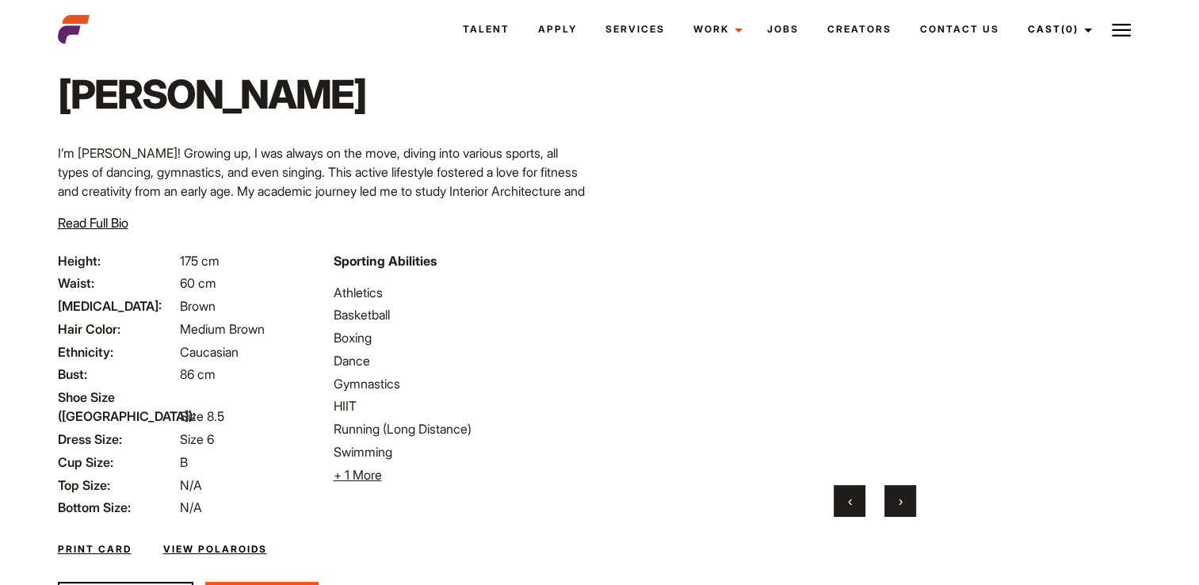
drag, startPoint x: 859, startPoint y: 242, endPoint x: 755, endPoint y: 243, distance: 103.8
click at [766, 243] on video "Your browser does not support the video tag." at bounding box center [873, 246] width 475 height 439
click at [883, 227] on video "Your browser does not support the video tag." at bounding box center [873, 246] width 475 height 439
drag, startPoint x: 759, startPoint y: 245, endPoint x: 628, endPoint y: 250, distance: 131.6
click at [625, 250] on video "Your browser does not support the video tag." at bounding box center [792, 246] width 475 height 439
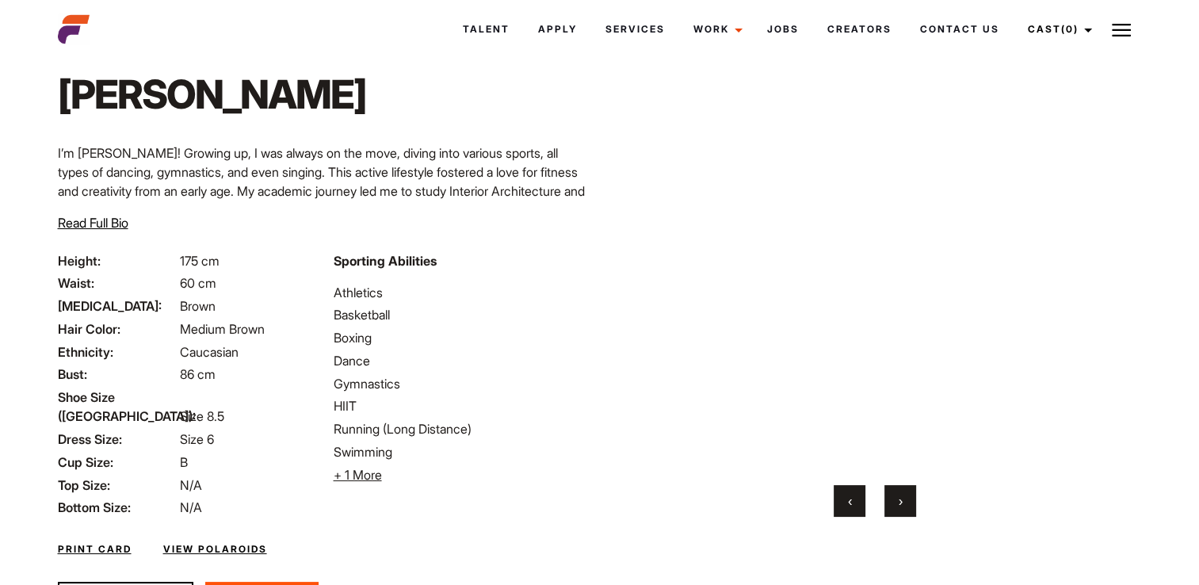
drag, startPoint x: 928, startPoint y: 241, endPoint x: 707, endPoint y: 241, distance: 221.1
click at [697, 241] on video "Your browser does not support the video tag." at bounding box center [693, 246] width 475 height 439
drag, startPoint x: 922, startPoint y: 245, endPoint x: 654, endPoint y: 250, distance: 268.7
click at [654, 250] on video "Your browser does not support the video tag." at bounding box center [873, 246] width 475 height 439
drag, startPoint x: 1078, startPoint y: 217, endPoint x: 620, endPoint y: 223, distance: 457.2
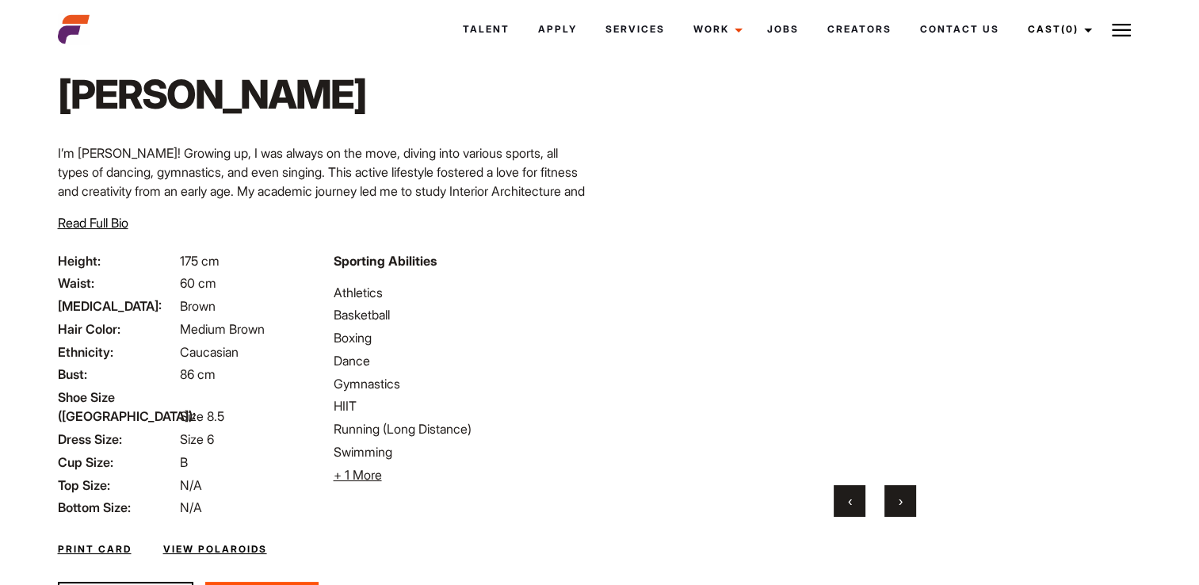
click at [562, 236] on div "Home / Talent / Emili Emili I’m Emili! Growing up, I was always on the move, di…" at bounding box center [599, 321] width 1103 height 664
drag, startPoint x: 970, startPoint y: 223, endPoint x: 358, endPoint y: 223, distance: 611.7
click at [358, 223] on div "Home / Talent / Emili Emili I’m Emili! Growing up, I was always on the move, di…" at bounding box center [599, 321] width 1103 height 664
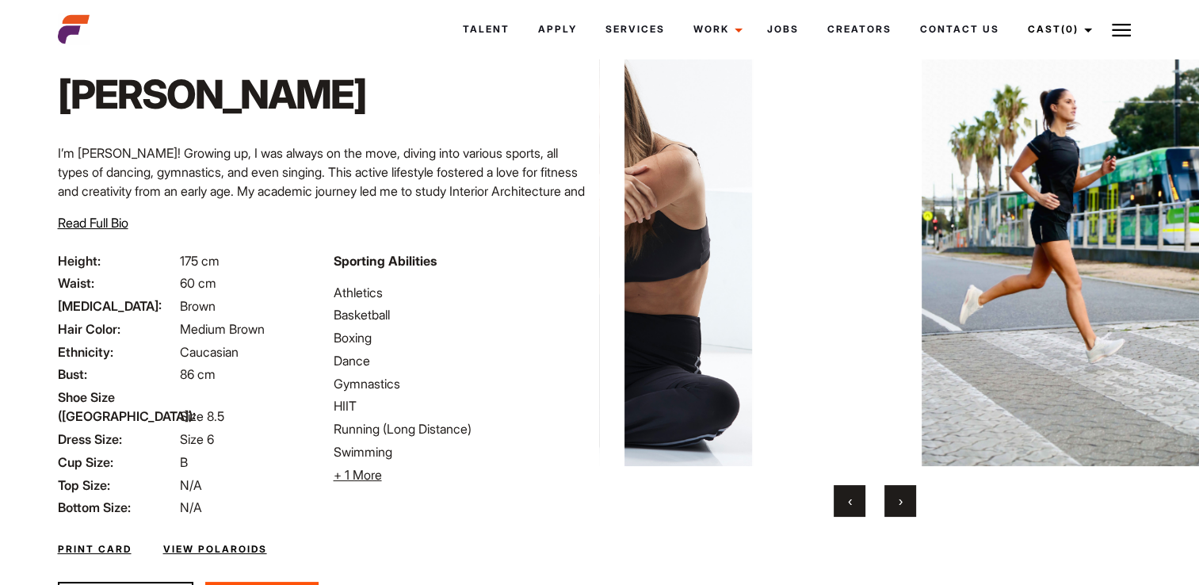
drag, startPoint x: 1008, startPoint y: 227, endPoint x: 639, endPoint y: 231, distance: 369.3
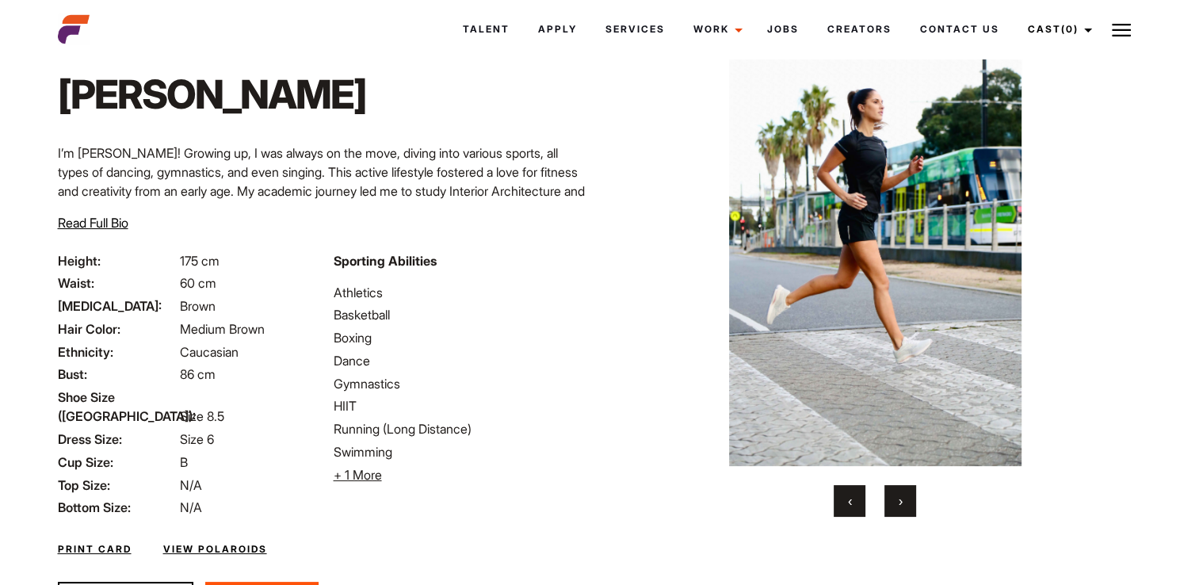
drag, startPoint x: 820, startPoint y: 197, endPoint x: 1014, endPoint y: 205, distance: 194.3
click at [1014, 205] on img at bounding box center [874, 246] width 475 height 439
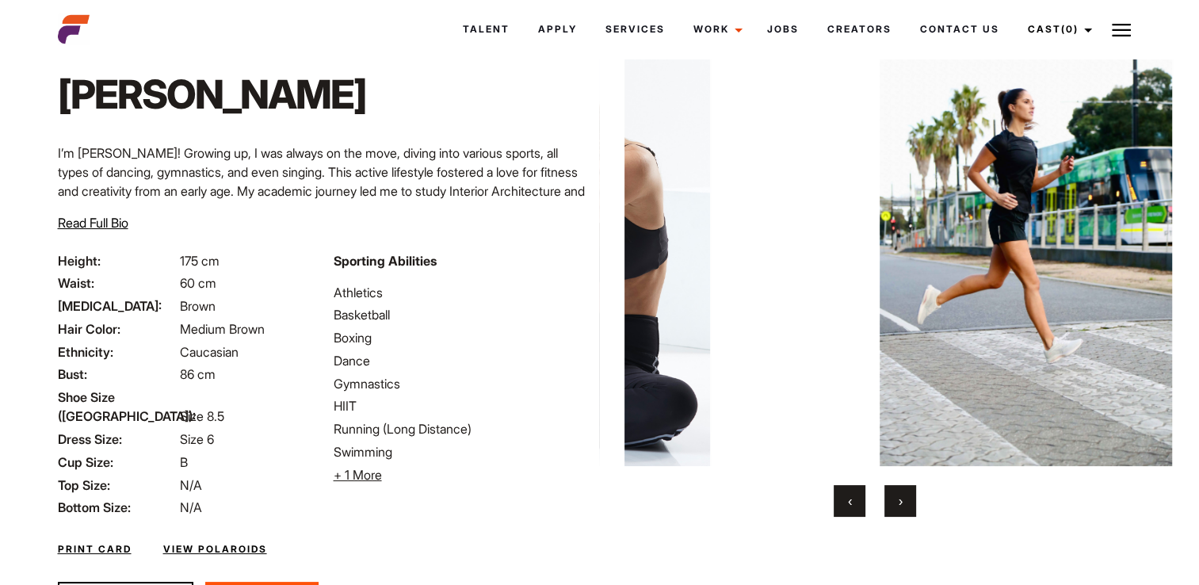
drag, startPoint x: 853, startPoint y: 215, endPoint x: 1050, endPoint y: 214, distance: 197.3
click at [1050, 214] on img at bounding box center [1025, 246] width 475 height 439
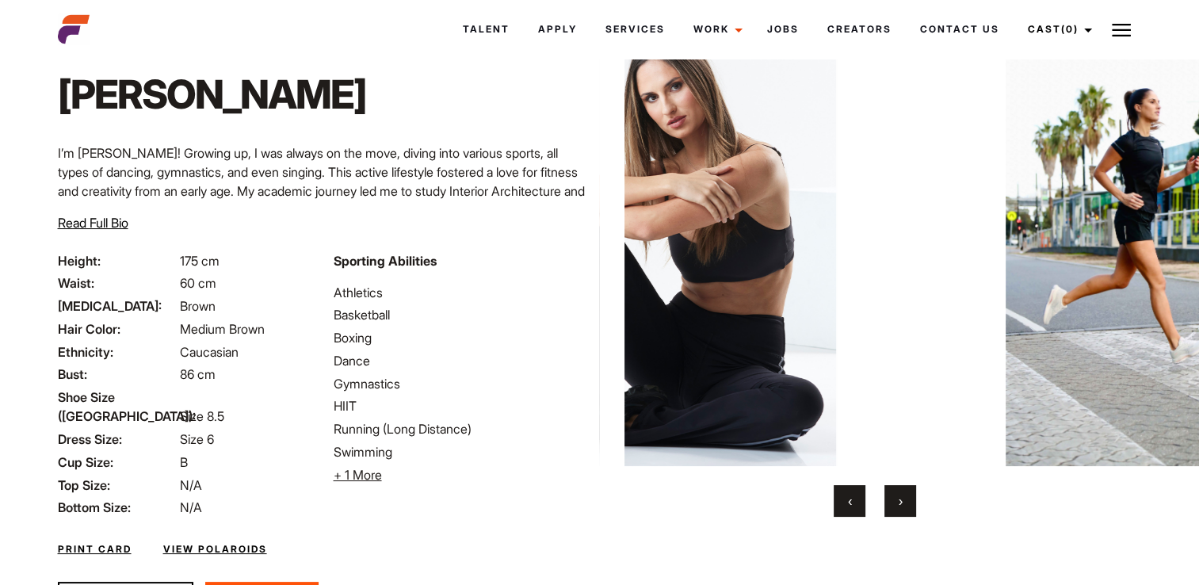
drag, startPoint x: 993, startPoint y: 182, endPoint x: 738, endPoint y: 193, distance: 255.4
click at [755, 192] on img at bounding box center [659, 246] width 475 height 439
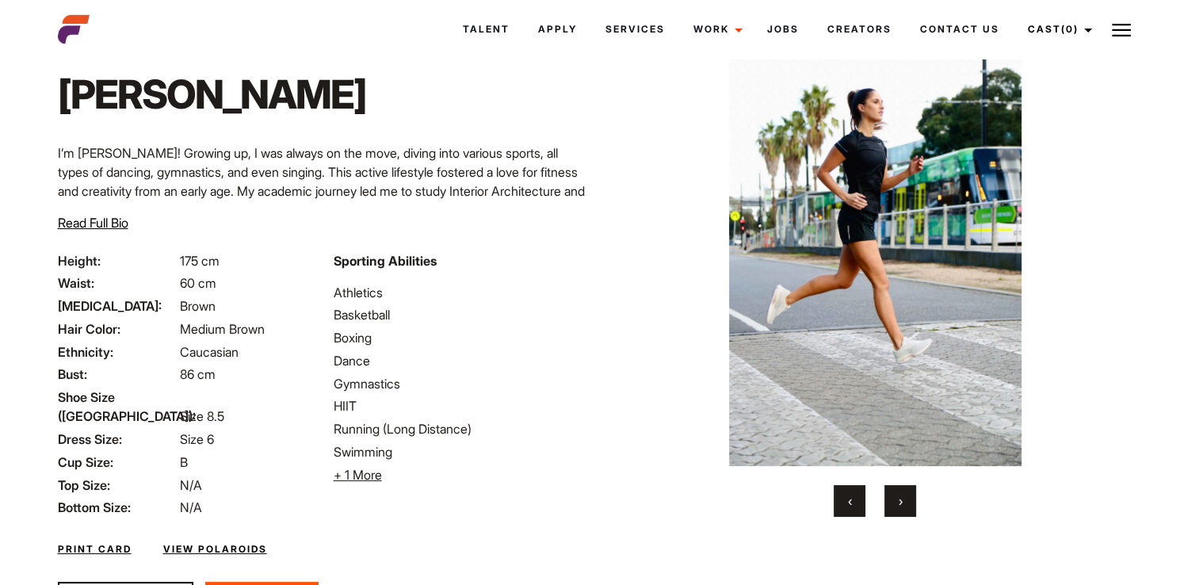
drag, startPoint x: 951, startPoint y: 201, endPoint x: 656, endPoint y: 214, distance: 295.0
click at [656, 214] on img at bounding box center [874, 246] width 475 height 439
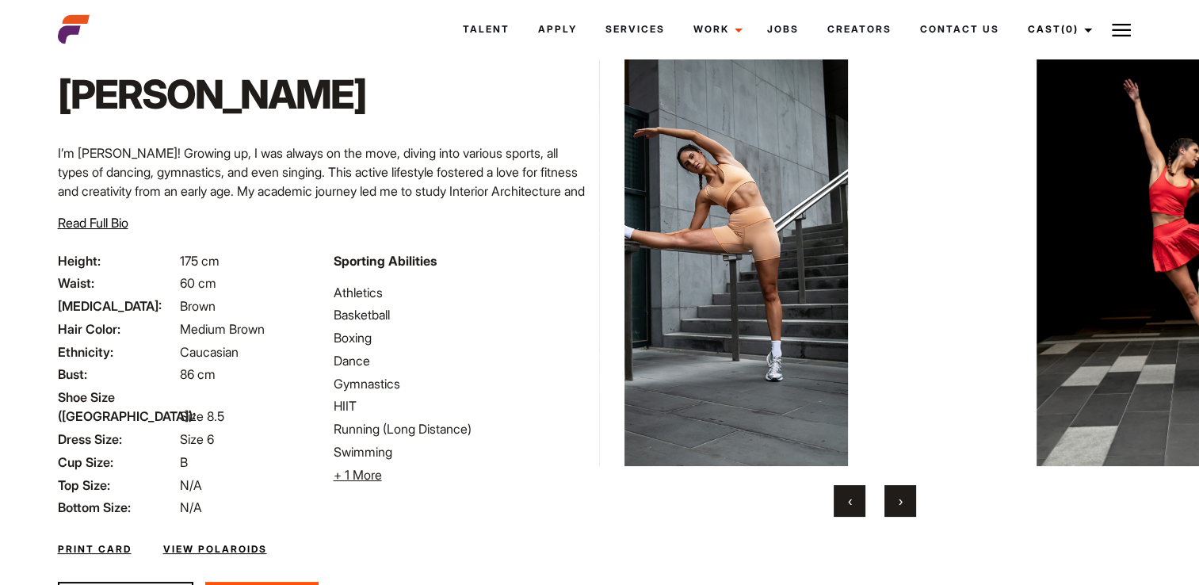
drag, startPoint x: 982, startPoint y: 181, endPoint x: 769, endPoint y: 211, distance: 215.2
click at [767, 211] on img at bounding box center [701, 246] width 475 height 439
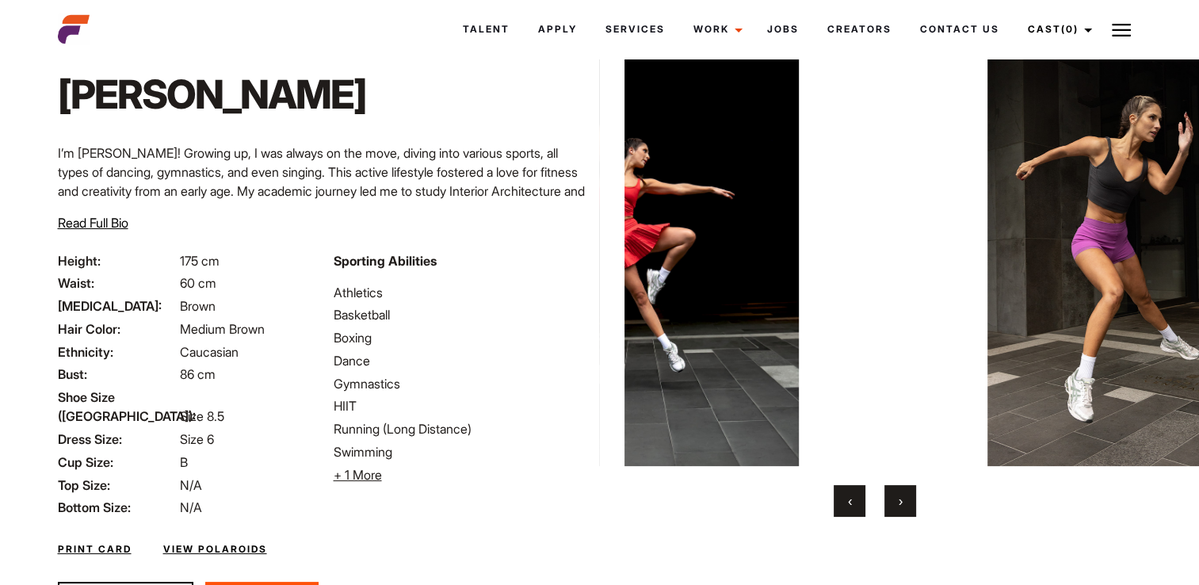
drag, startPoint x: 942, startPoint y: 192, endPoint x: 688, endPoint y: 212, distance: 255.2
click at [689, 212] on img at bounding box center [642, 246] width 475 height 439
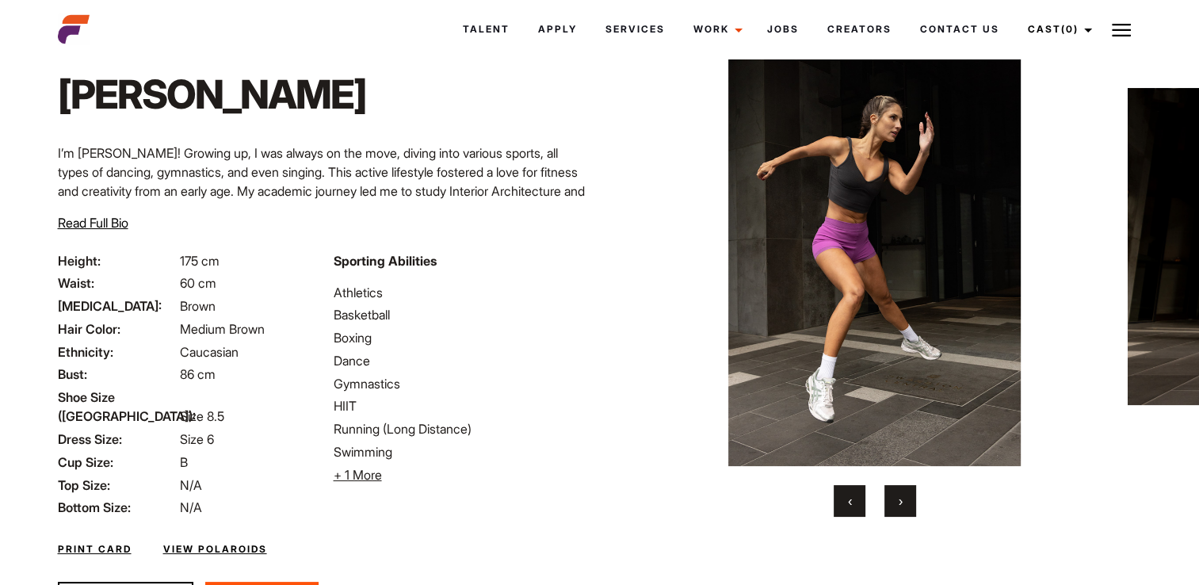
drag, startPoint x: 868, startPoint y: 147, endPoint x: 939, endPoint y: 176, distance: 76.4
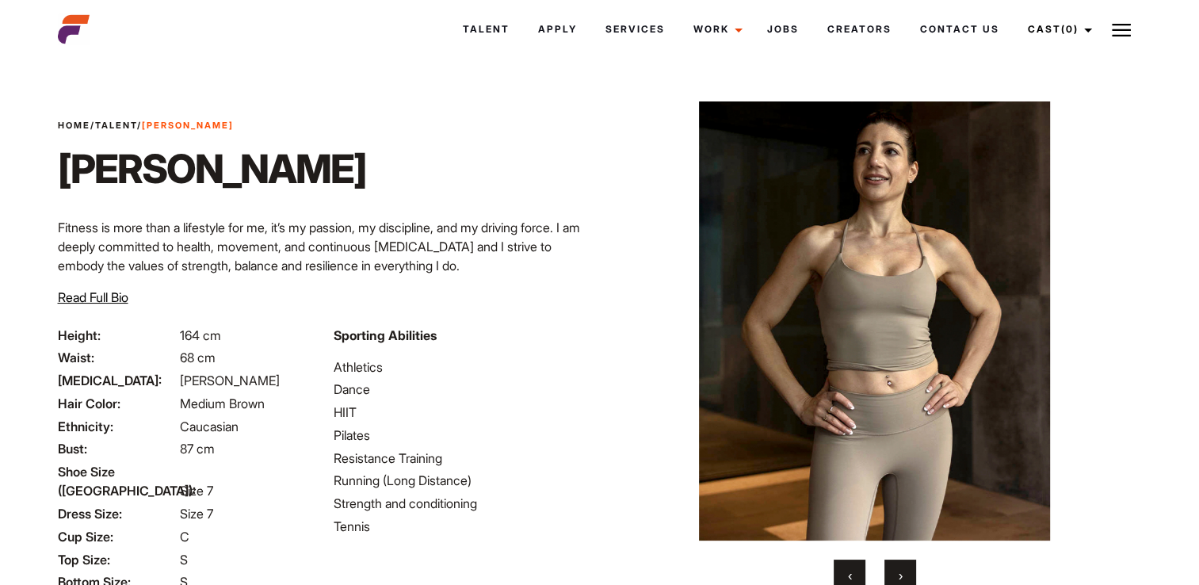
click at [906, 569] on button "›" at bounding box center [900, 575] width 32 height 32
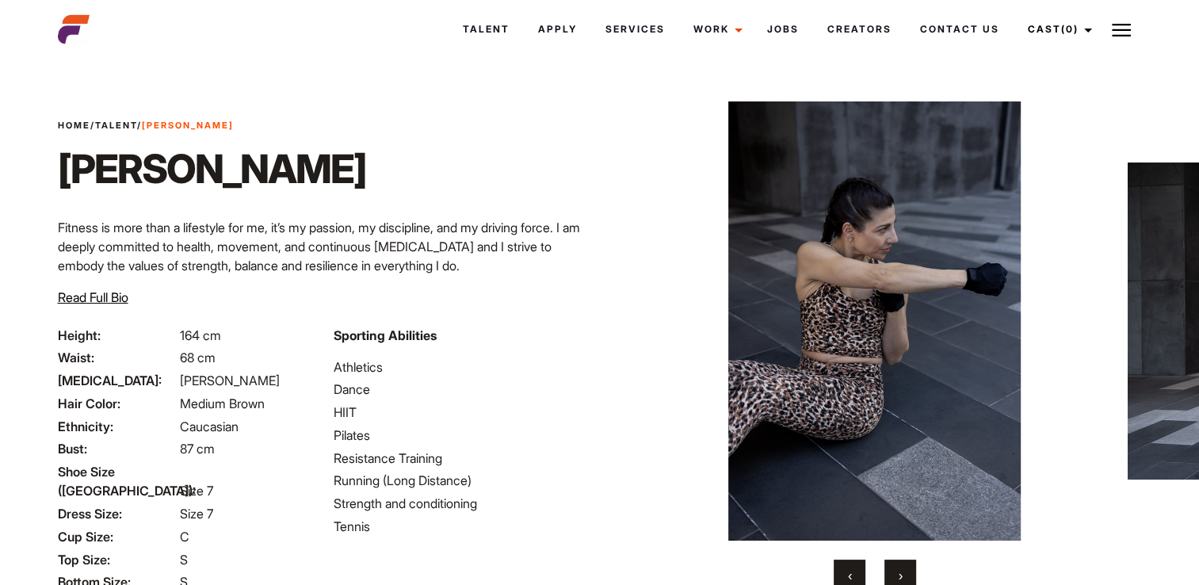
click at [906, 569] on button "›" at bounding box center [900, 575] width 32 height 32
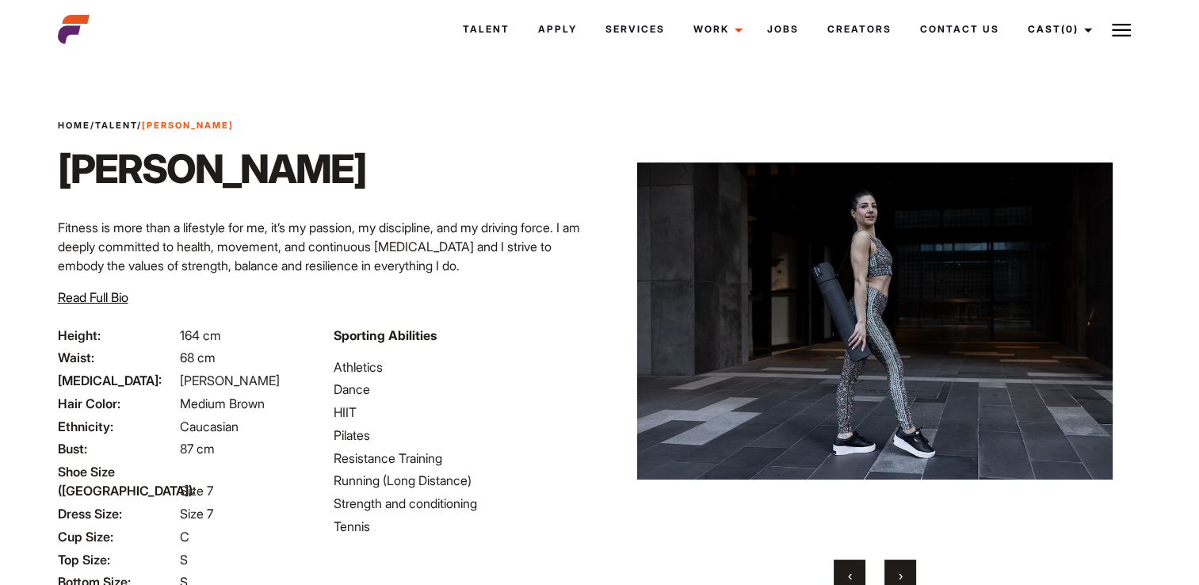
click at [906, 569] on button "›" at bounding box center [900, 575] width 32 height 32
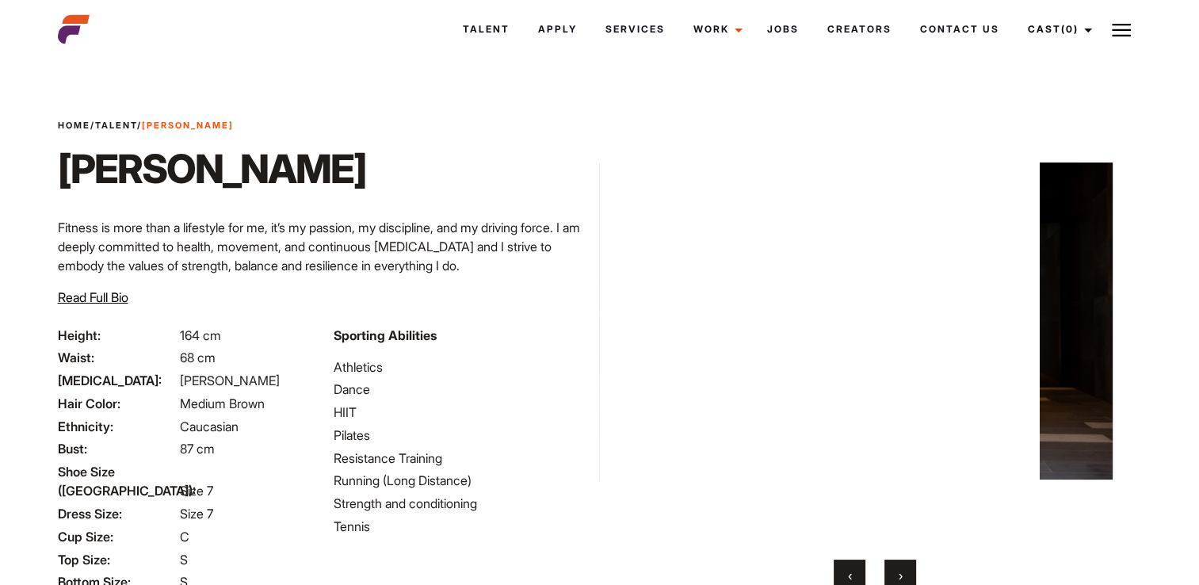
click at [906, 569] on button "›" at bounding box center [900, 575] width 32 height 32
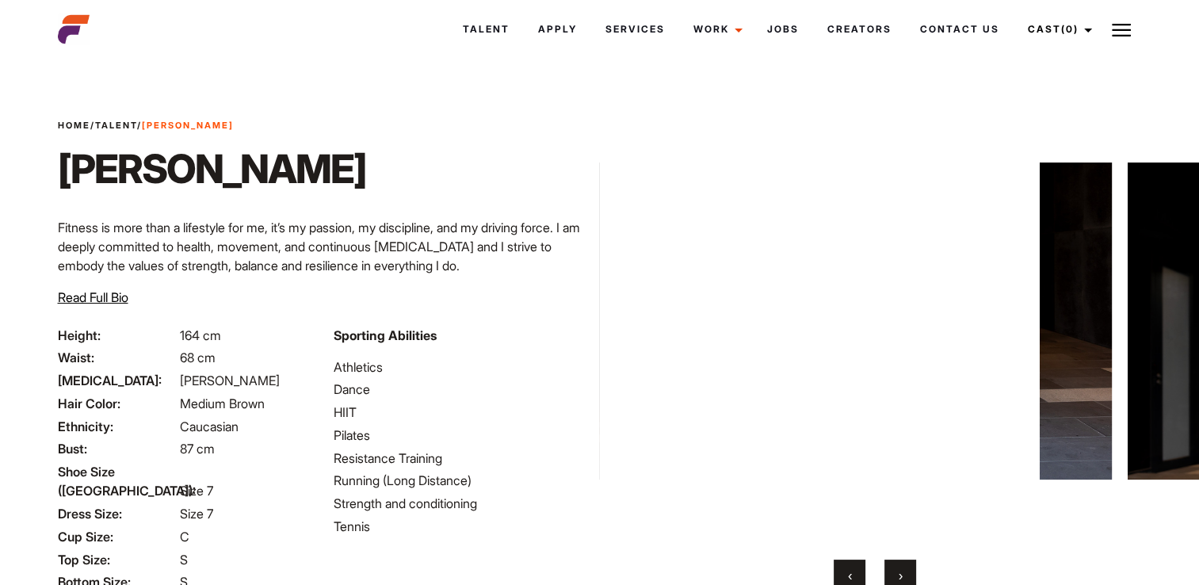
click at [906, 569] on button "›" at bounding box center [900, 575] width 32 height 32
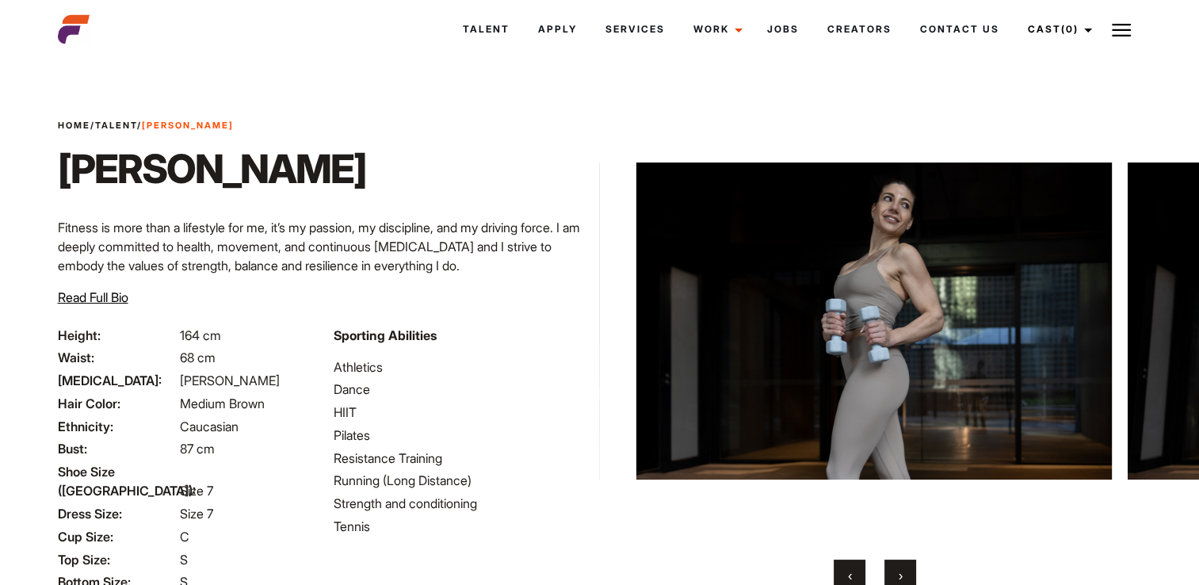
click at [843, 570] on button "‹" at bounding box center [850, 575] width 32 height 32
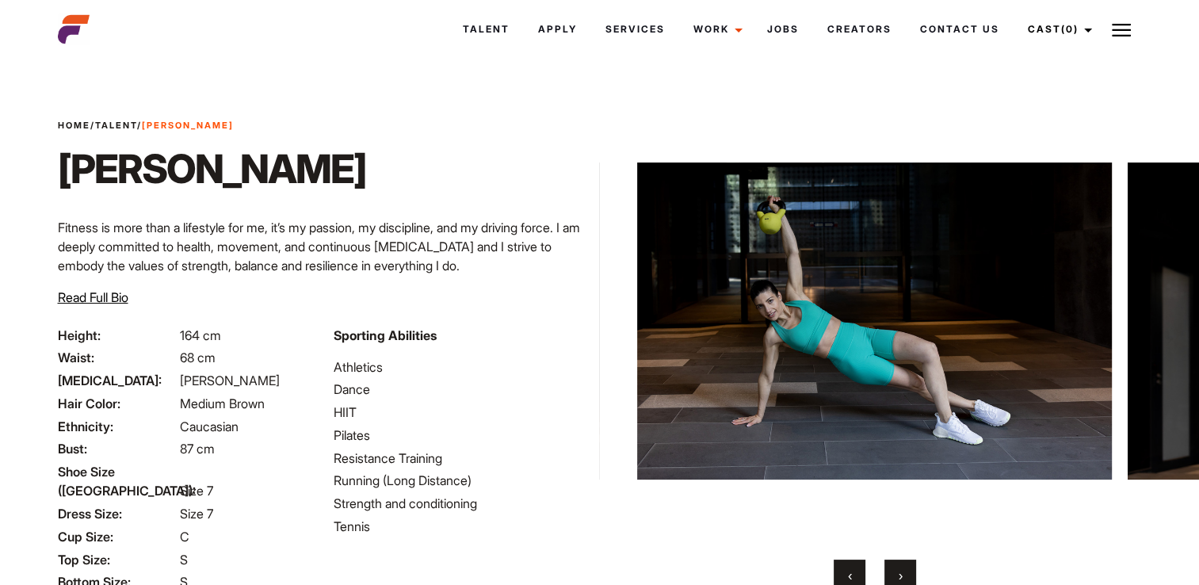
click at [903, 565] on button "›" at bounding box center [900, 575] width 32 height 32
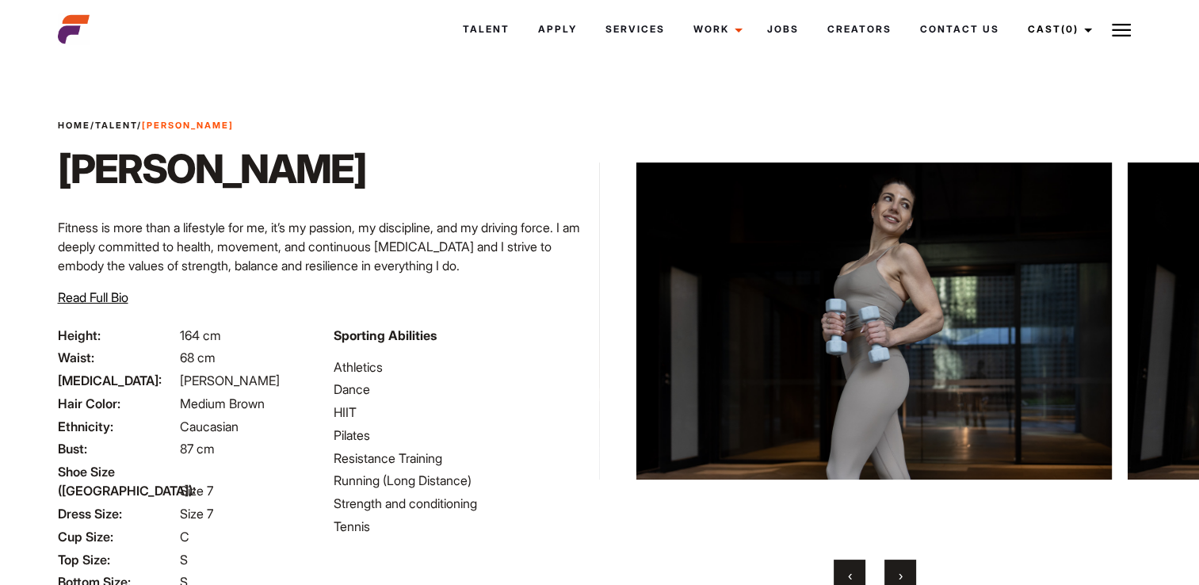
click at [903, 565] on button "›" at bounding box center [900, 575] width 32 height 32
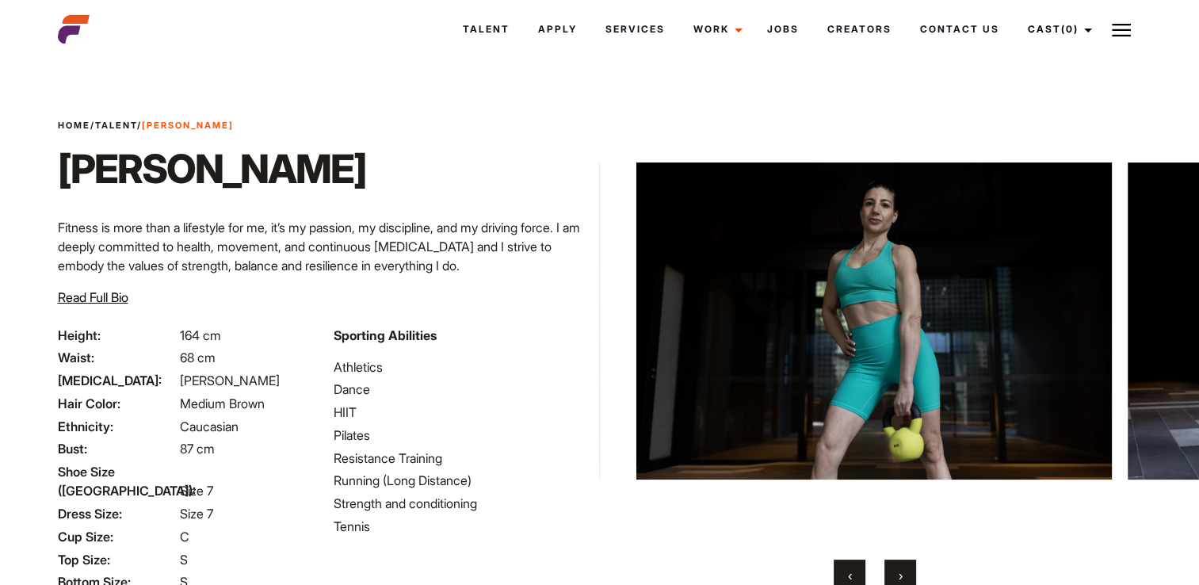
click at [903, 565] on button "›" at bounding box center [900, 575] width 32 height 32
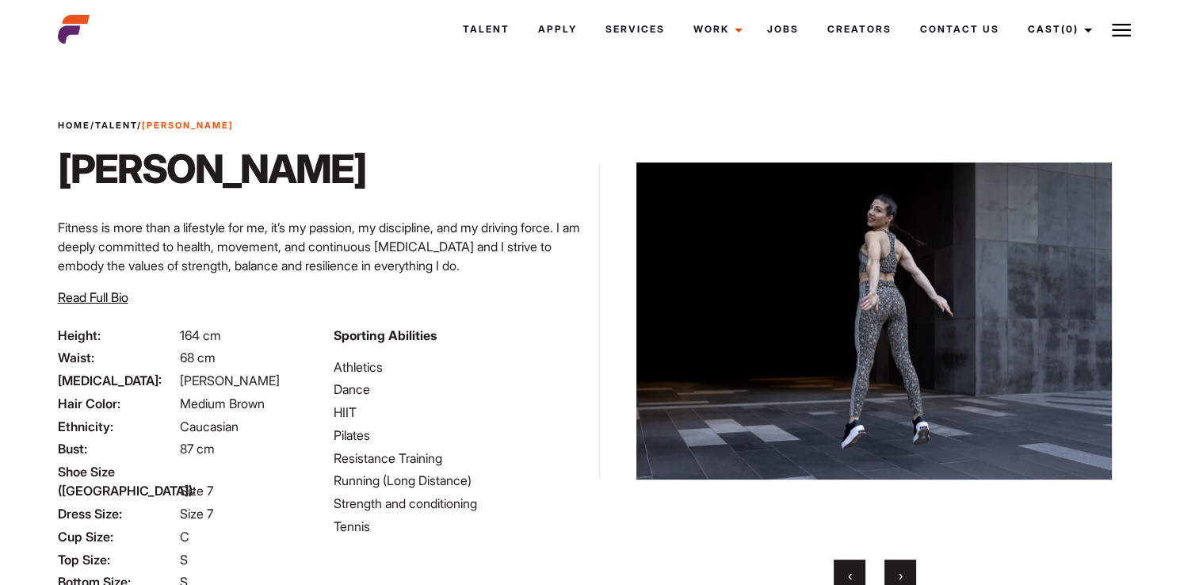
click at [903, 565] on button "›" at bounding box center [900, 575] width 32 height 32
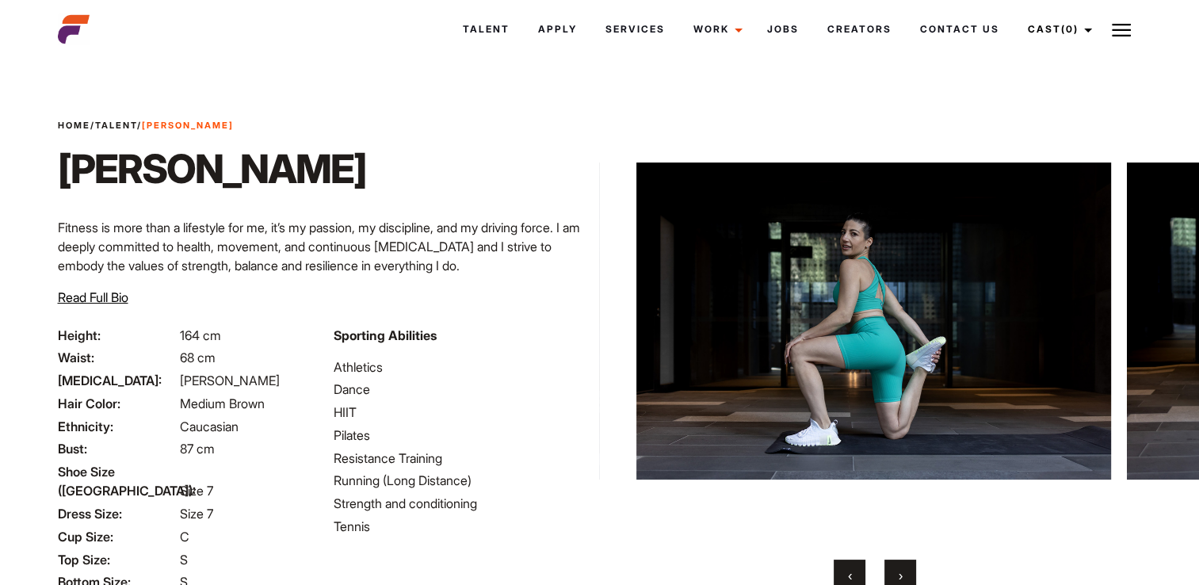
click at [903, 565] on button "›" at bounding box center [900, 575] width 32 height 32
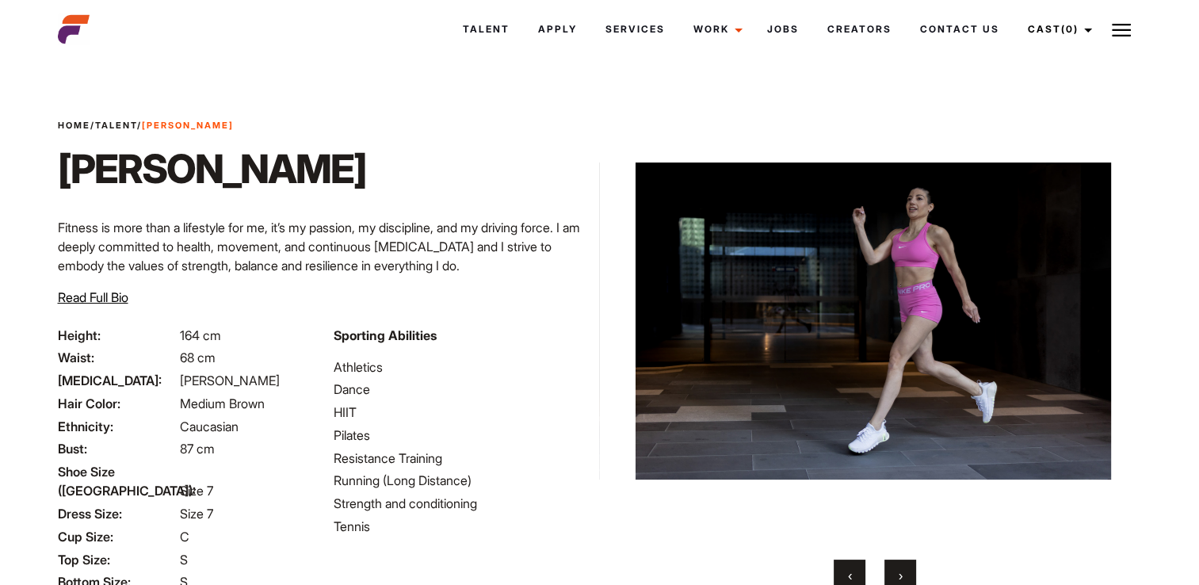
click at [903, 565] on button "›" at bounding box center [900, 575] width 32 height 32
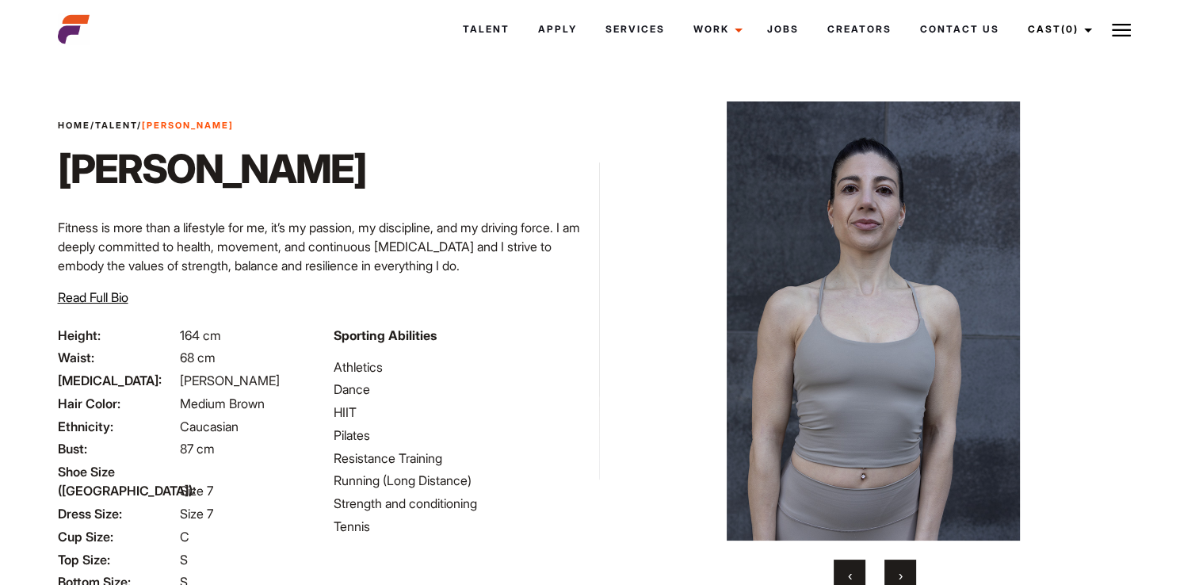
click at [903, 565] on button "›" at bounding box center [900, 575] width 32 height 32
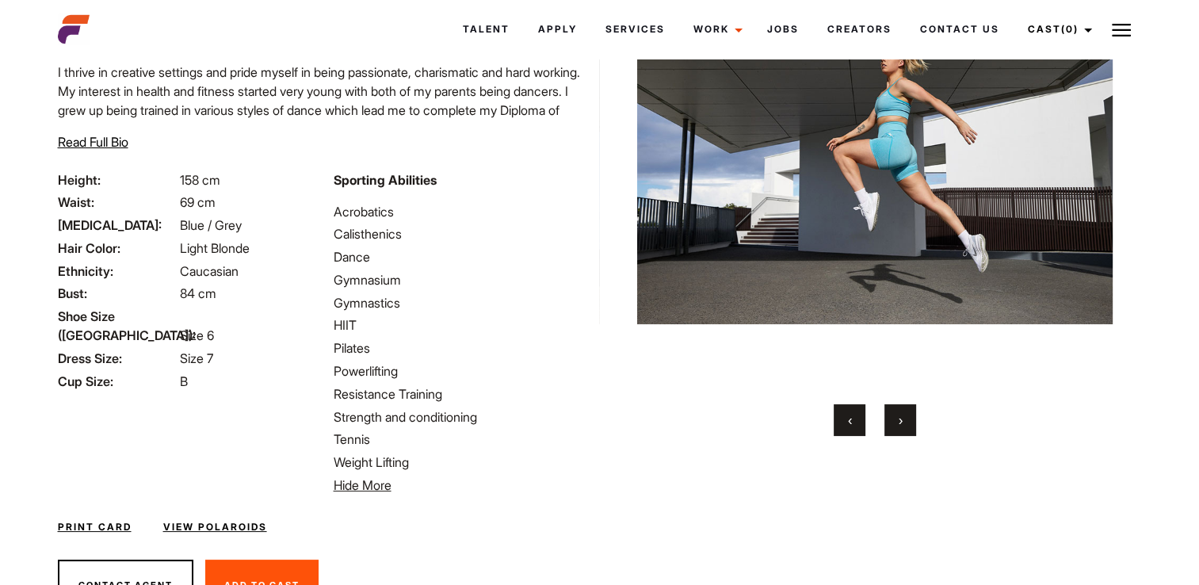
scroll to position [158, 0]
